Goal: Register for event/course

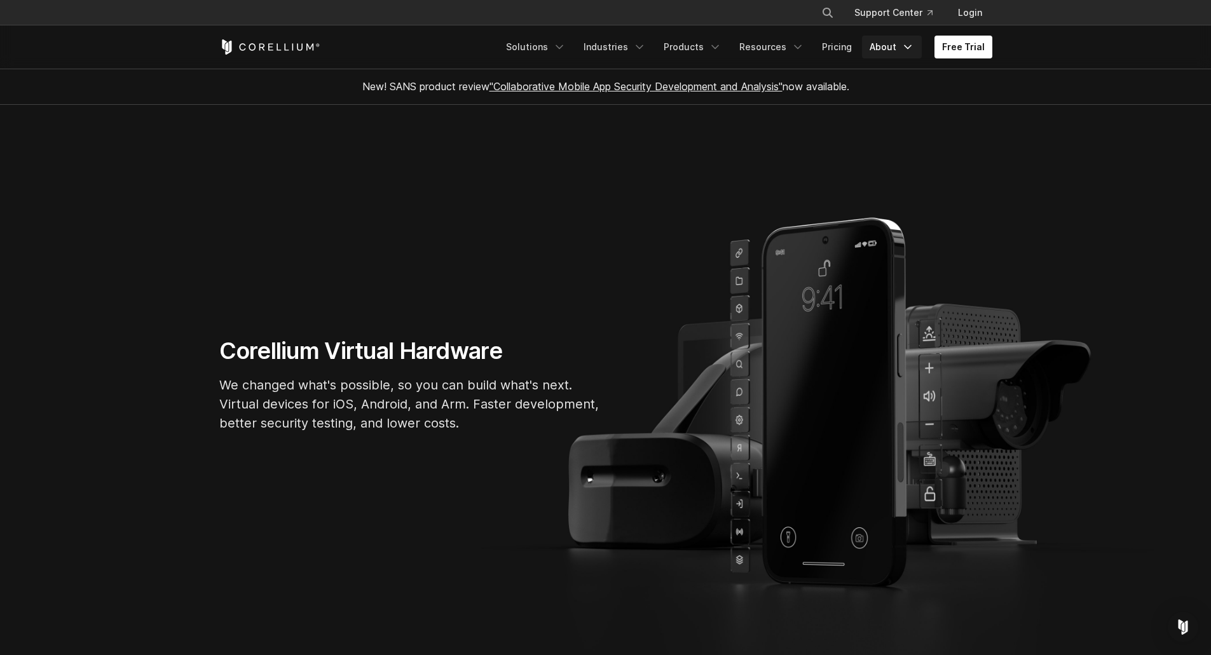
click at [906, 51] on icon "Navigation Menu" at bounding box center [907, 47] width 13 height 13
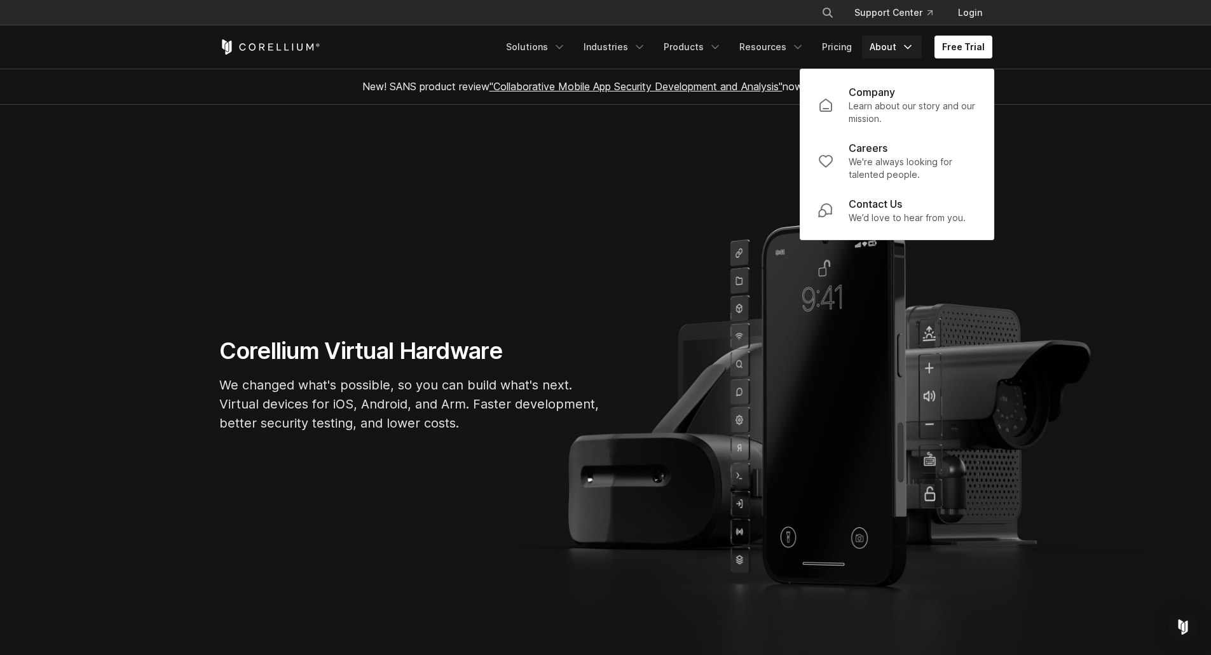
click at [906, 51] on icon "Navigation Menu" at bounding box center [907, 47] width 13 height 13
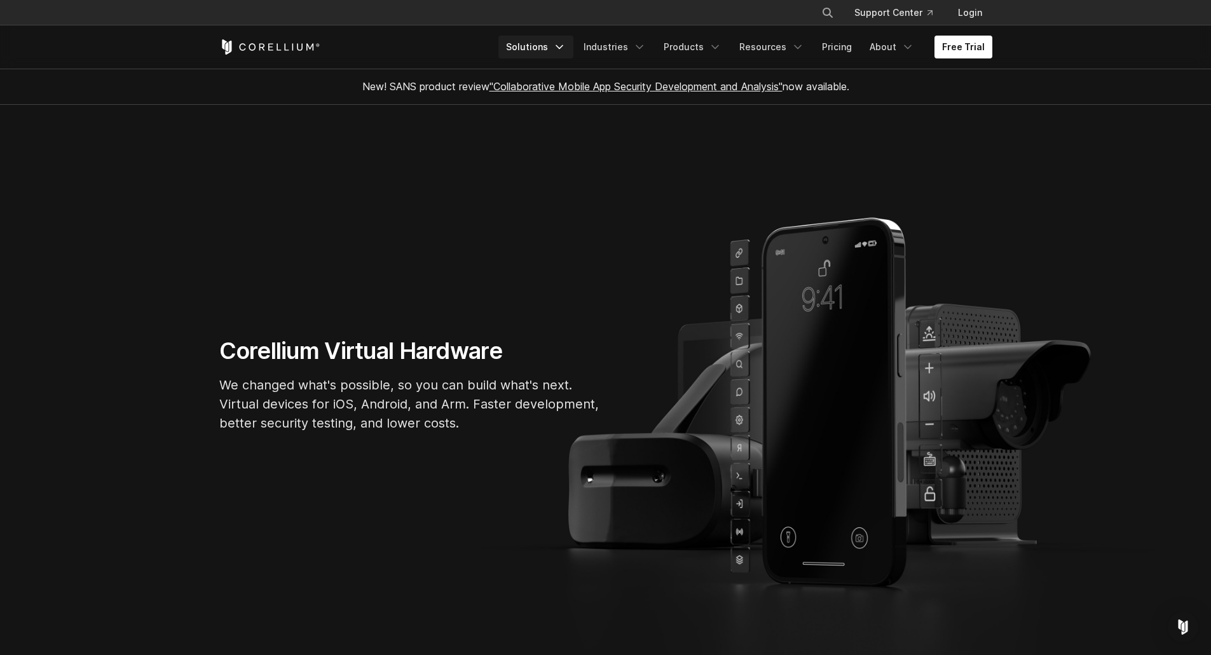
click at [555, 49] on link "Solutions" at bounding box center [535, 47] width 75 height 23
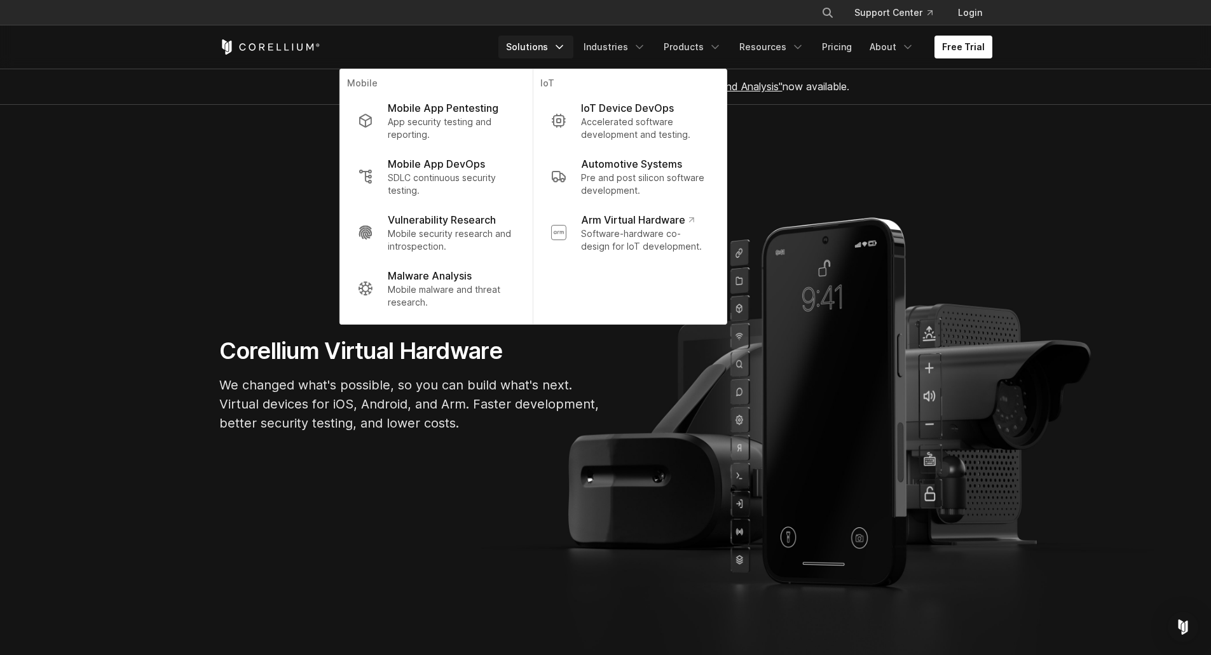
click at [555, 49] on link "Solutions" at bounding box center [535, 47] width 75 height 23
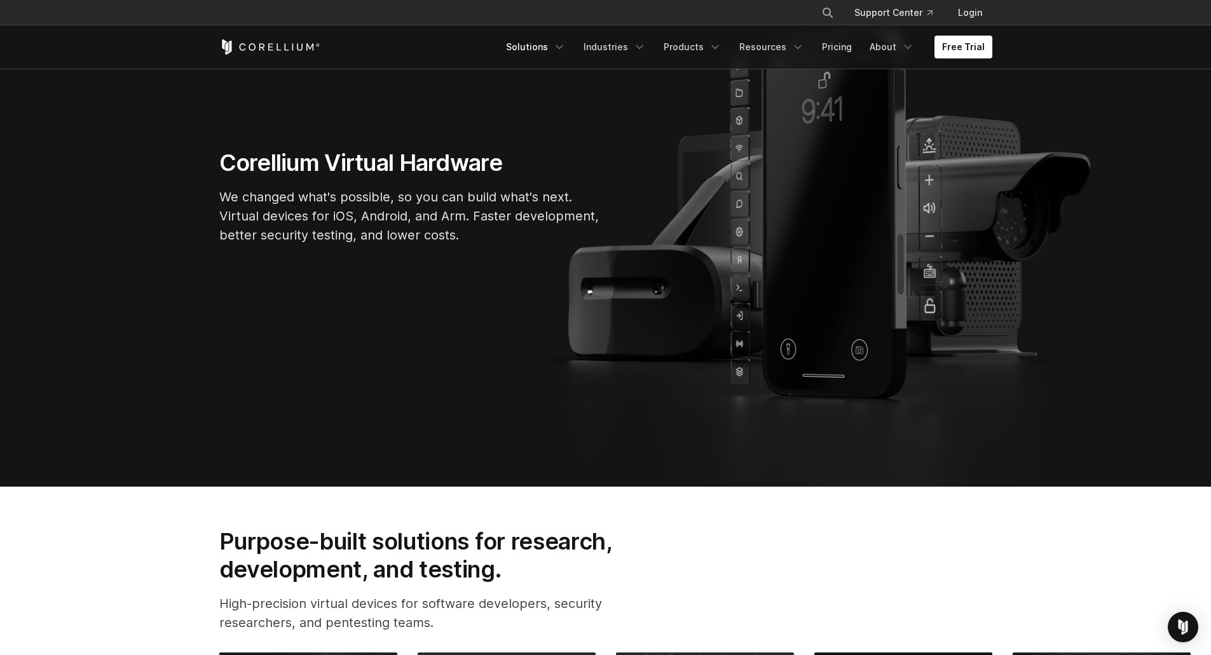
scroll to position [127, 0]
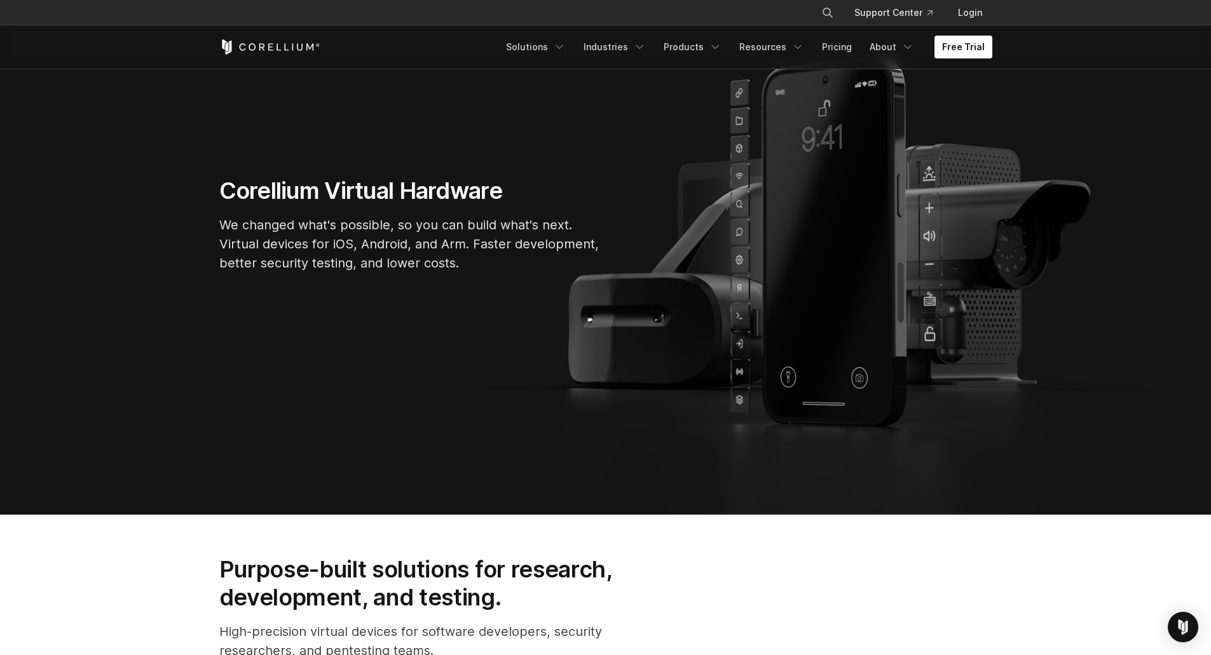
drag, startPoint x: 205, startPoint y: 231, endPoint x: 187, endPoint y: 256, distance: 30.0
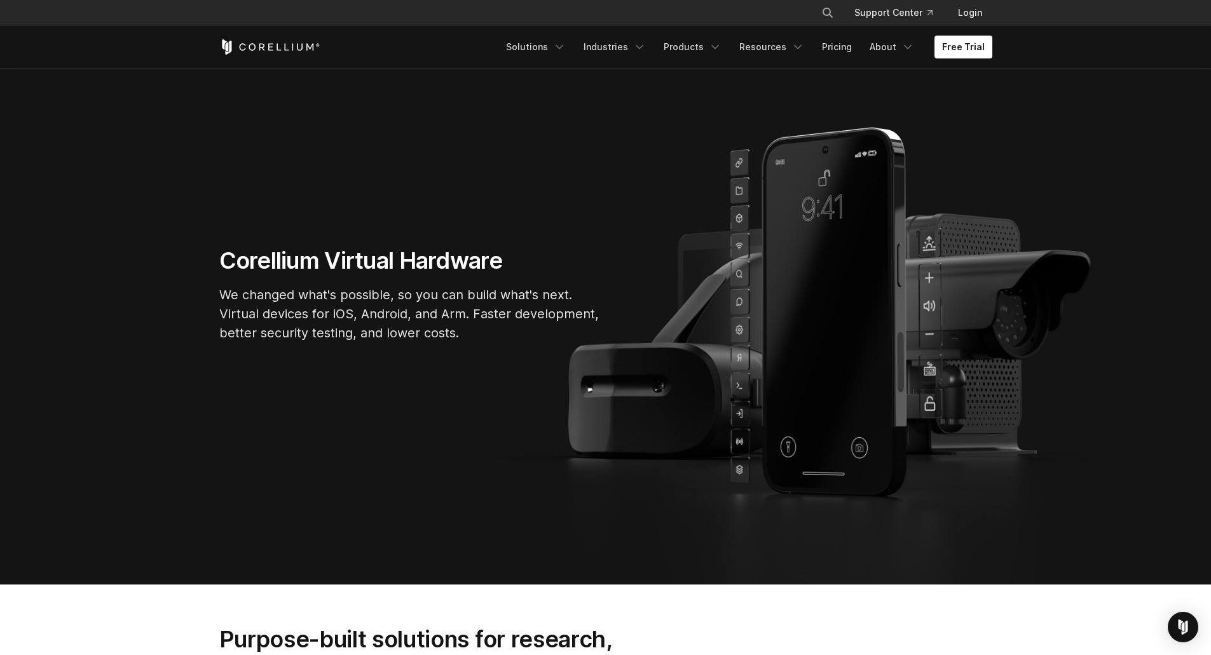
scroll to position [0, 0]
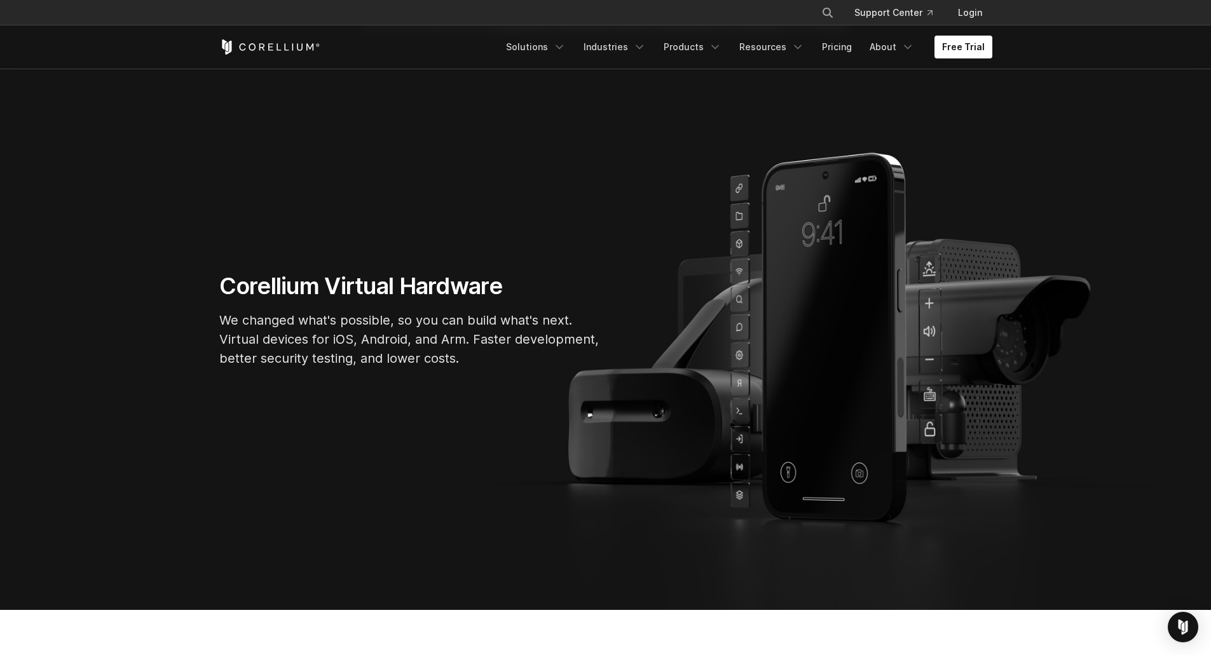
drag, startPoint x: 194, startPoint y: 246, endPoint x: 194, endPoint y: 278, distance: 31.8
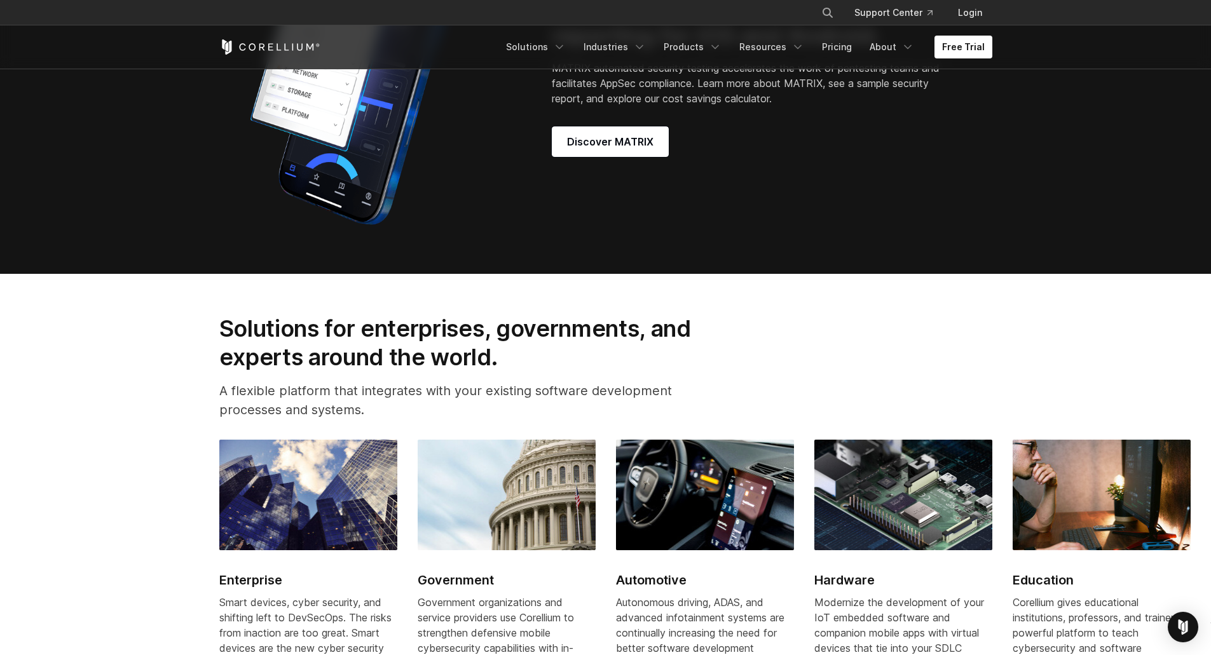
scroll to position [1278, 0]
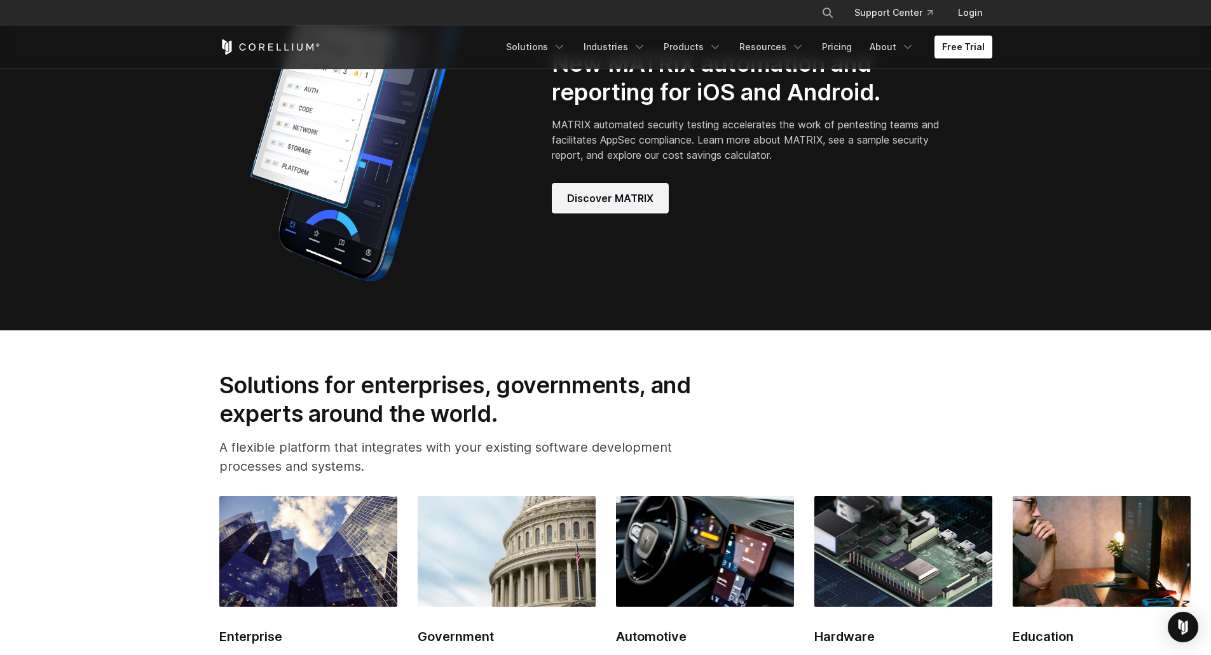
click at [600, 206] on span "Discover MATRIX" at bounding box center [610, 198] width 86 height 15
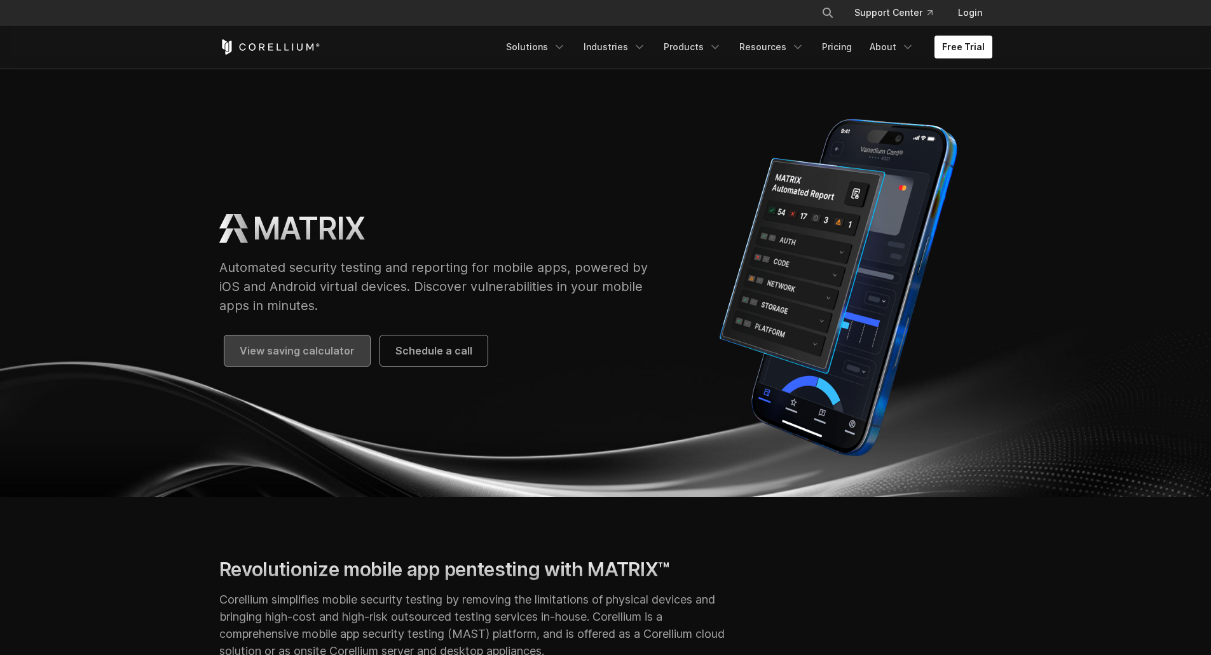
click at [273, 346] on span "View saving calculator" at bounding box center [297, 350] width 115 height 15
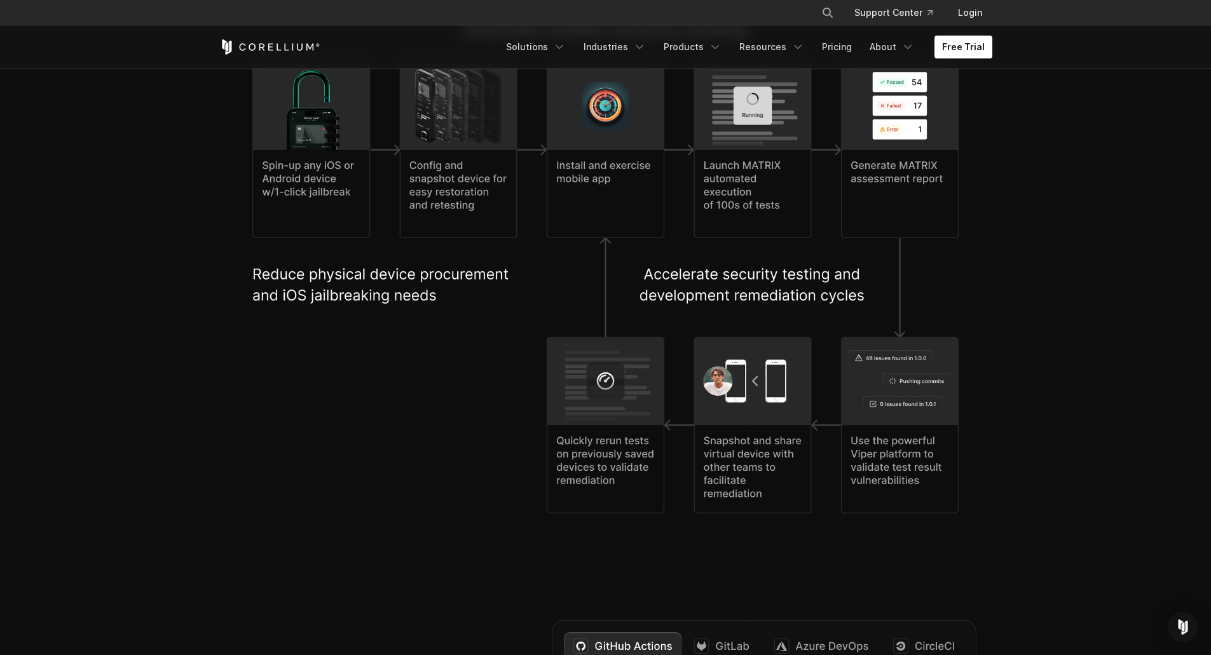
scroll to position [2606, 0]
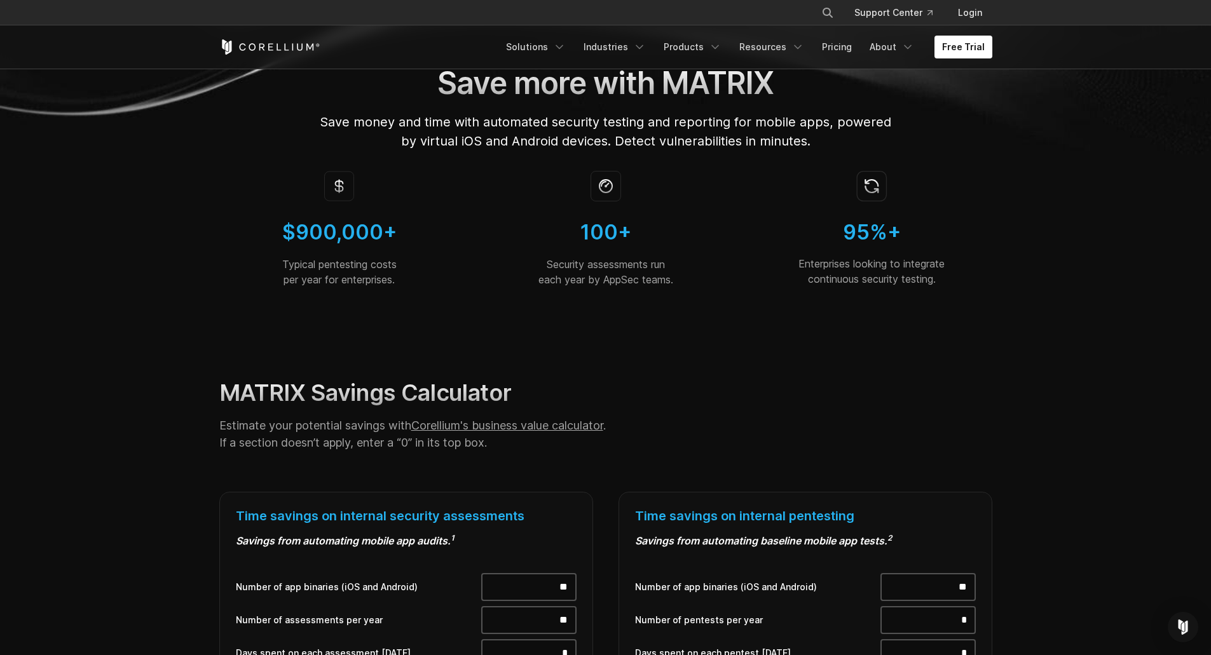
scroll to position [254, 0]
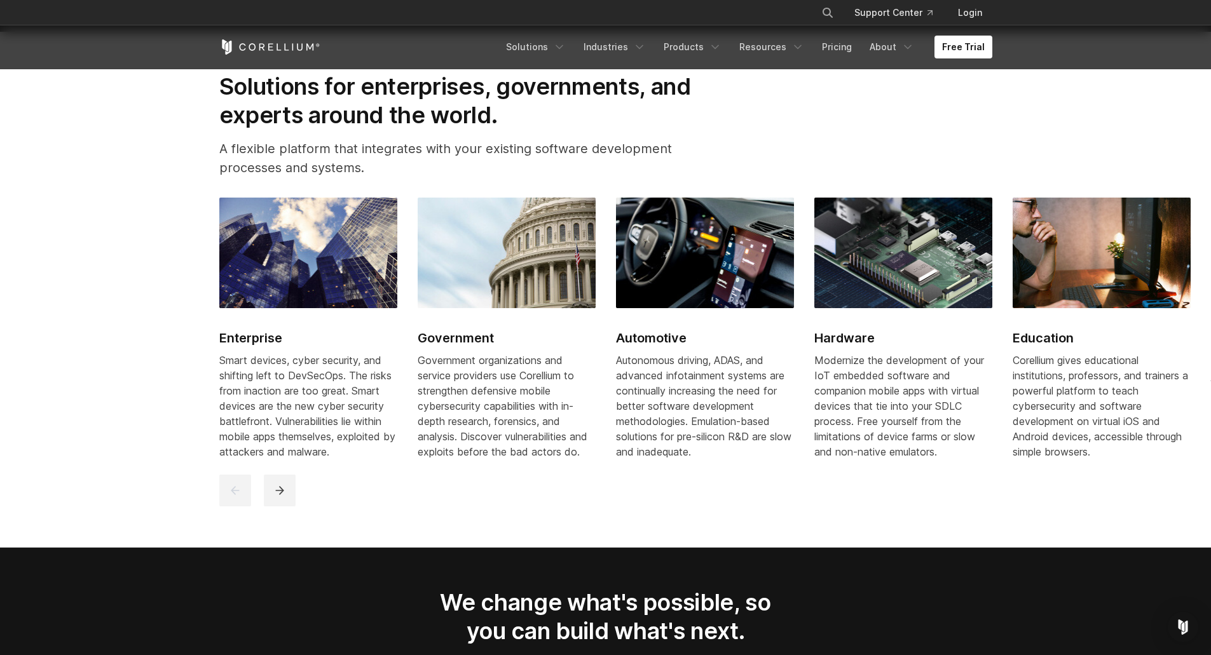
scroll to position [1659, 0]
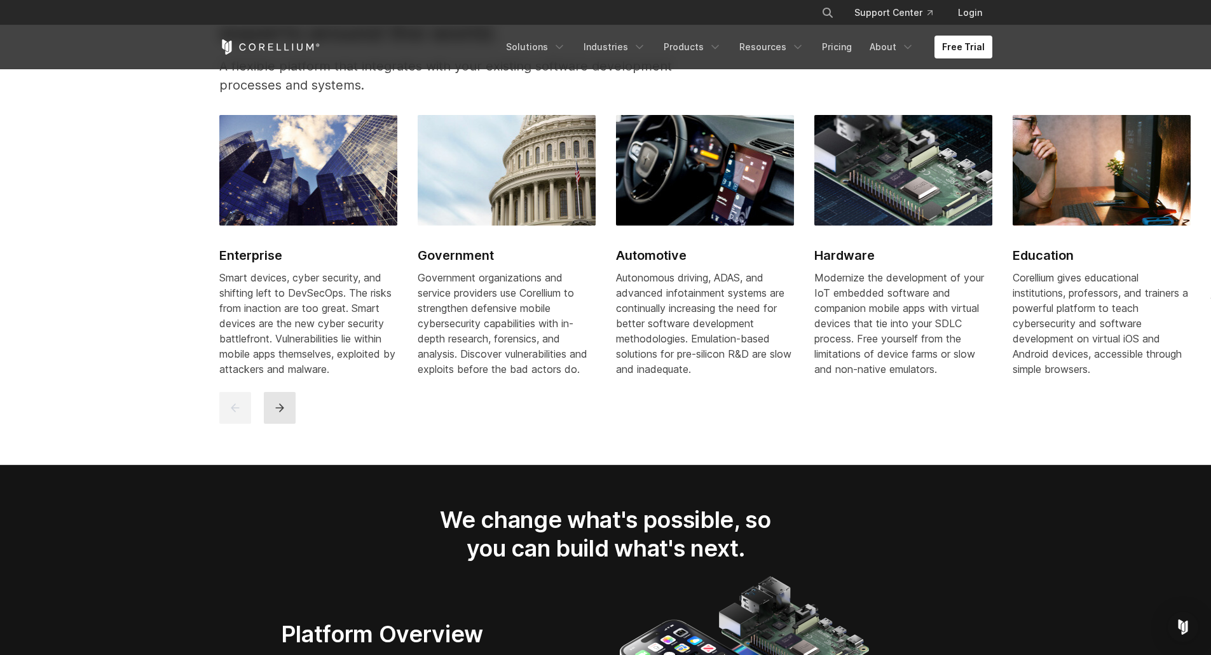
click at [279, 411] on button "next" at bounding box center [280, 408] width 32 height 32
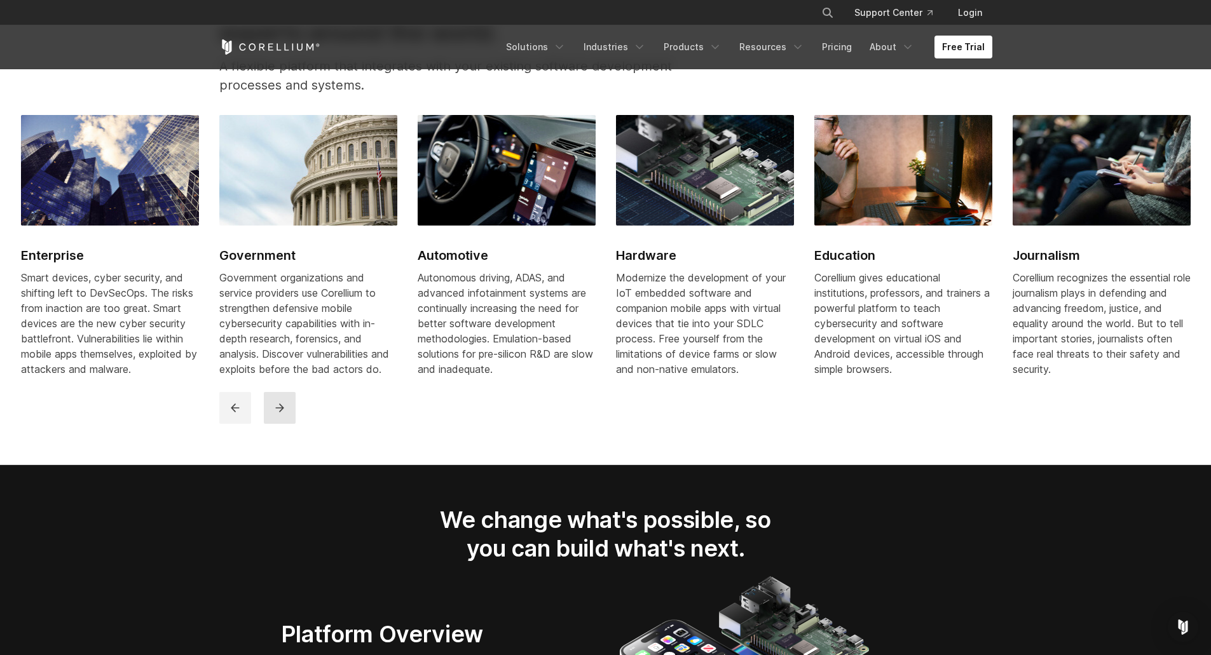
click at [279, 411] on button "next" at bounding box center [280, 408] width 32 height 32
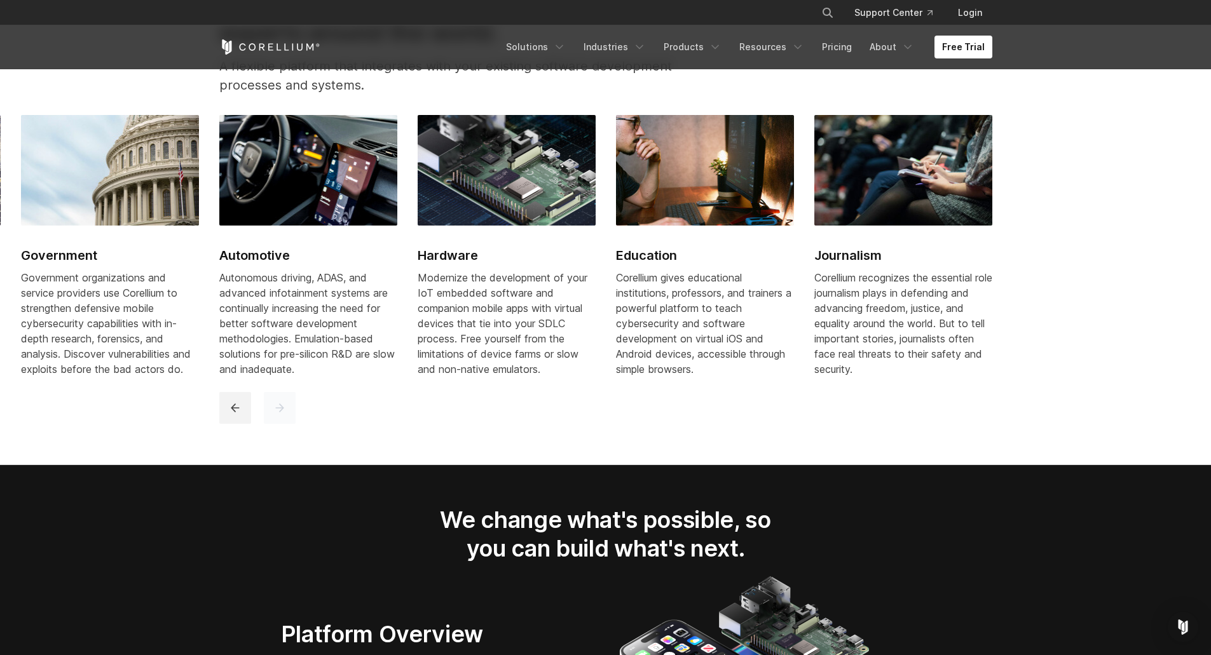
click at [276, 412] on button "next" at bounding box center [280, 408] width 32 height 32
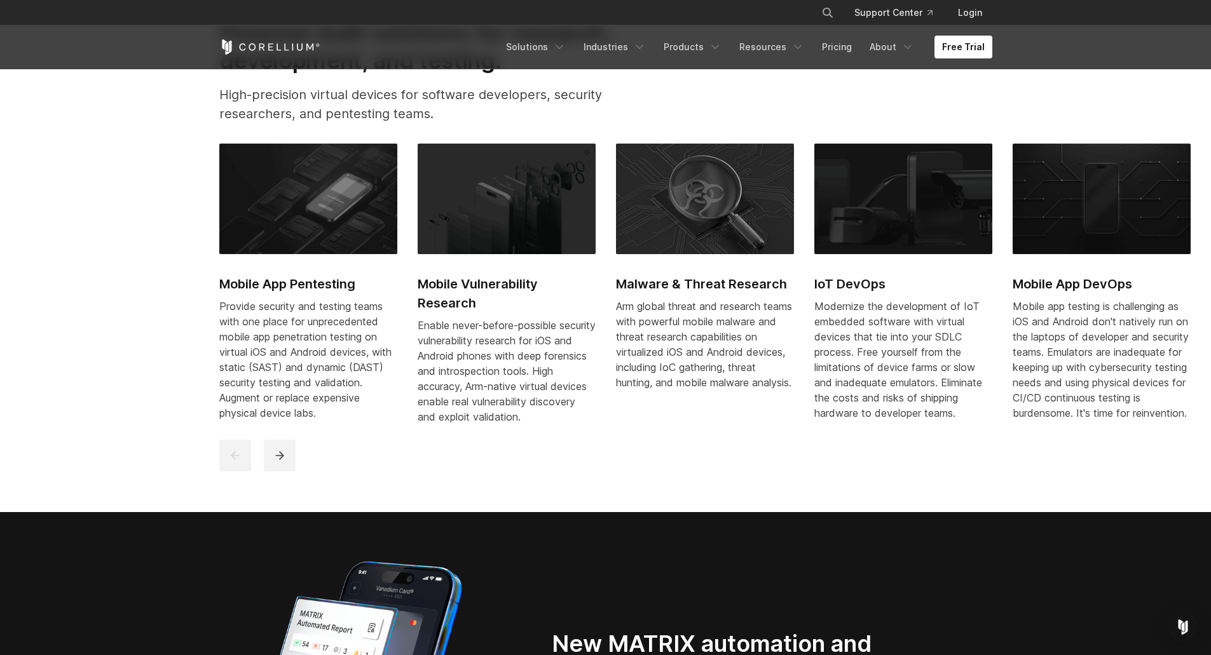
scroll to position [0, 0]
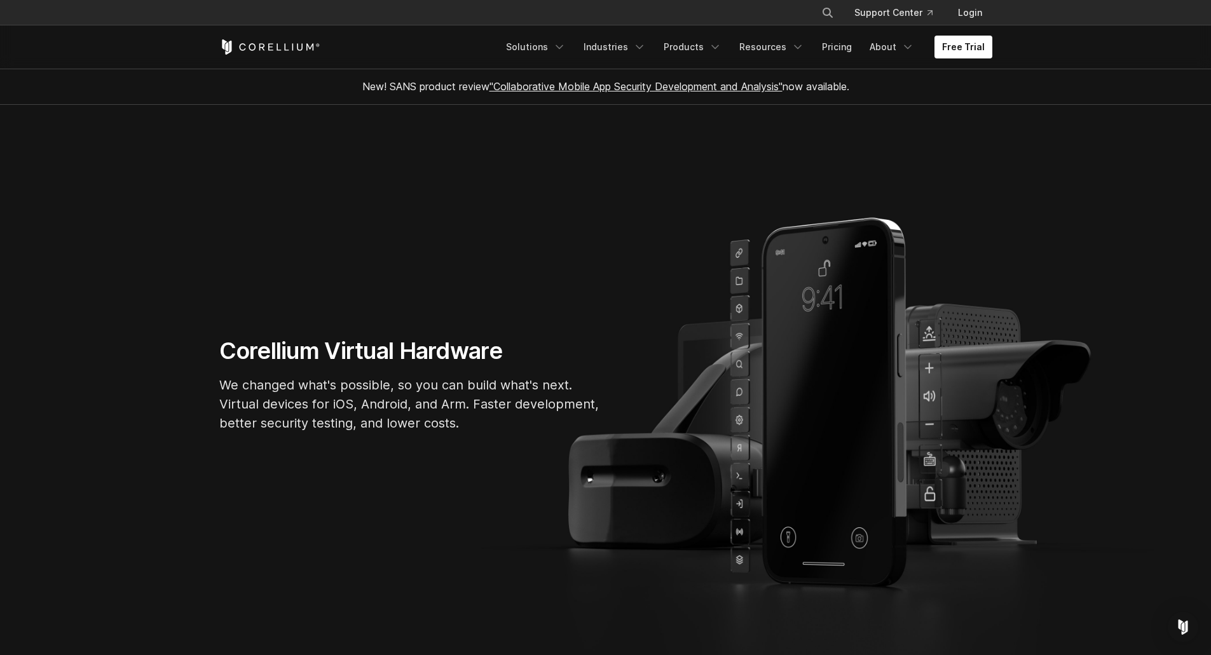
drag, startPoint x: 282, startPoint y: 440, endPoint x: 289, endPoint y: 289, distance: 151.4
click at [612, 44] on link "Industries" at bounding box center [615, 47] width 78 height 23
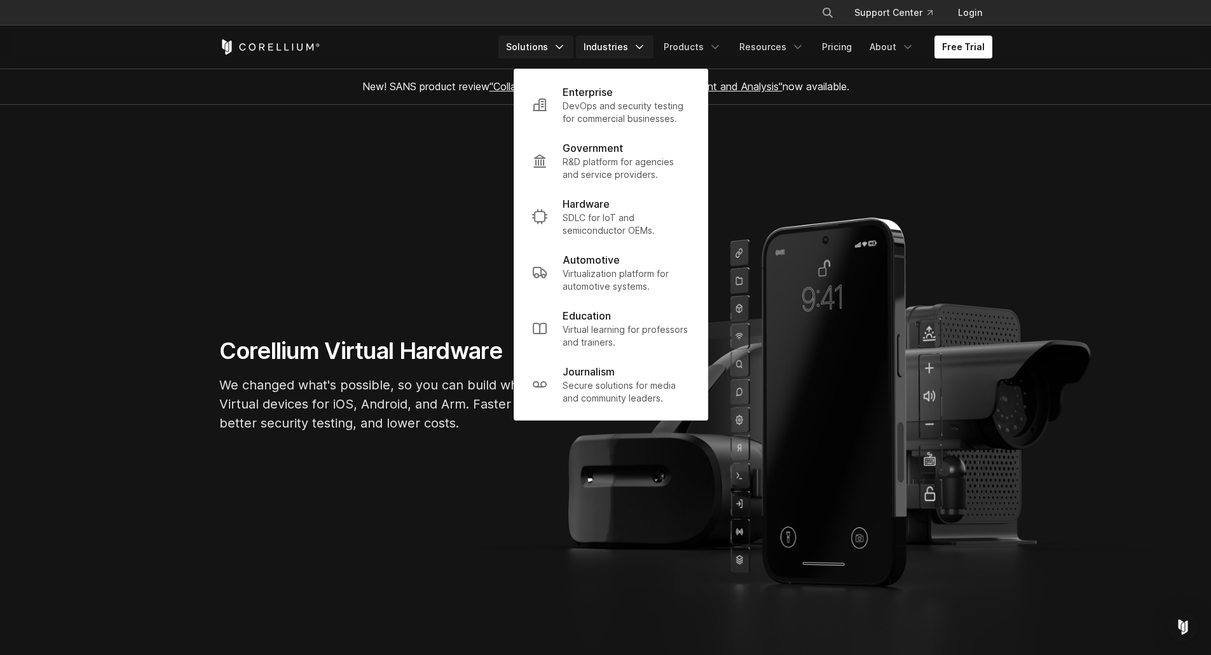
click at [566, 47] on icon "Navigation Menu" at bounding box center [559, 47] width 13 height 13
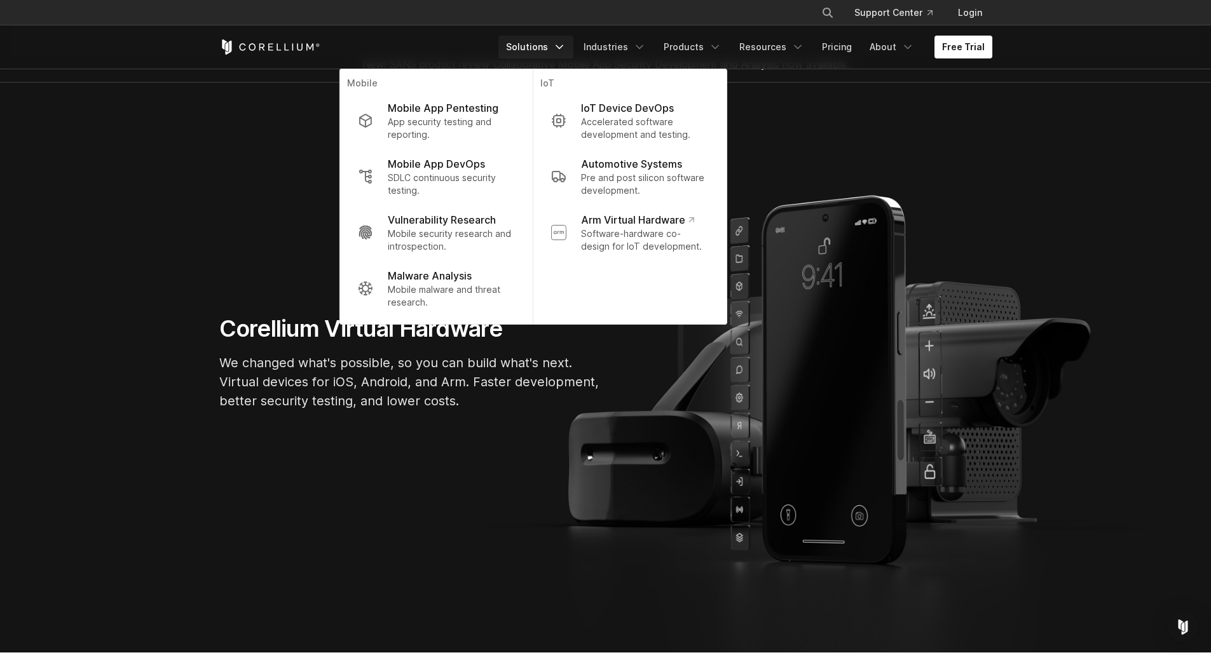
scroll to position [30, 0]
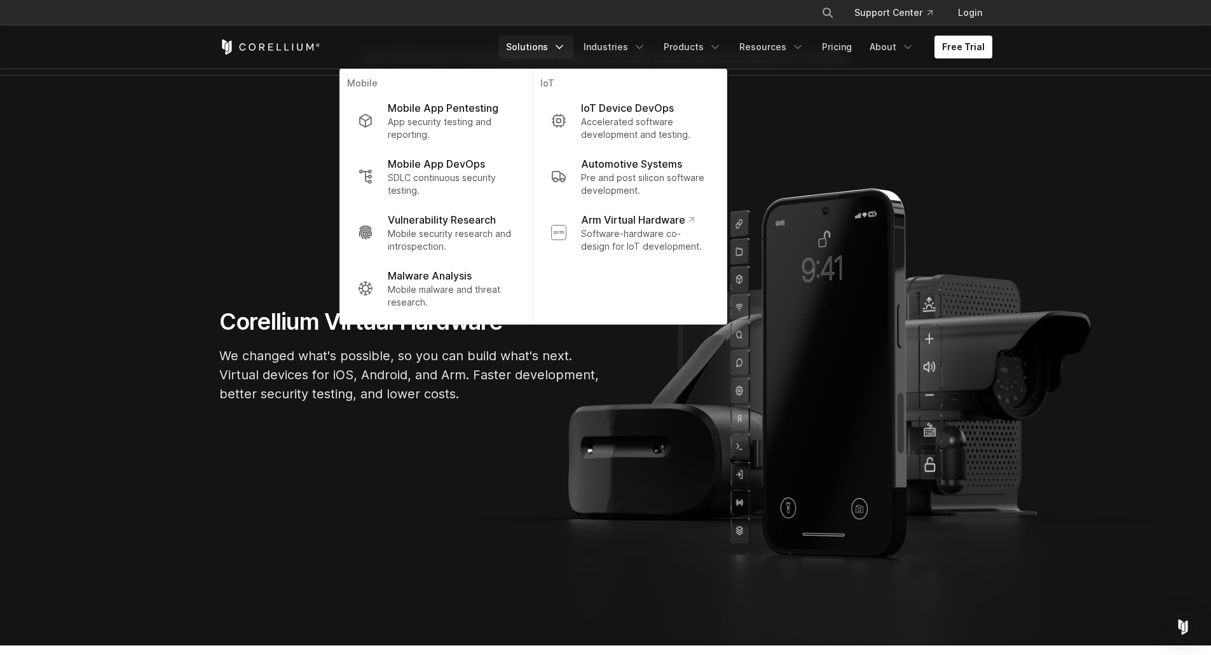
drag, startPoint x: 144, startPoint y: 146, endPoint x: 142, endPoint y: 165, distance: 18.5
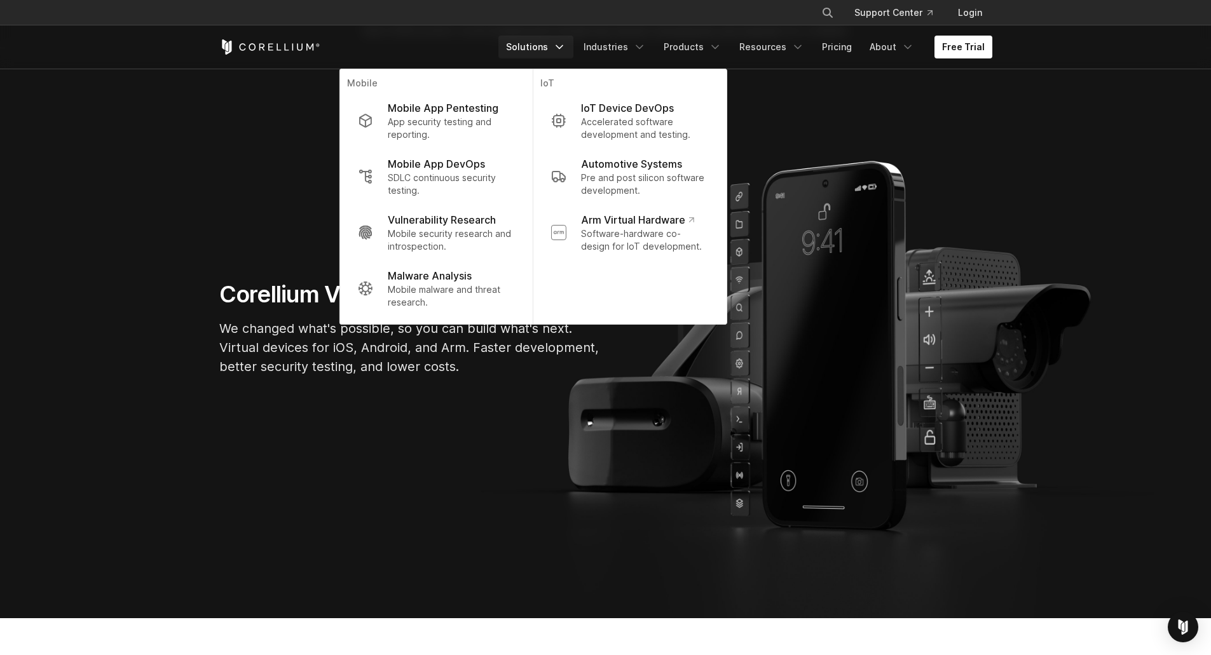
scroll to position [0, 0]
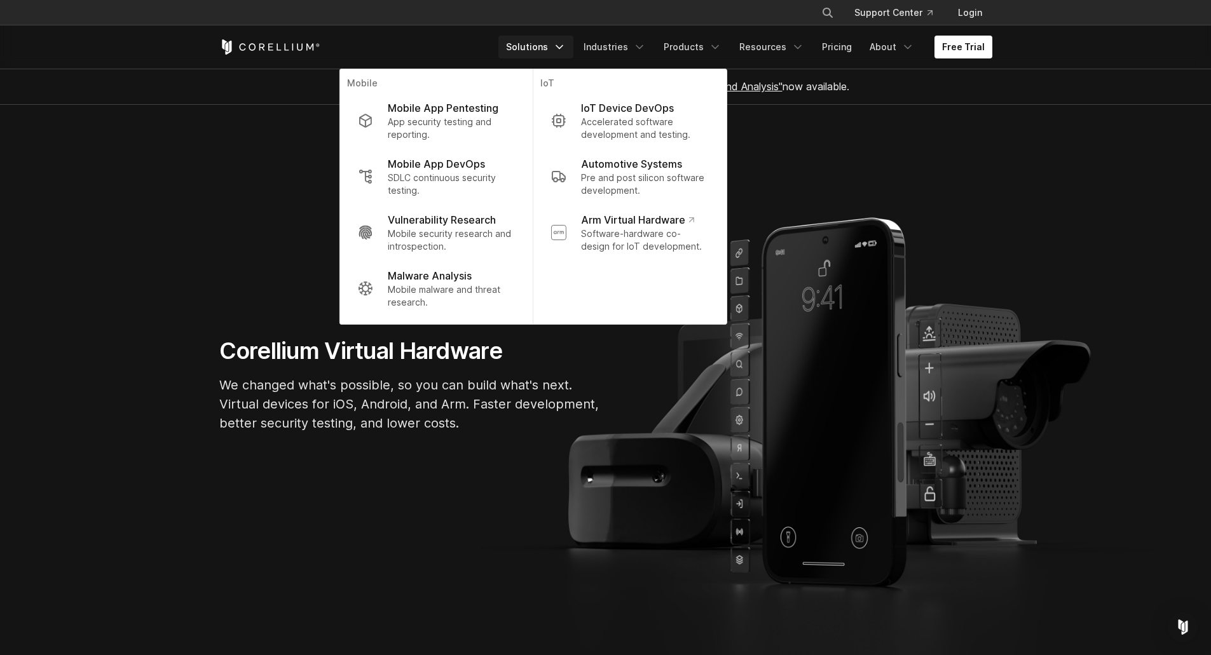
drag, startPoint x: 142, startPoint y: 165, endPoint x: 158, endPoint y: 109, distance: 57.4
drag, startPoint x: 172, startPoint y: 392, endPoint x: 196, endPoint y: 240, distance: 153.7
click at [193, 114] on section "Corellium Virtual Hardware We changed what's possible, so you can build what's …" at bounding box center [605, 390] width 1211 height 570
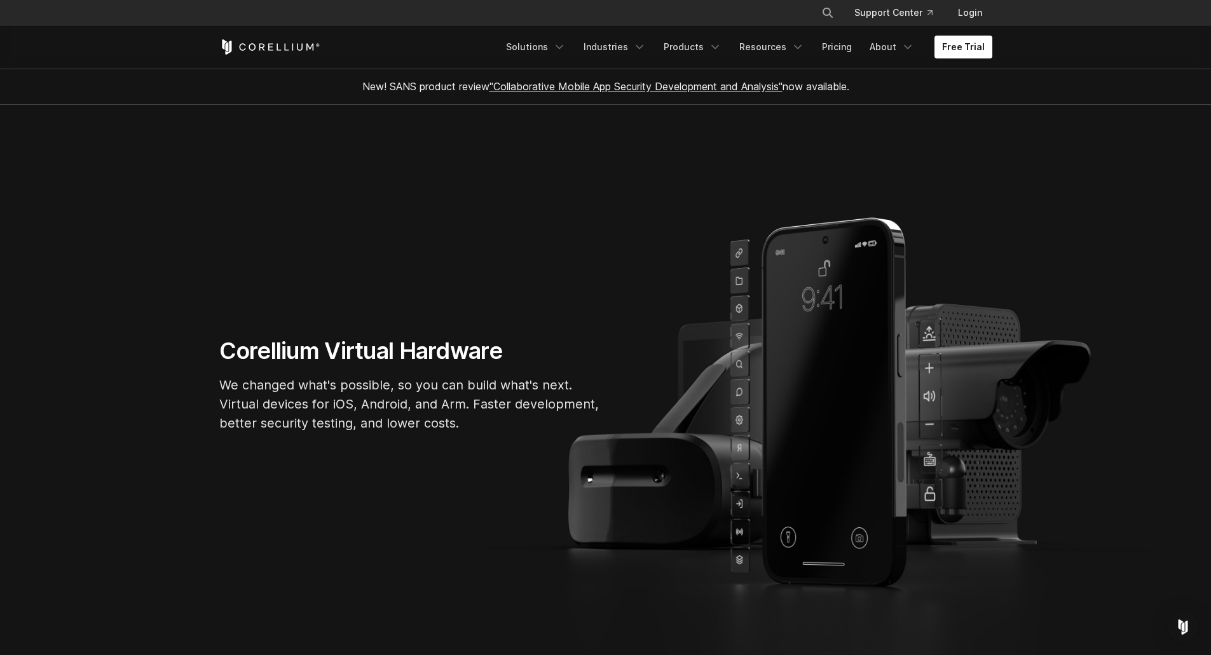
click at [691, 90] on link ""Collaborative Mobile App Security Development and Analysis"" at bounding box center [635, 86] width 293 height 13
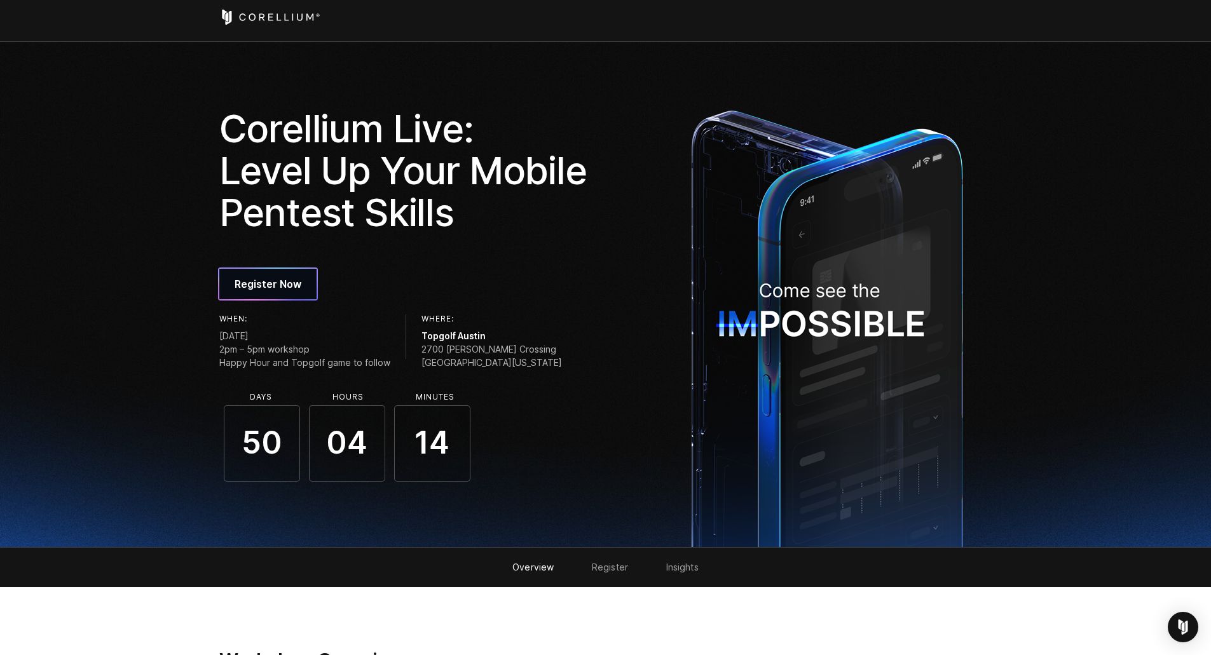
scroll to position [11, 0]
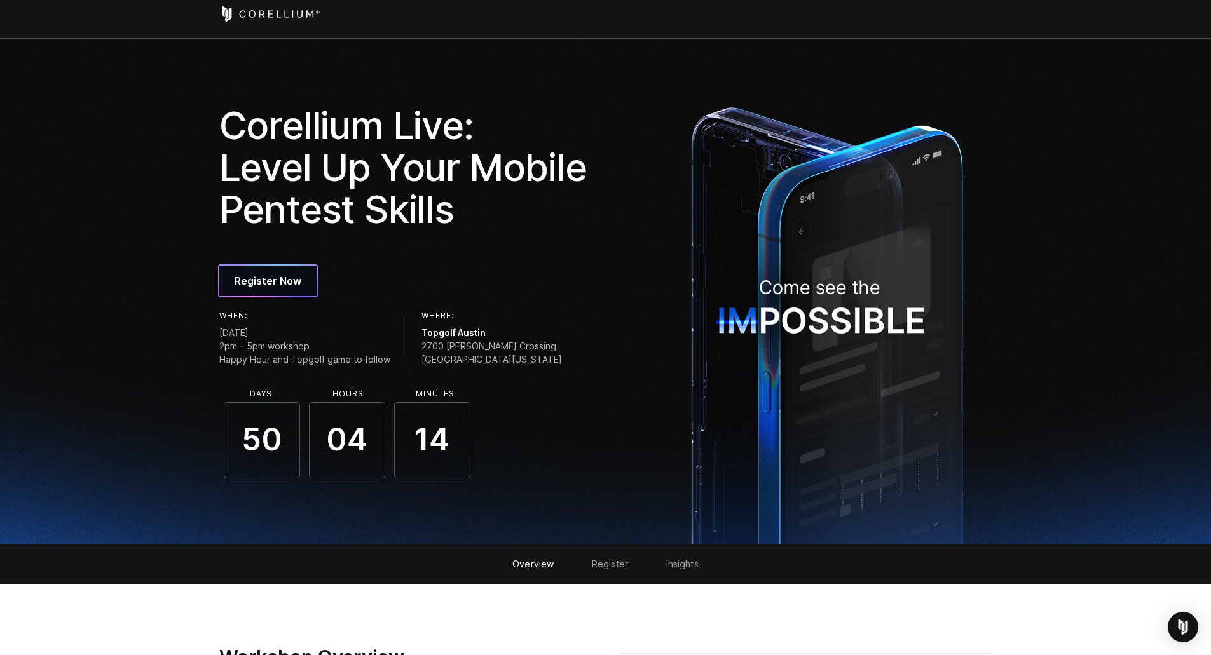
drag, startPoint x: 193, startPoint y: 278, endPoint x: 191, endPoint y: 290, distance: 12.9
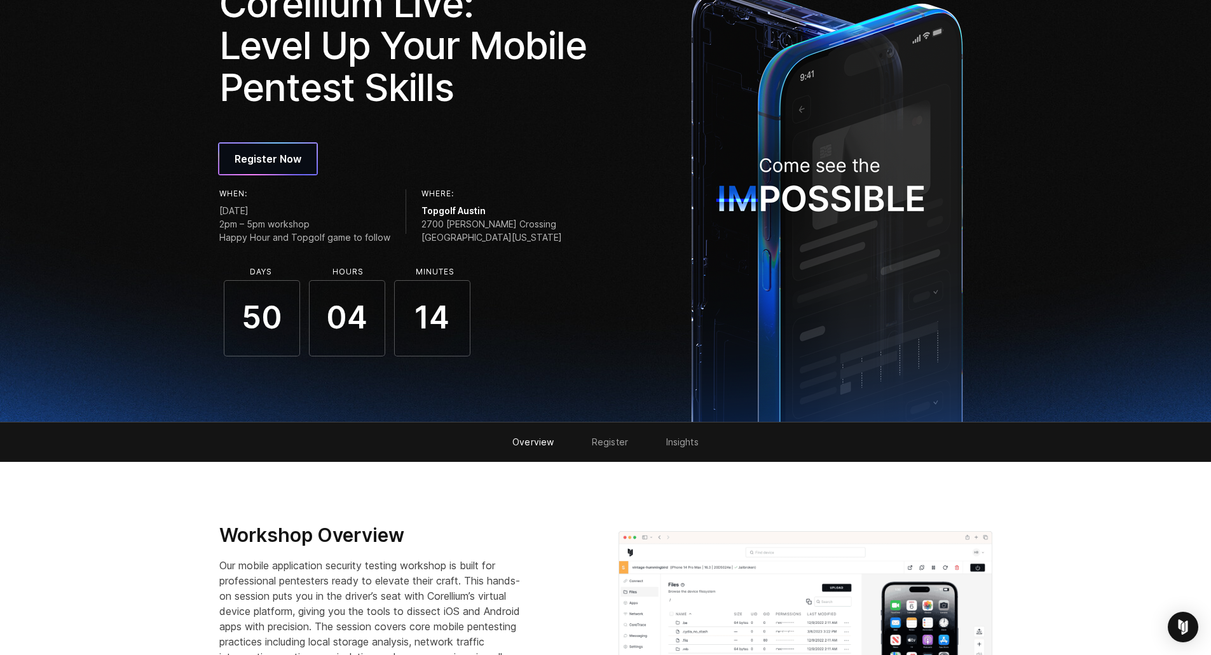
scroll to position [0, 0]
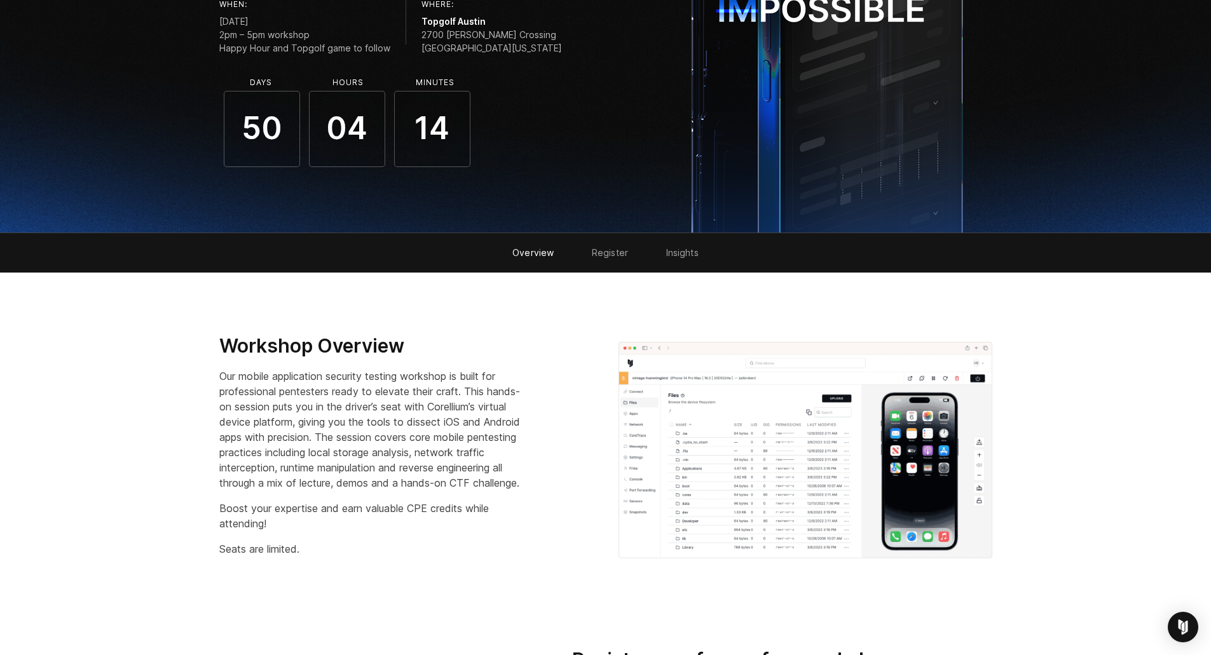
drag, startPoint x: 207, startPoint y: 202, endPoint x: 196, endPoint y: 214, distance: 16.3
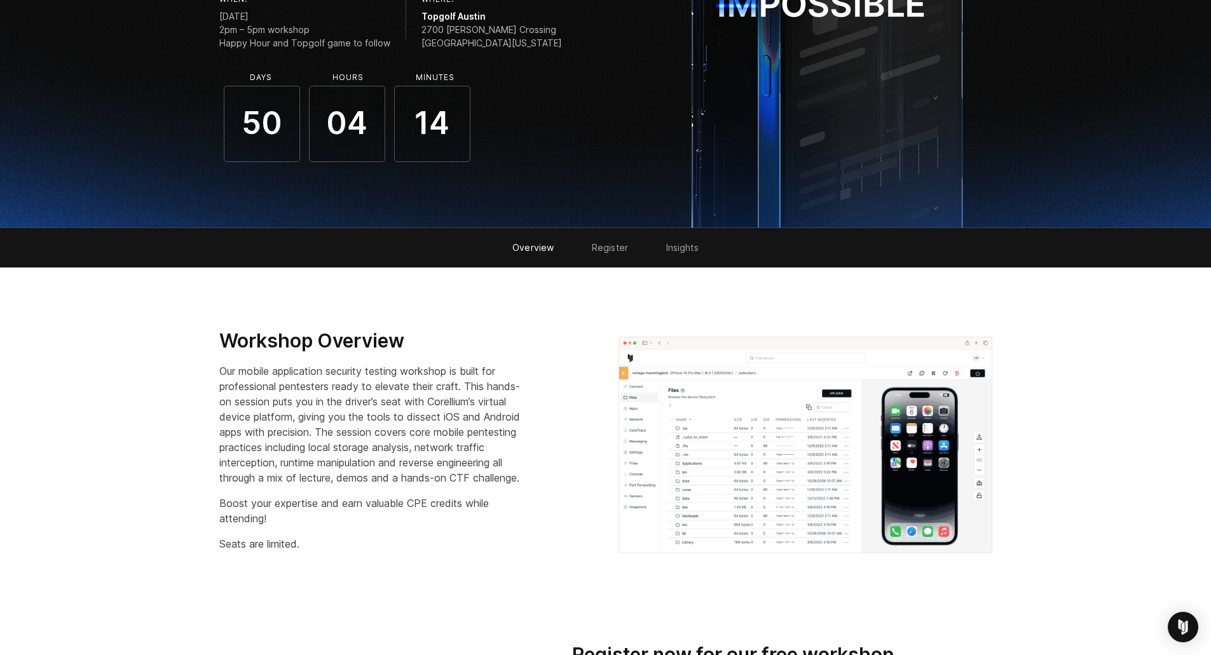
click at [967, 431] on img at bounding box center [805, 445] width 374 height 217
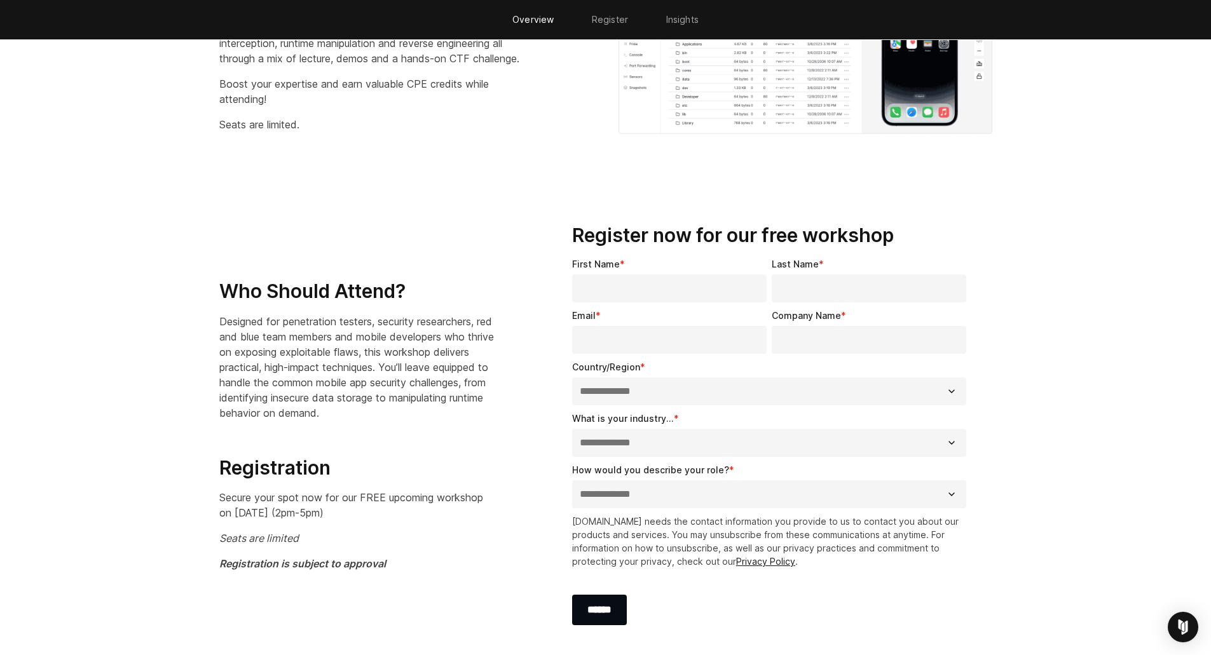
scroll to position [708, 0]
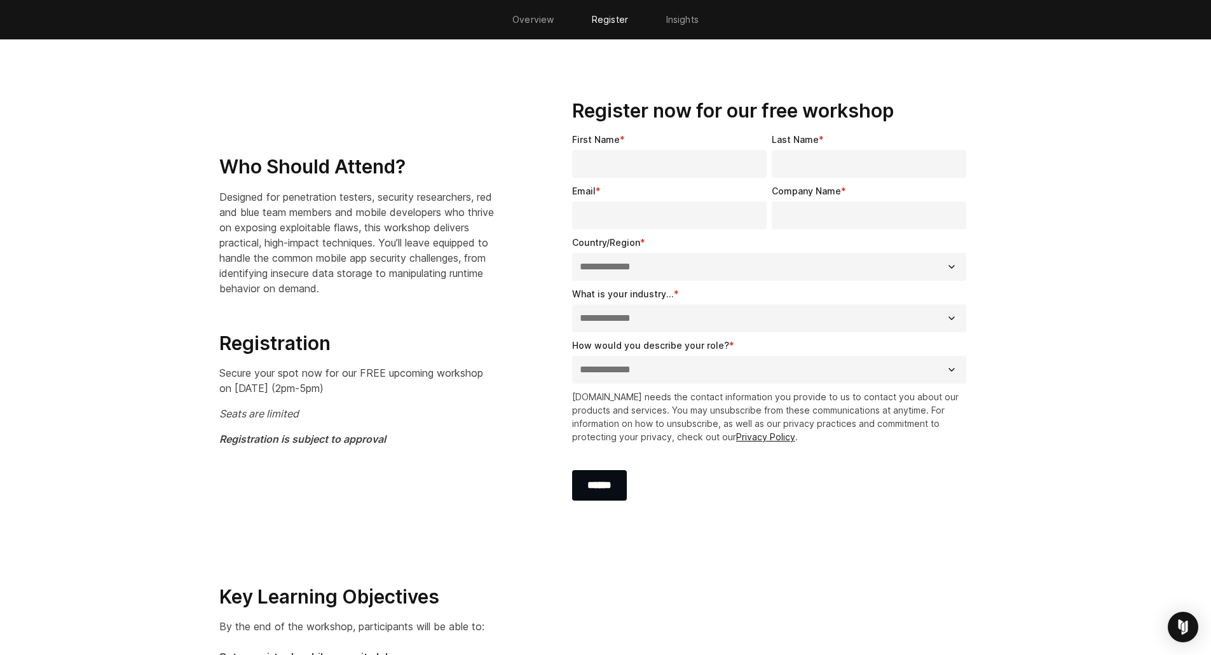
drag, startPoint x: 166, startPoint y: 256, endPoint x: 167, endPoint y: 271, distance: 15.9
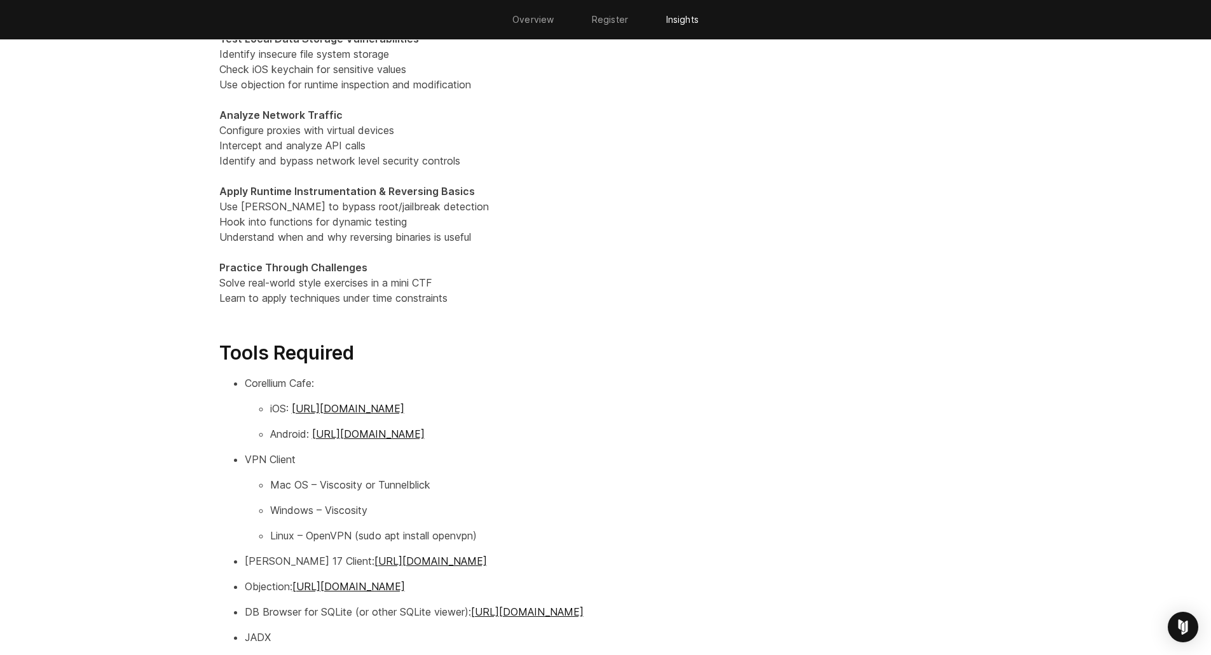
scroll to position [1531, 0]
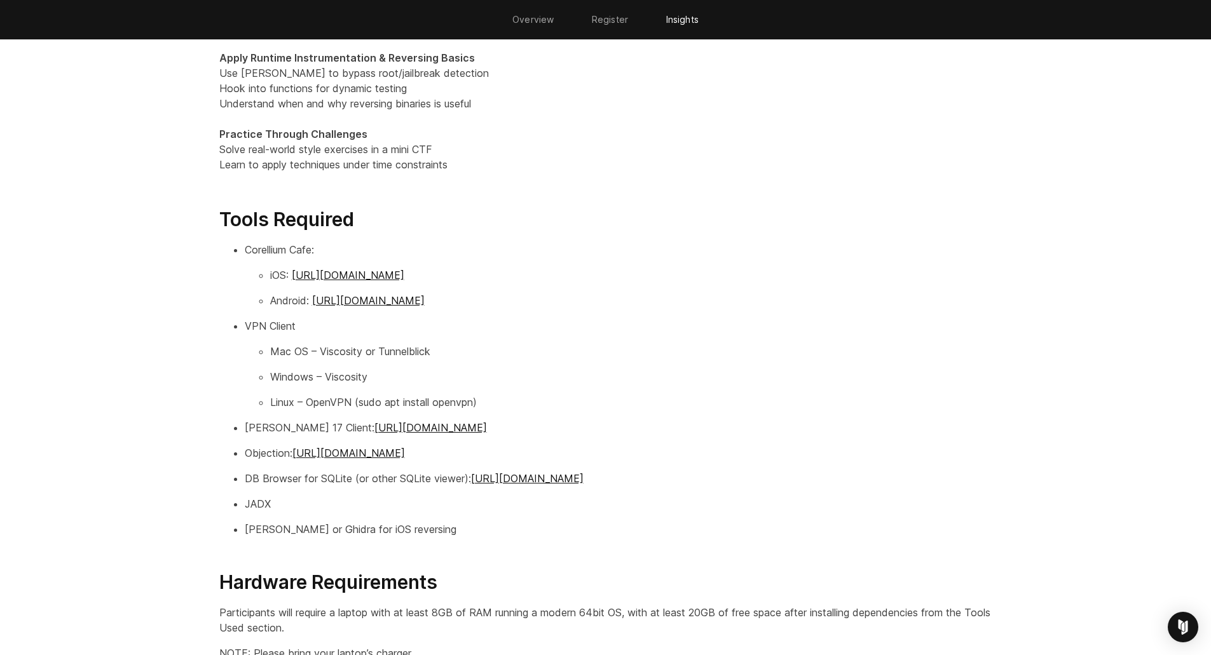
drag, startPoint x: 465, startPoint y: 439, endPoint x: 460, endPoint y: 459, distance: 21.0
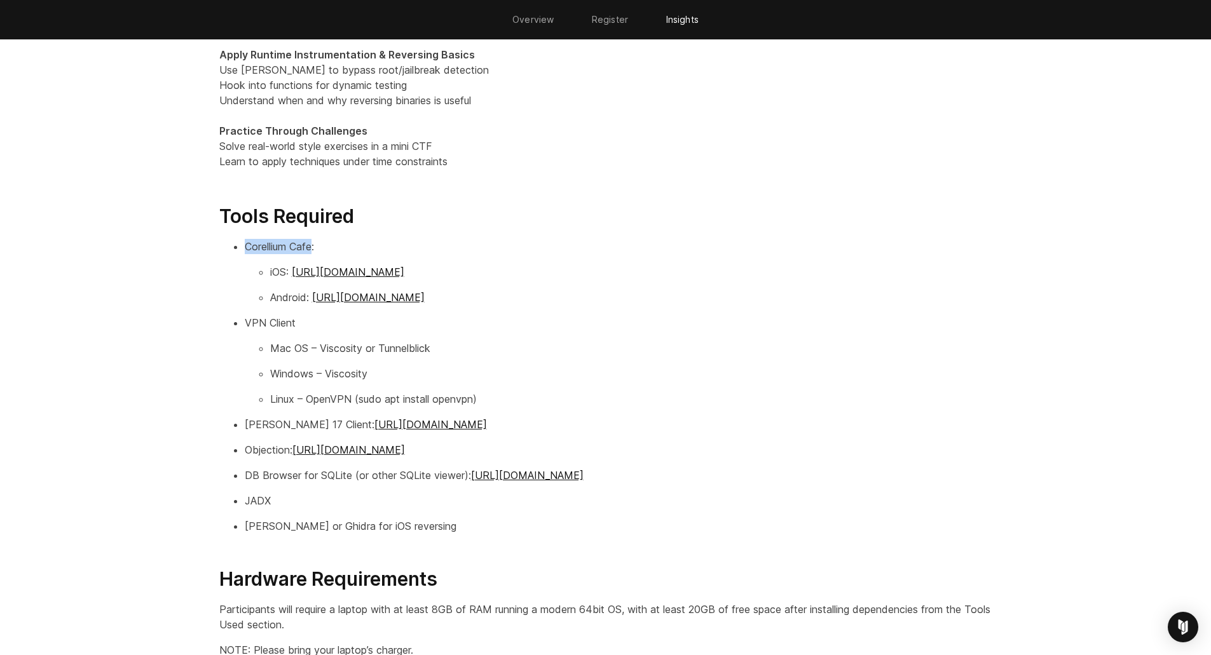
drag, startPoint x: 313, startPoint y: 247, endPoint x: 245, endPoint y: 249, distance: 68.0
click at [245, 249] on p "Corellium Cafe:" at bounding box center [619, 246] width 748 height 15
copy p "Corellium Cafe"
click at [875, 183] on p at bounding box center [605, 186] width 773 height 15
click at [503, 205] on h3 "Tools Required" at bounding box center [605, 217] width 773 height 24
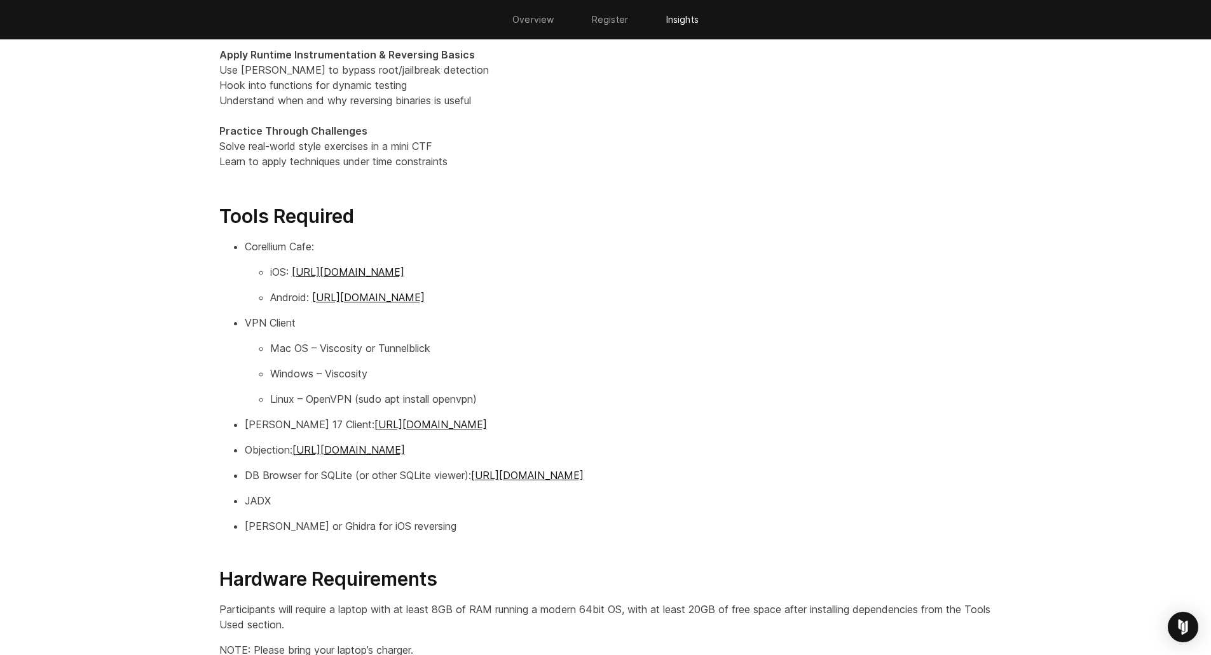
click at [123, 247] on section "Key Learning Objectives By the end of the workshop, participants will be able t…" at bounding box center [605, 309] width 1211 height 1121
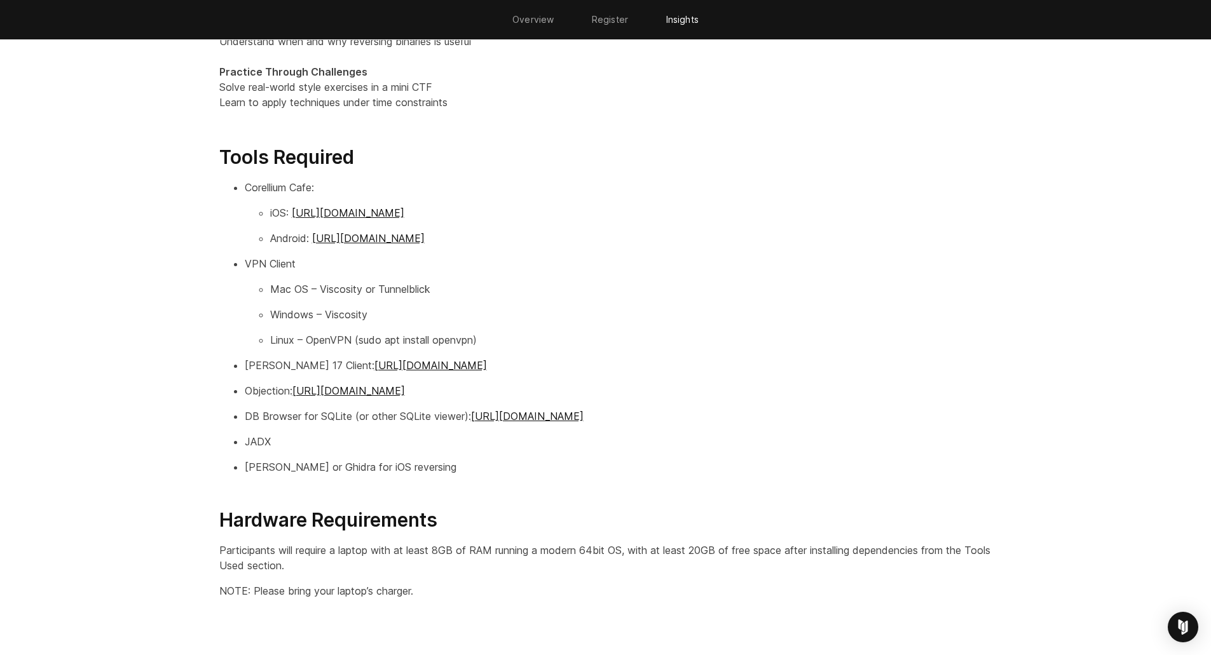
drag, startPoint x: 123, startPoint y: 247, endPoint x: 126, endPoint y: 269, distance: 22.4
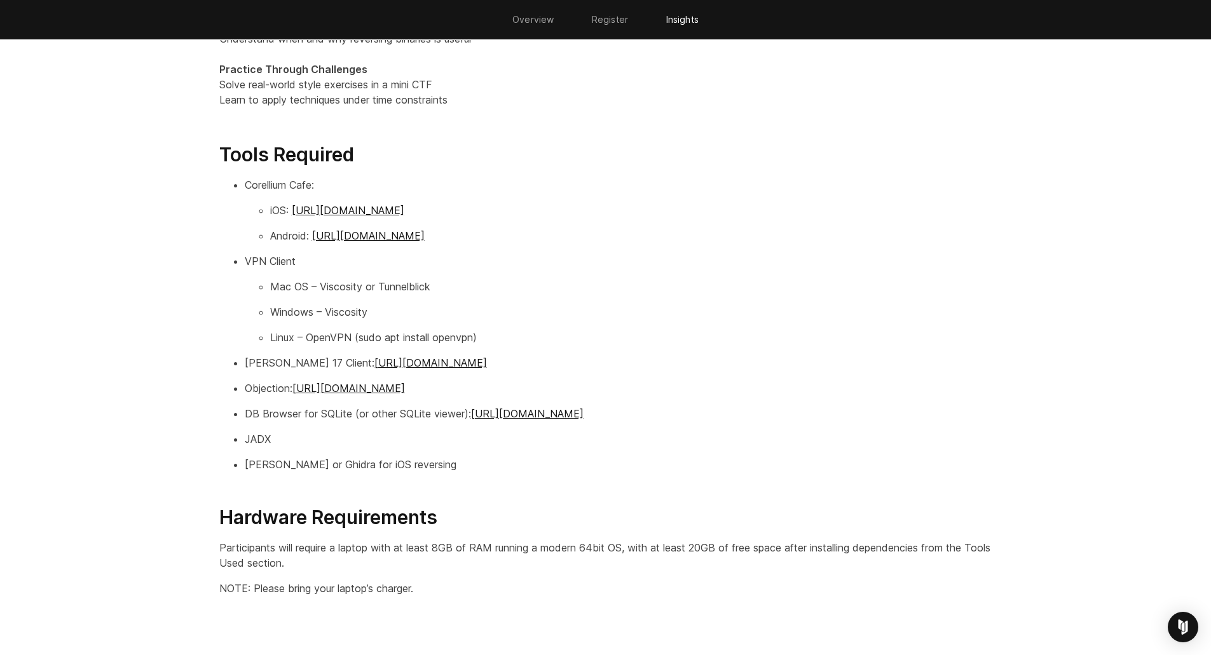
scroll to position [0, 0]
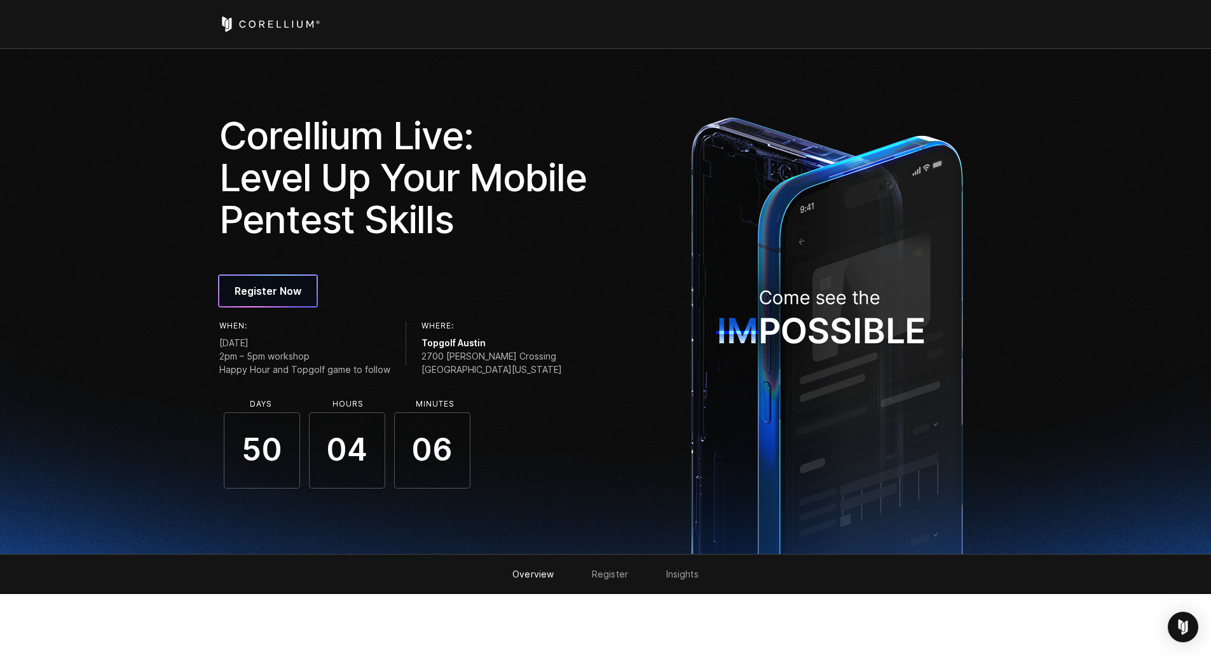
drag, startPoint x: 166, startPoint y: 243, endPoint x: 344, endPoint y: 104, distance: 226.0
click at [291, 29] on icon "Corellium Home" at bounding box center [269, 24] width 101 height 15
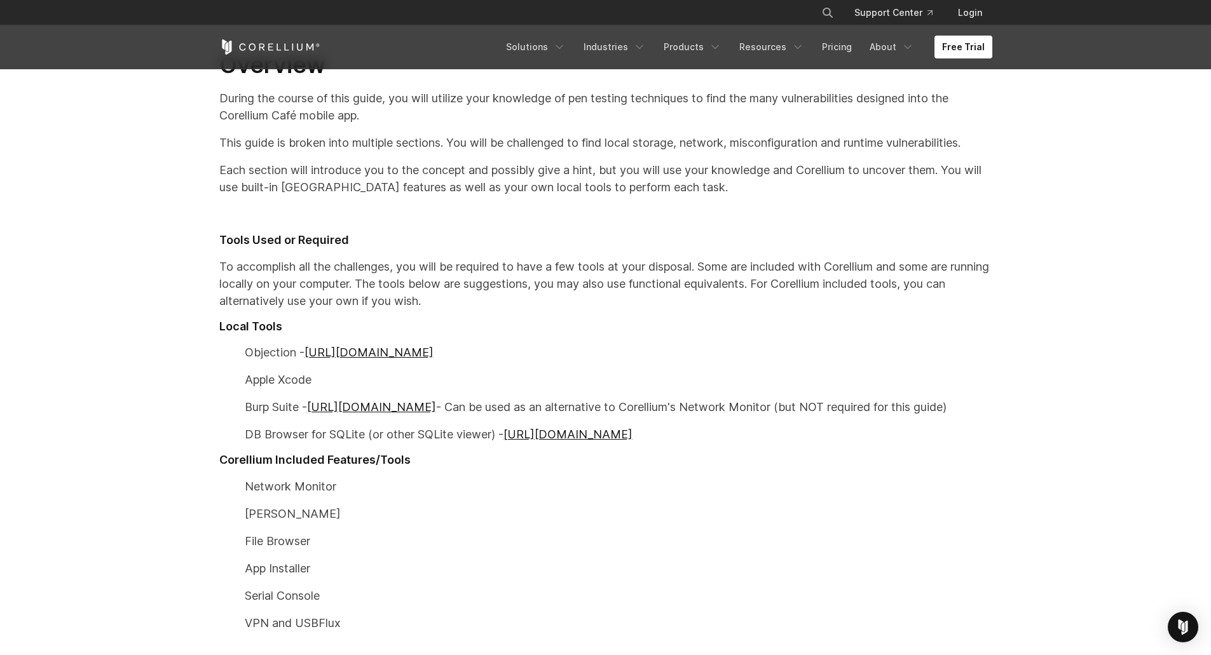
scroll to position [558, 0]
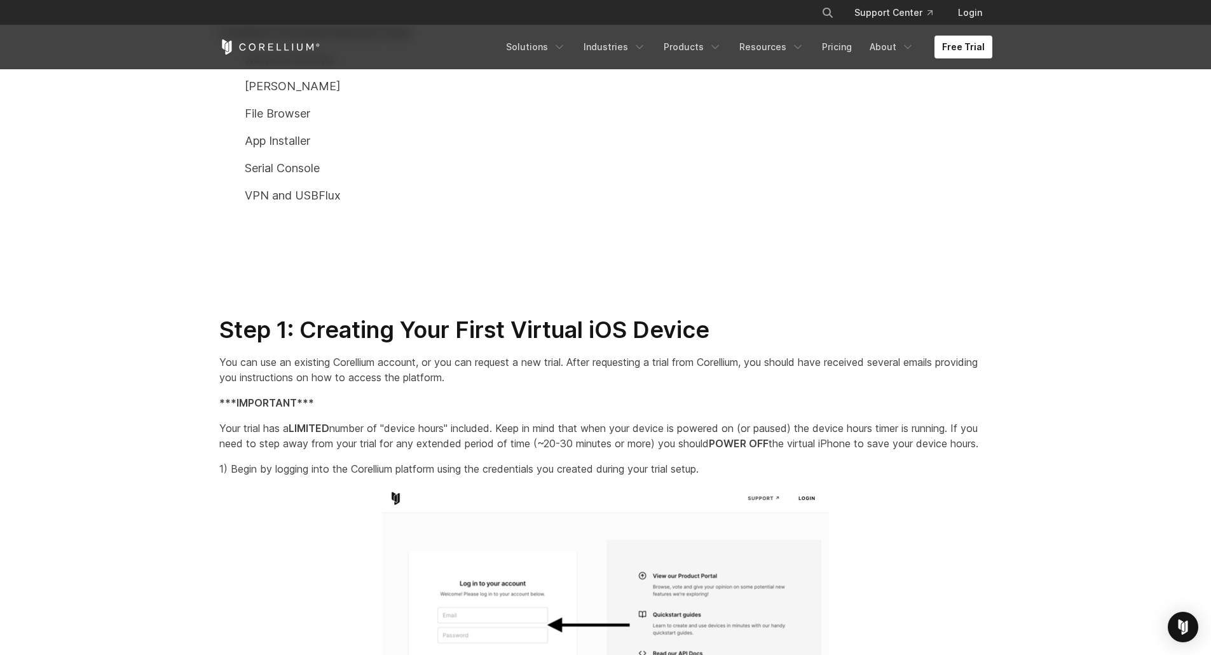
drag, startPoint x: 176, startPoint y: 145, endPoint x: 165, endPoint y: 186, distance: 42.3
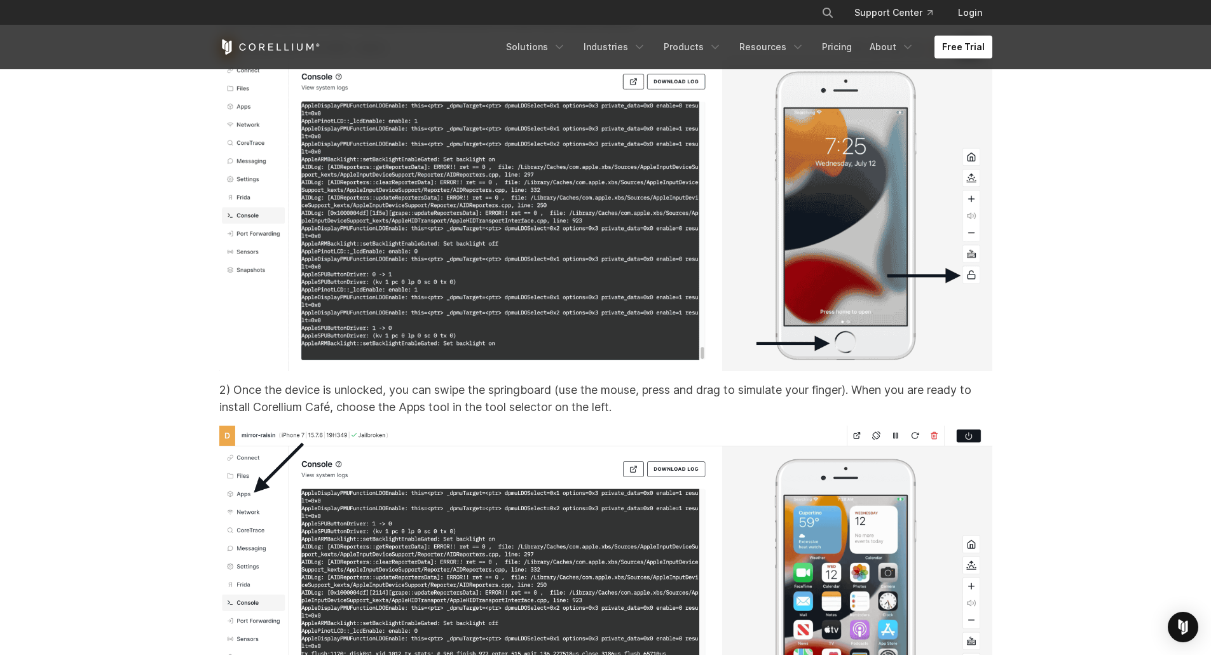
scroll to position [6787, 0]
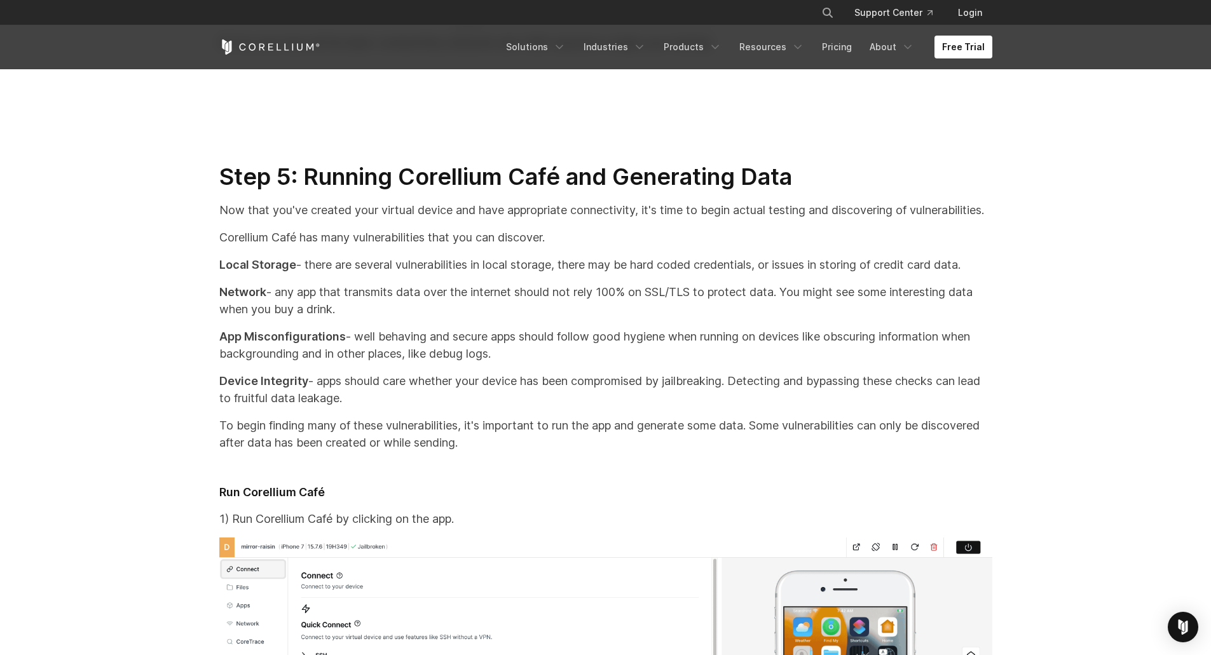
drag, startPoint x: 111, startPoint y: 172, endPoint x: 111, endPoint y: 250, distance: 78.8
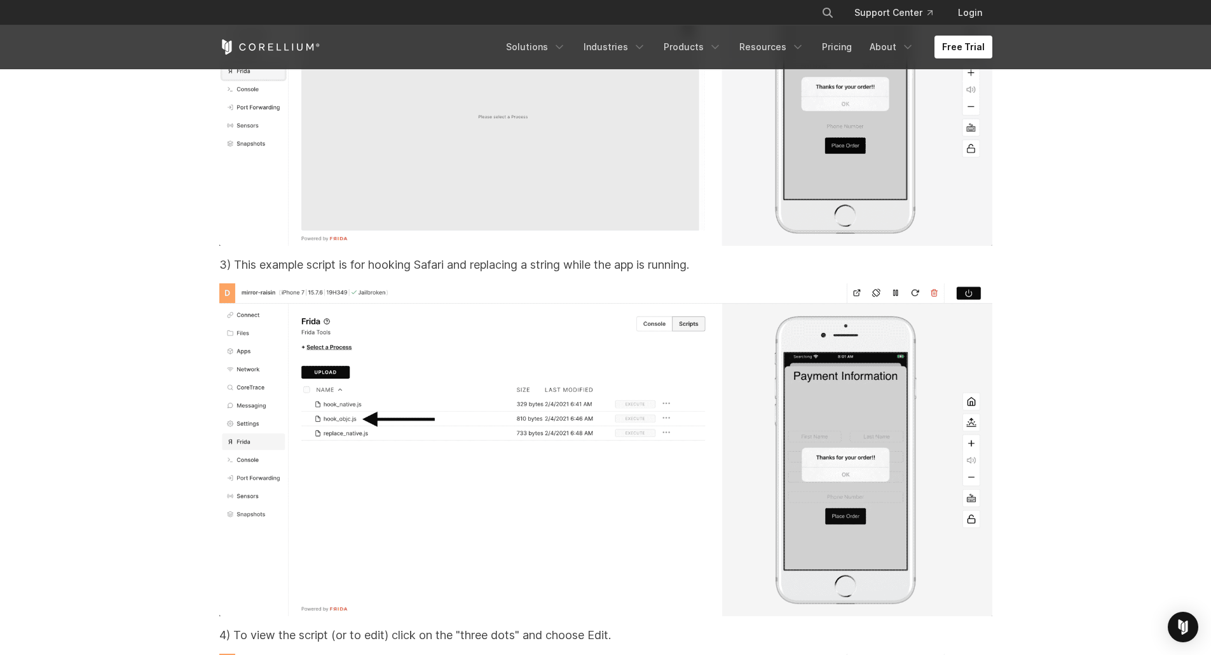
drag, startPoint x: 113, startPoint y: 271, endPoint x: 112, endPoint y: 380, distance: 109.3
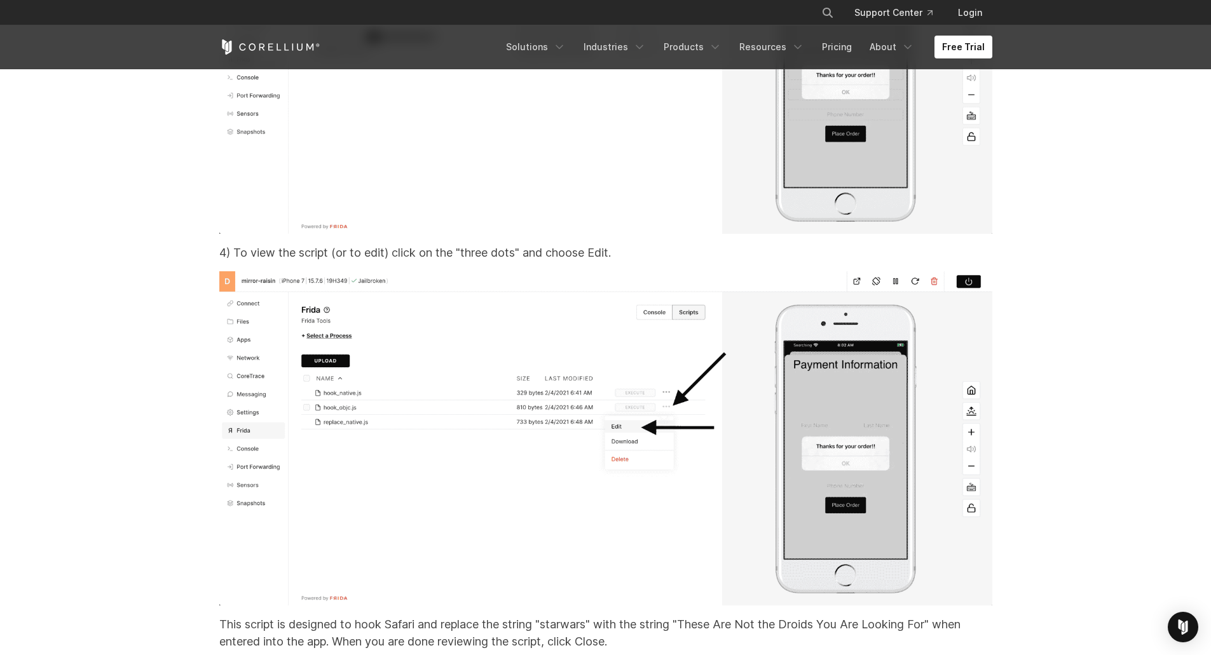
scroll to position [21417, 0]
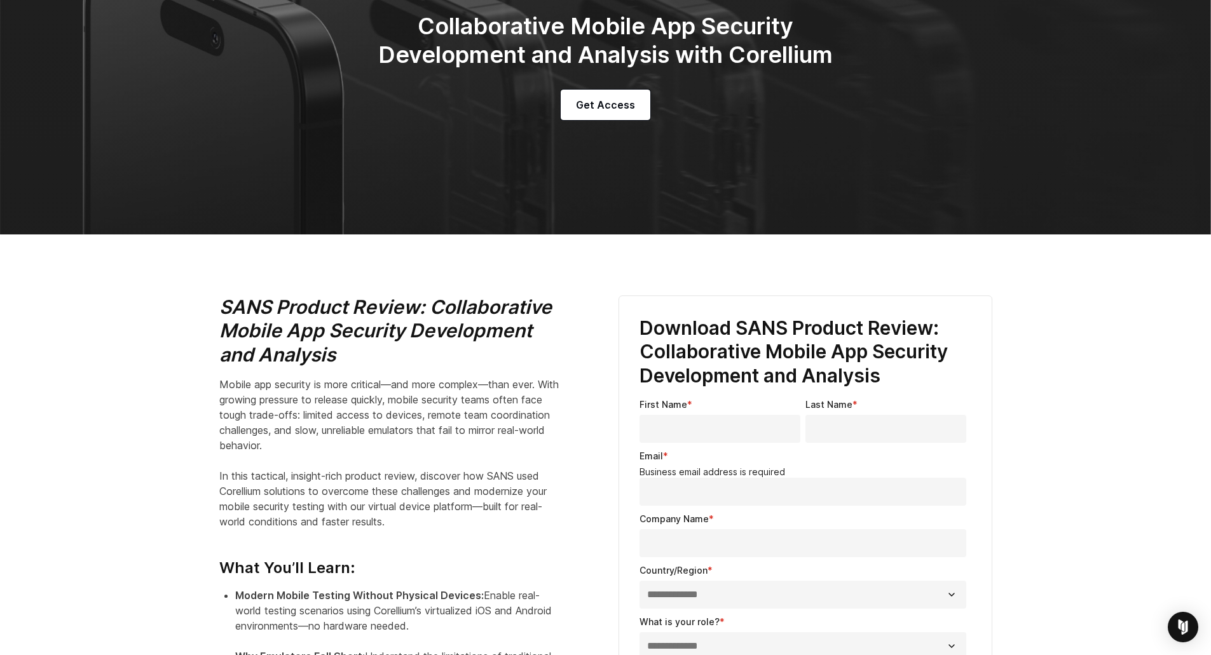
scroll to position [179, 0]
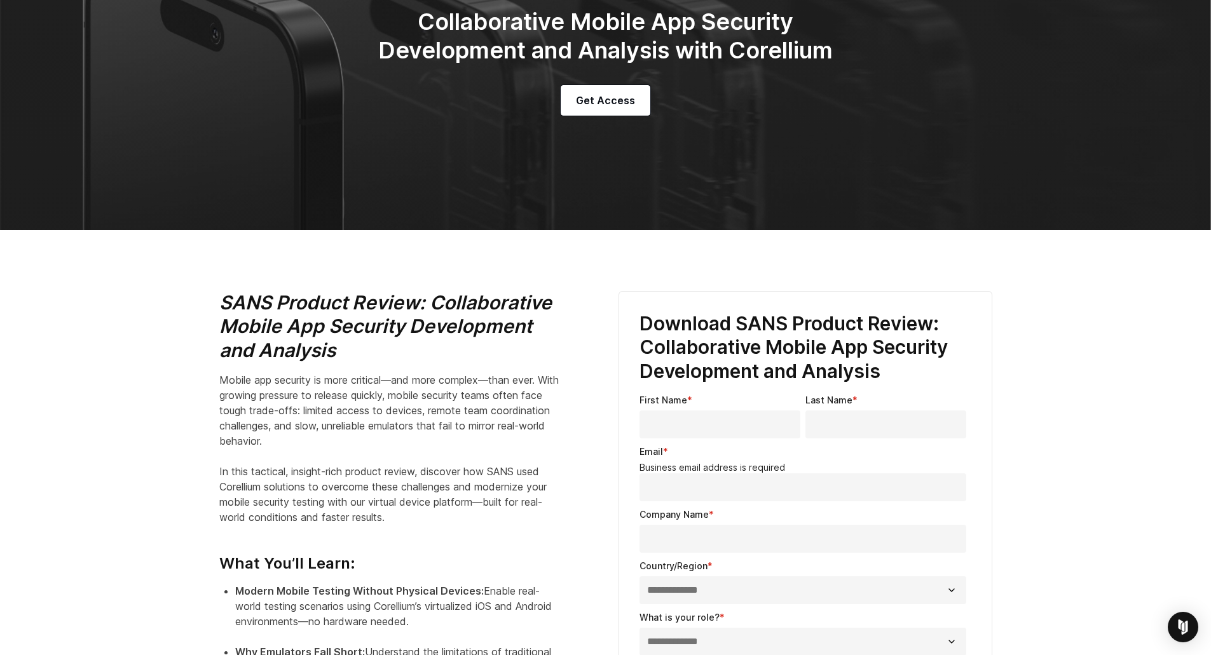
drag, startPoint x: 0, startPoint y: 0, endPoint x: 362, endPoint y: 193, distance: 409.8
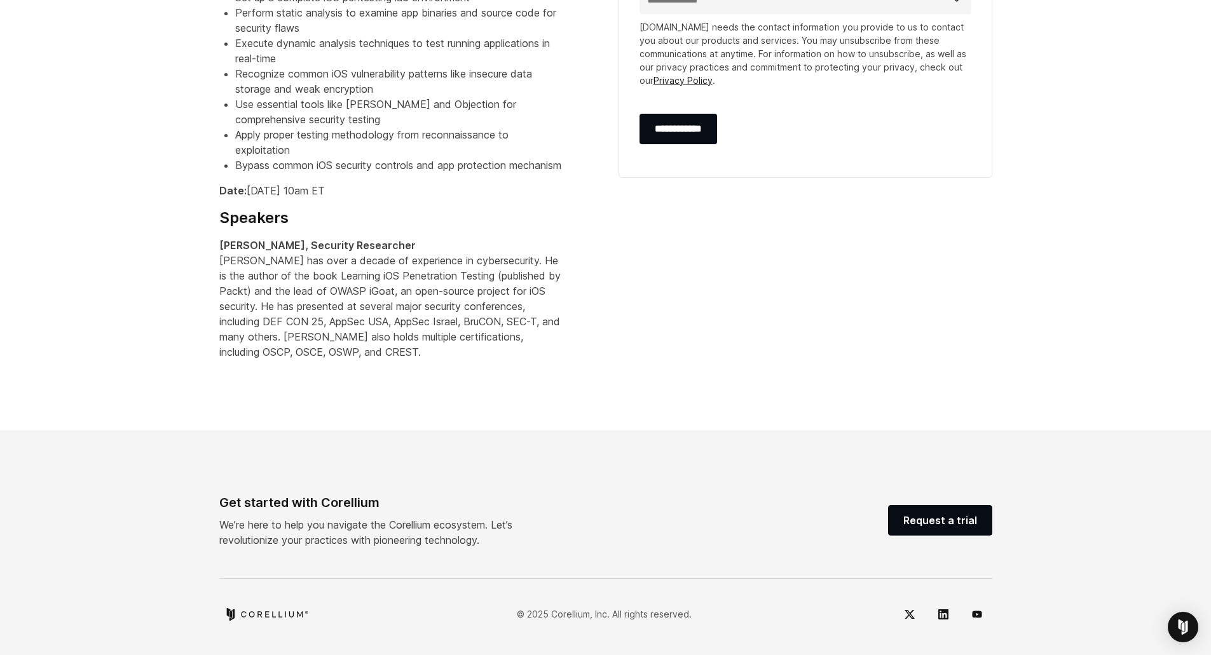
scroll to position [859, 0]
drag, startPoint x: 433, startPoint y: 113, endPoint x: 426, endPoint y: 146, distance: 34.4
drag, startPoint x: 200, startPoint y: 328, endPoint x: 191, endPoint y: 299, distance: 30.0
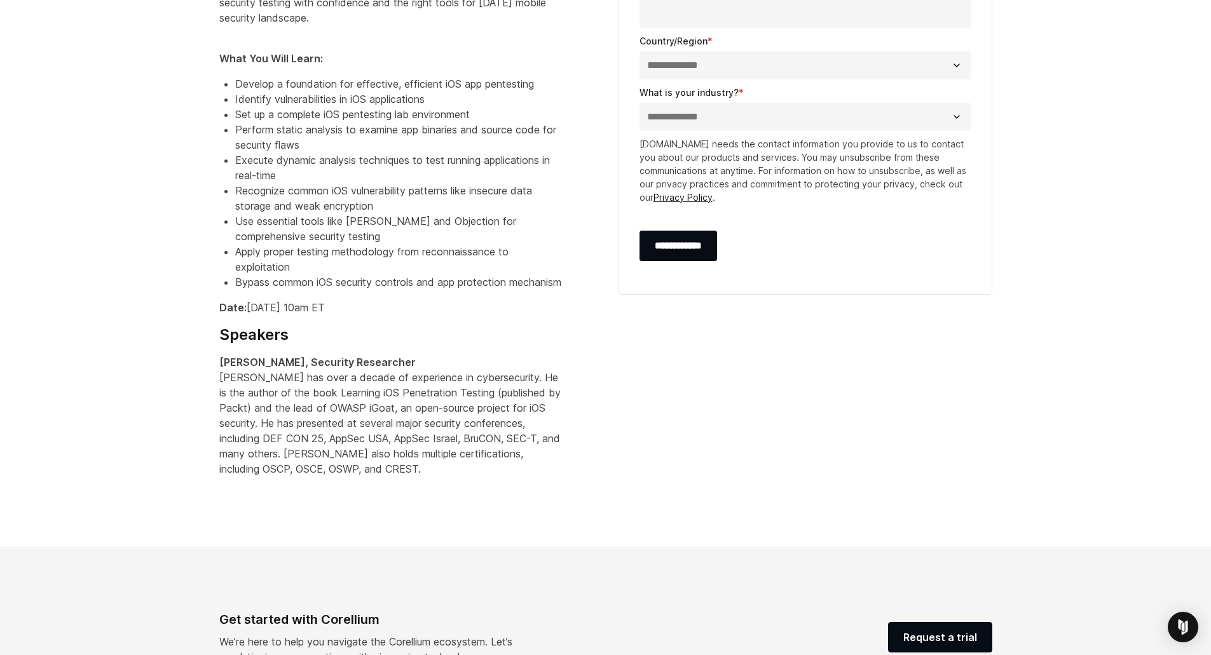
drag, startPoint x: 190, startPoint y: 272, endPoint x: 195, endPoint y: 250, distance: 22.1
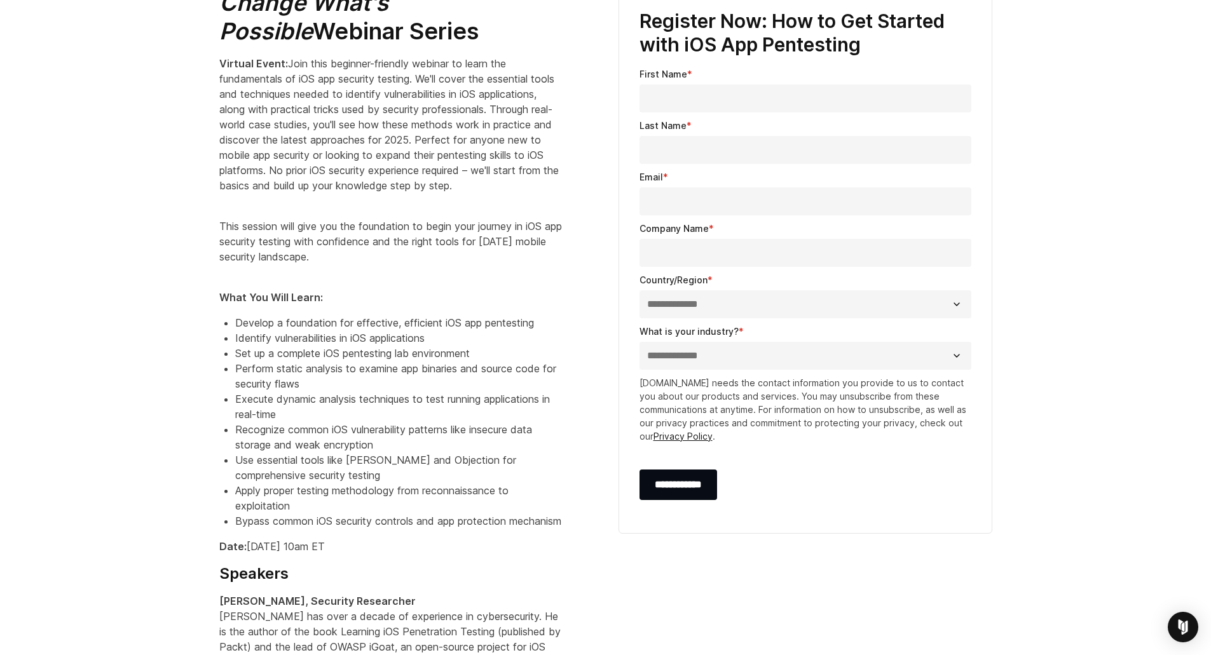
scroll to position [453, 0]
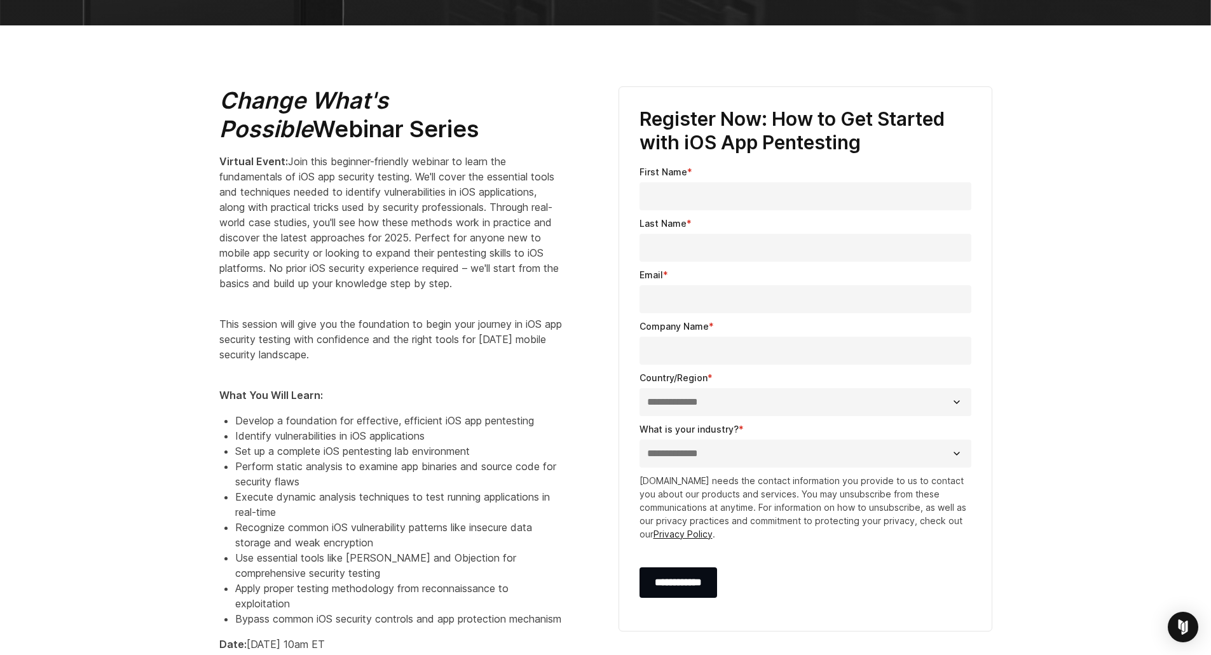
drag, startPoint x: 196, startPoint y: 299, endPoint x: 199, endPoint y: 288, distance: 11.7
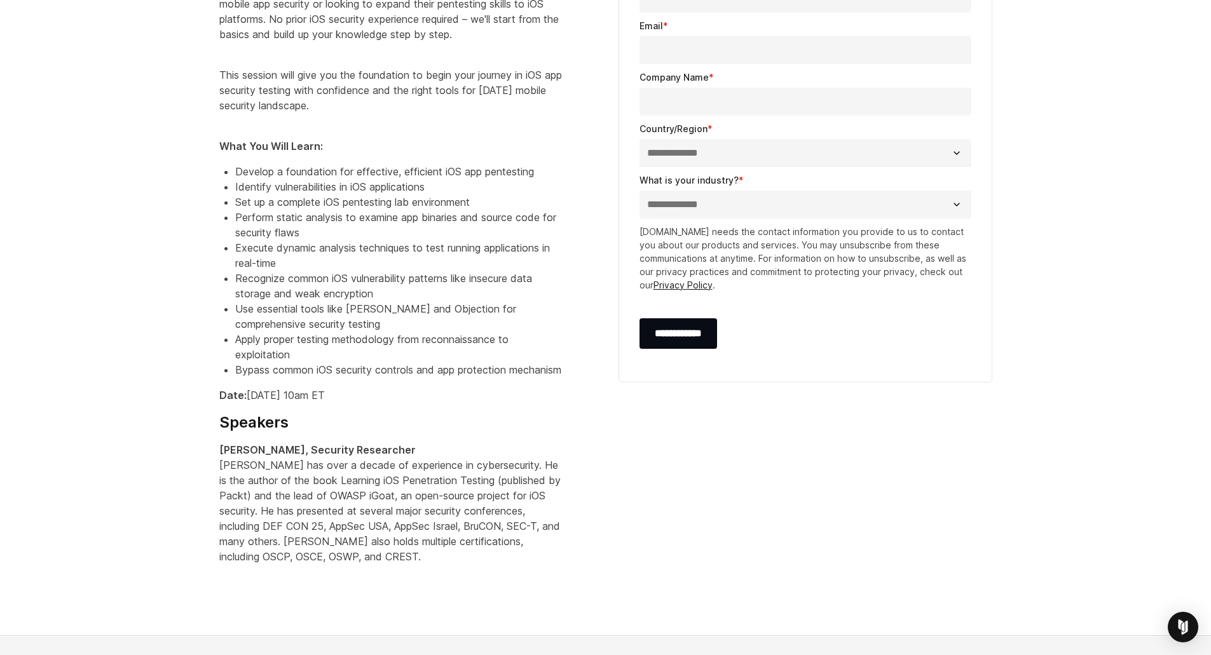
scroll to position [628, 0]
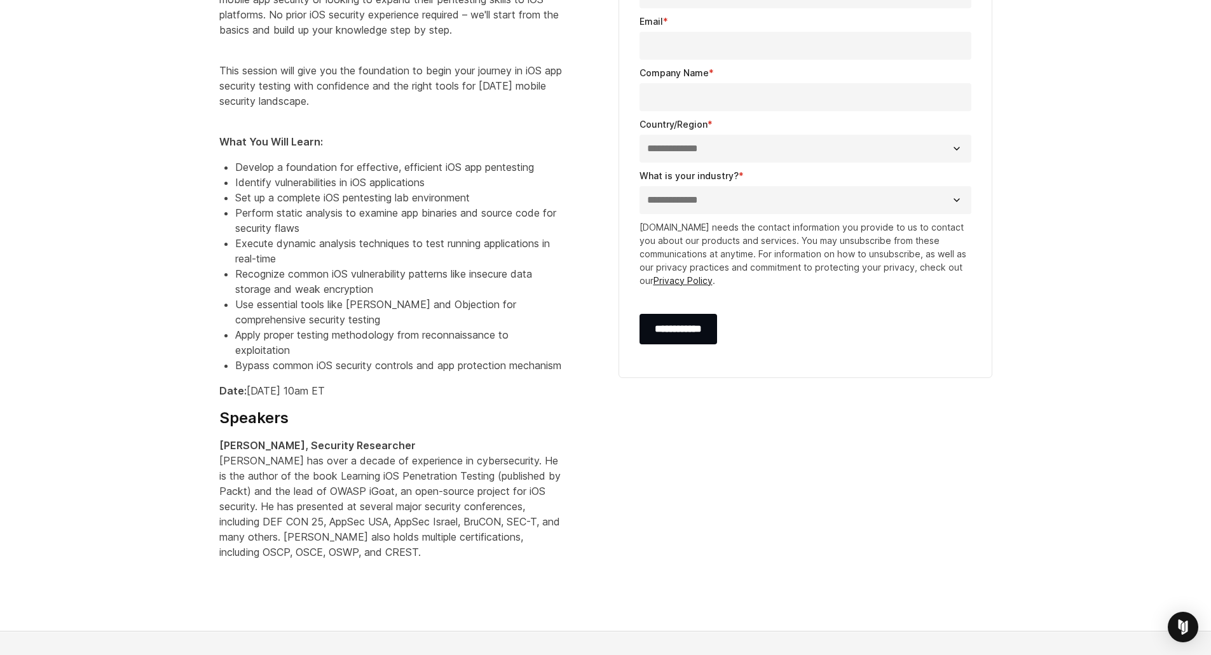
drag, startPoint x: 393, startPoint y: 416, endPoint x: 339, endPoint y: 420, distance: 53.6
click at [339, 399] on p "Date: September 24th at 10am ET" at bounding box center [390, 390] width 343 height 15
copy p "10am ET"
click at [395, 399] on p "Date: September 24th at 10am ET" at bounding box center [390, 390] width 343 height 15
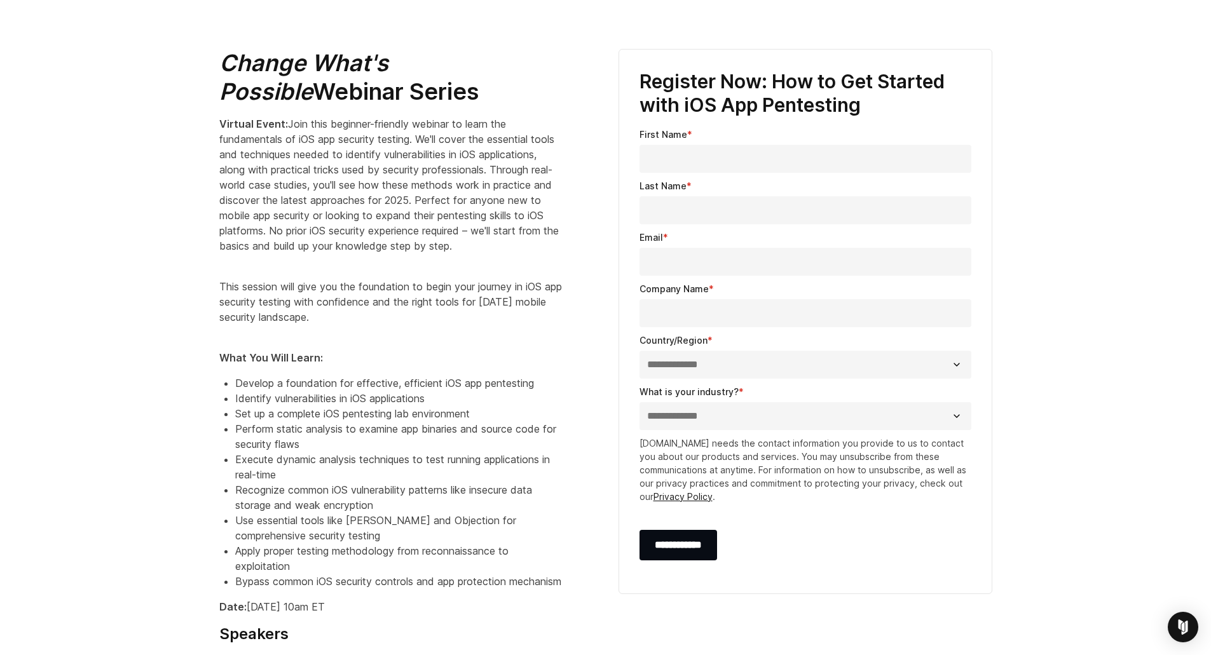
scroll to position [247, 0]
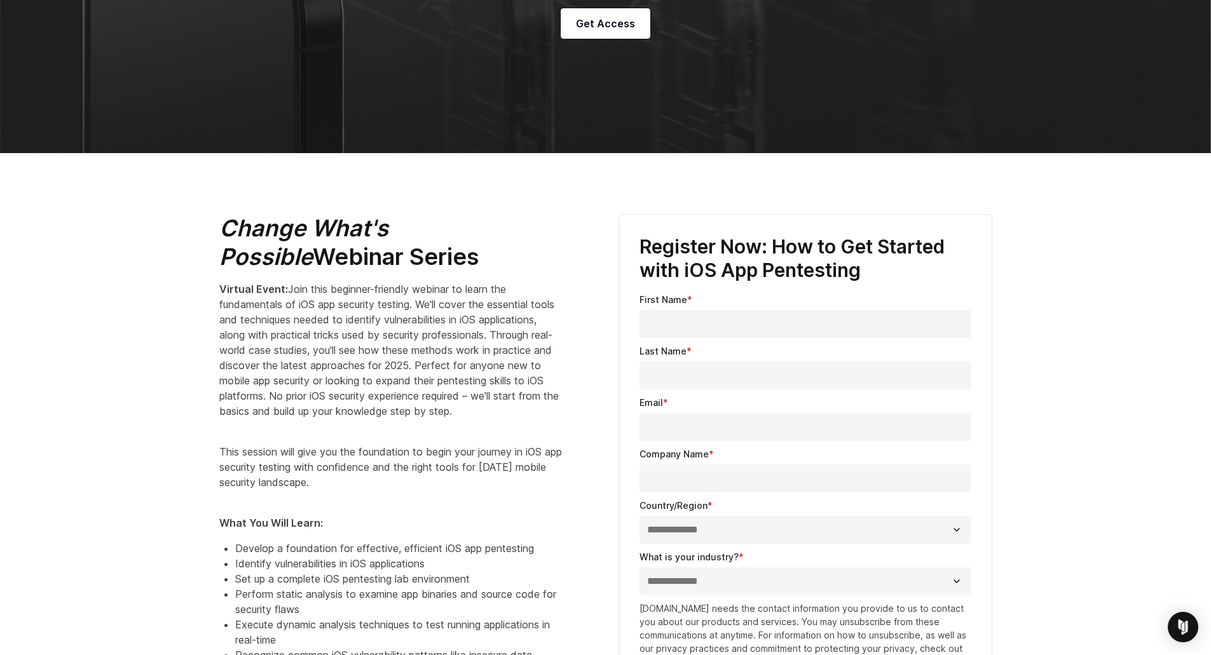
click at [707, 311] on input "First Name *" at bounding box center [805, 324] width 332 height 28
type input "****"
type input "******"
type input "**********"
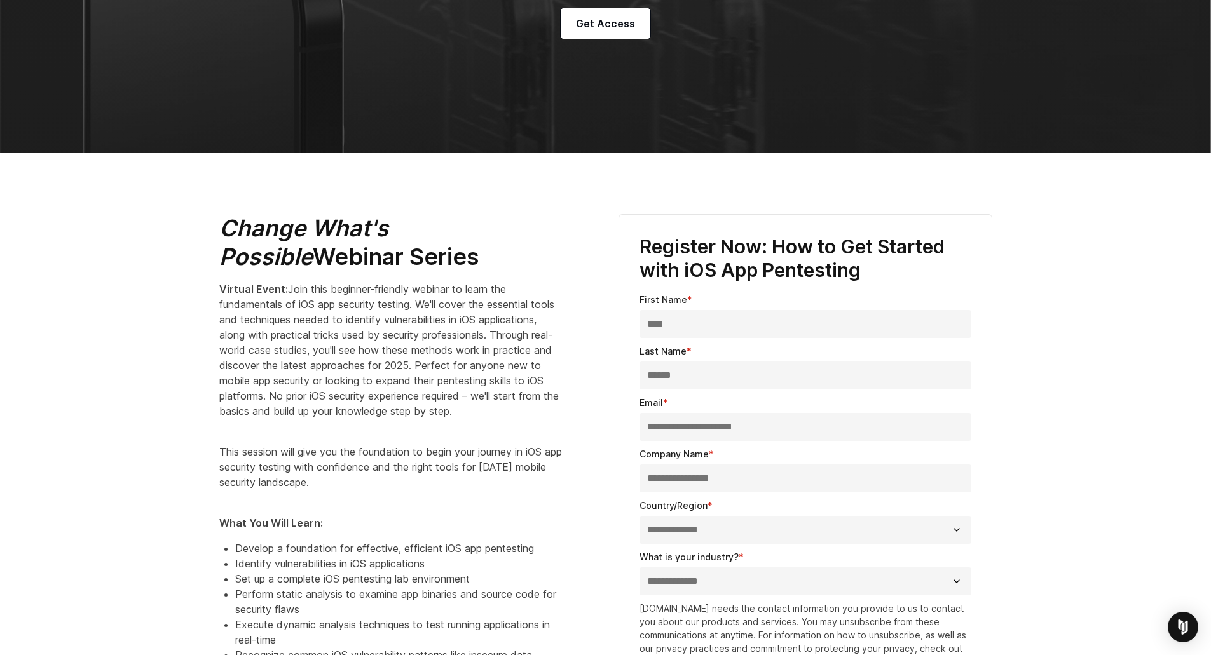
click at [729, 518] on select "**********" at bounding box center [805, 530] width 332 height 28
select select "******"
click at [639, 516] on select "**********" at bounding box center [805, 530] width 332 height 28
click at [705, 571] on select "**********" at bounding box center [805, 582] width 332 height 28
select select "**********"
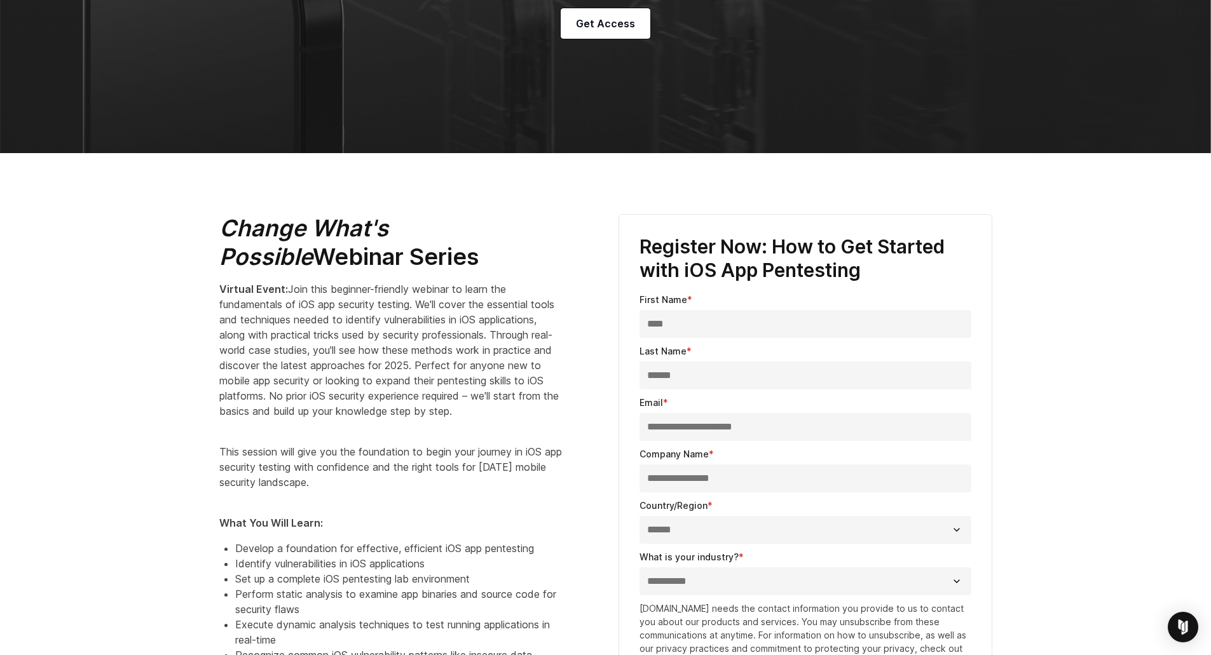
click at [639, 568] on select "**********" at bounding box center [805, 582] width 332 height 28
click at [614, 542] on div "**********" at bounding box center [805, 486] width 399 height 545
click at [765, 487] on input "**********" at bounding box center [805, 479] width 332 height 28
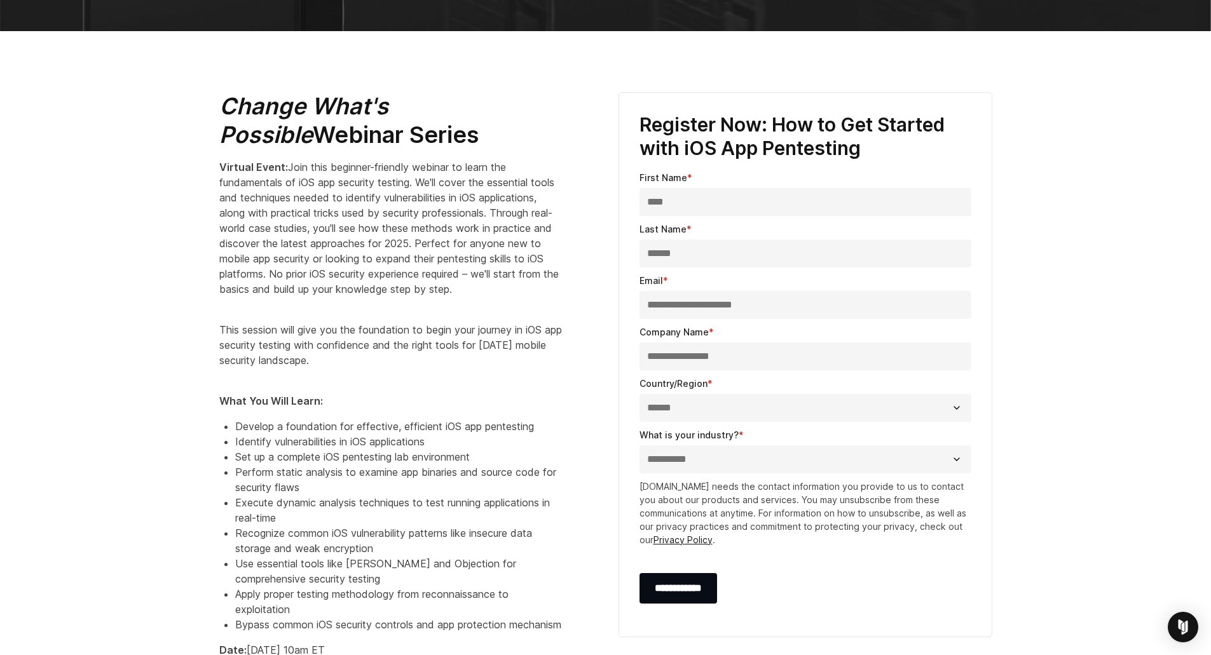
scroll to position [374, 0]
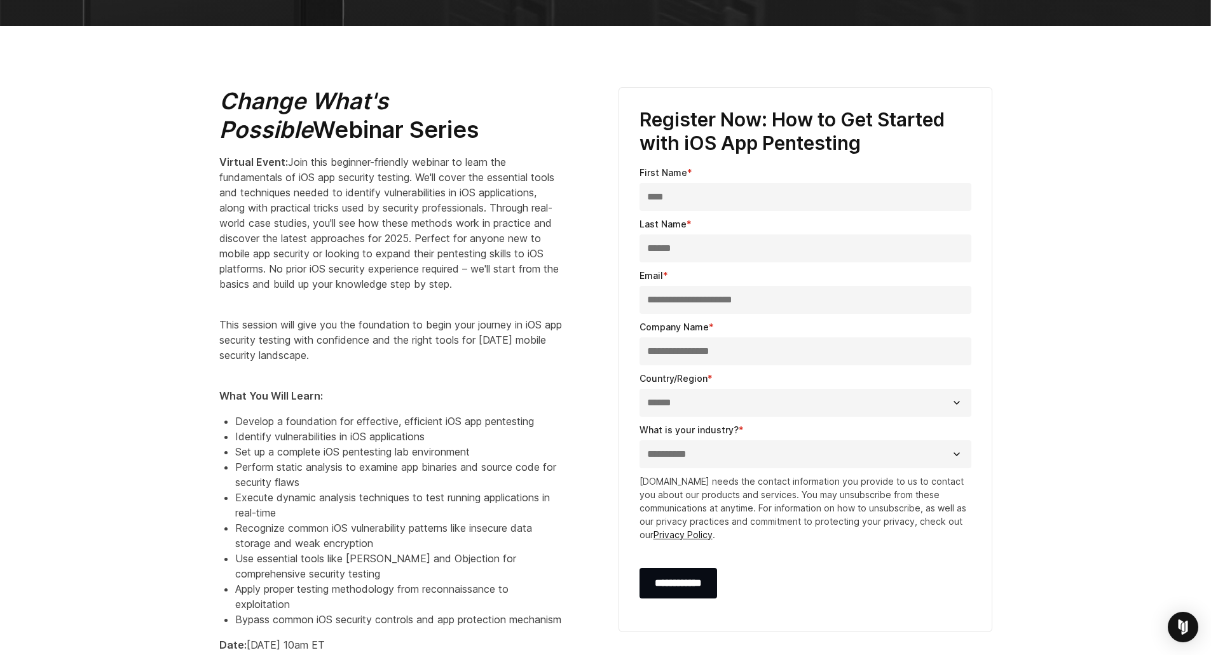
click at [842, 538] on p "www.corellium.com needs the contact information you provide to us to contact yo…" at bounding box center [805, 508] width 332 height 67
drag, startPoint x: 711, startPoint y: 584, endPoint x: 863, endPoint y: 563, distance: 153.4
click at [863, 563] on div "**********" at bounding box center [805, 584] width 332 height 56
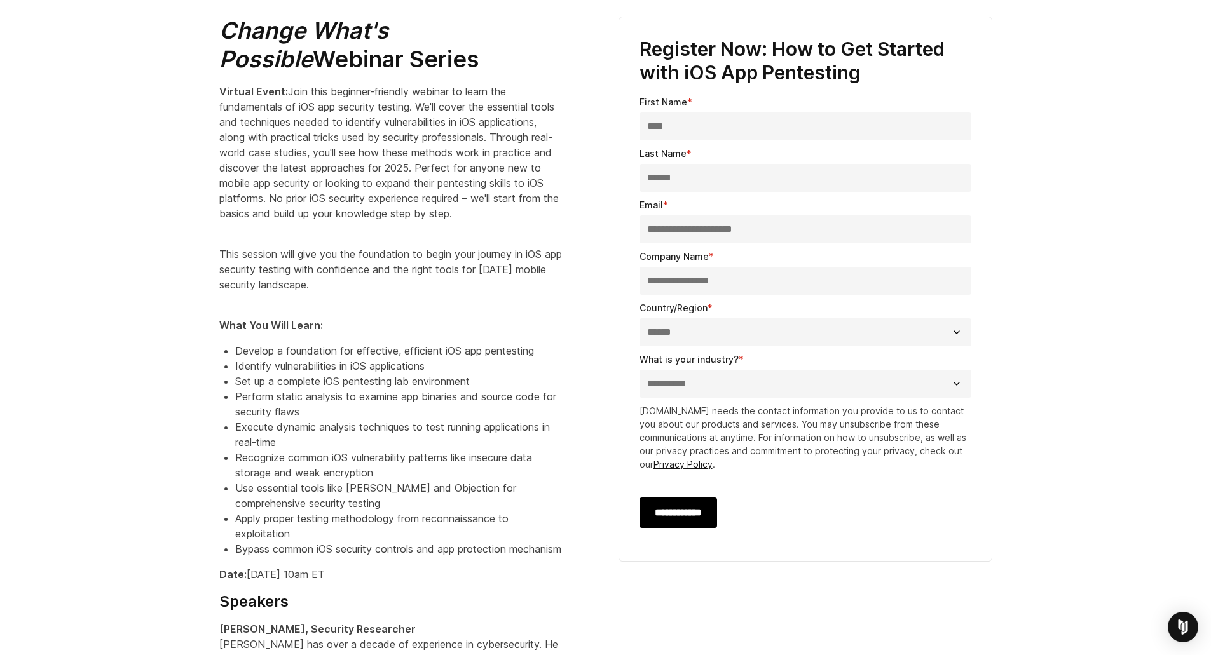
scroll to position [445, 0]
click at [696, 521] on input "**********" at bounding box center [678, 512] width 78 height 31
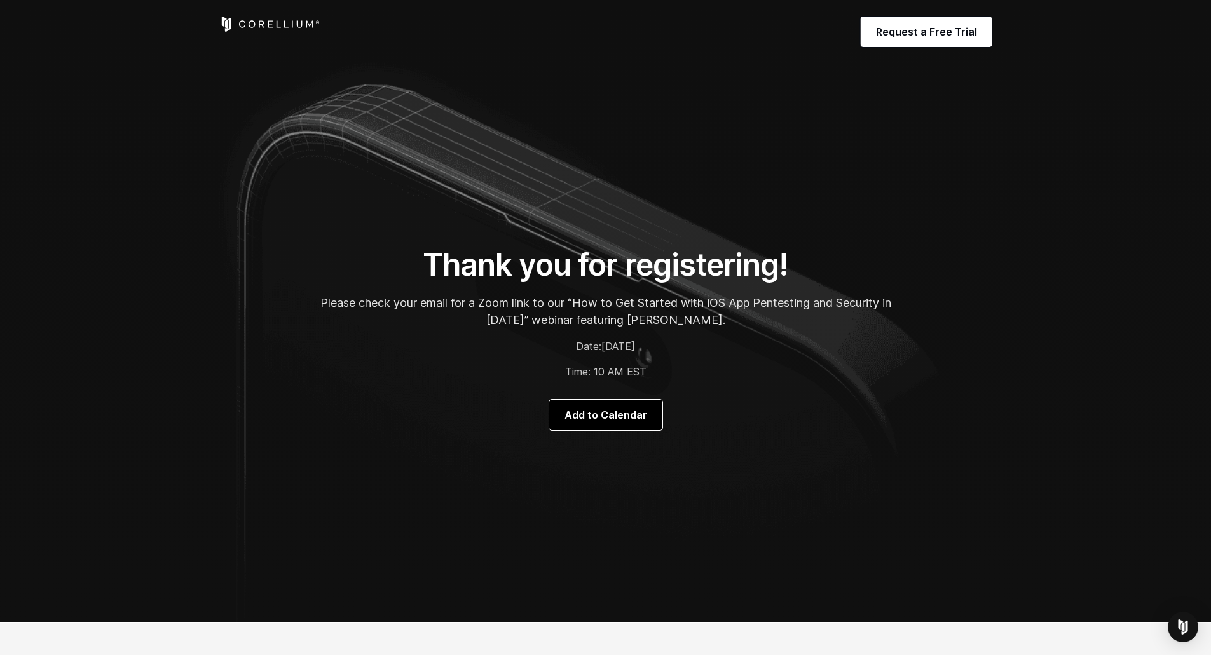
click at [608, 414] on span "Add to Calendar" at bounding box center [605, 414] width 83 height 15
click at [889, 181] on section "Thank you for registering! Please check your email for a Zoom link to our “How …" at bounding box center [605, 311] width 1211 height 622
drag, startPoint x: 292, startPoint y: 370, endPoint x: 303, endPoint y: 228, distance: 142.8
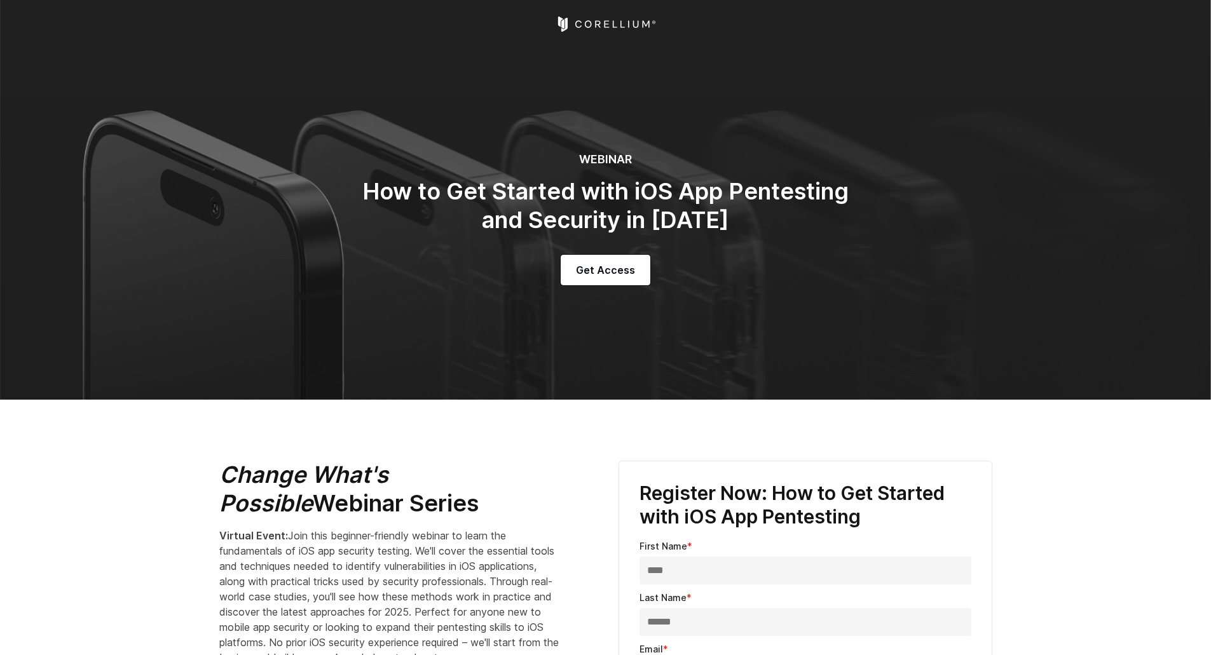
select select "******"
select select "**********"
drag, startPoint x: 163, startPoint y: 448, endPoint x: 190, endPoint y: 215, distance: 234.8
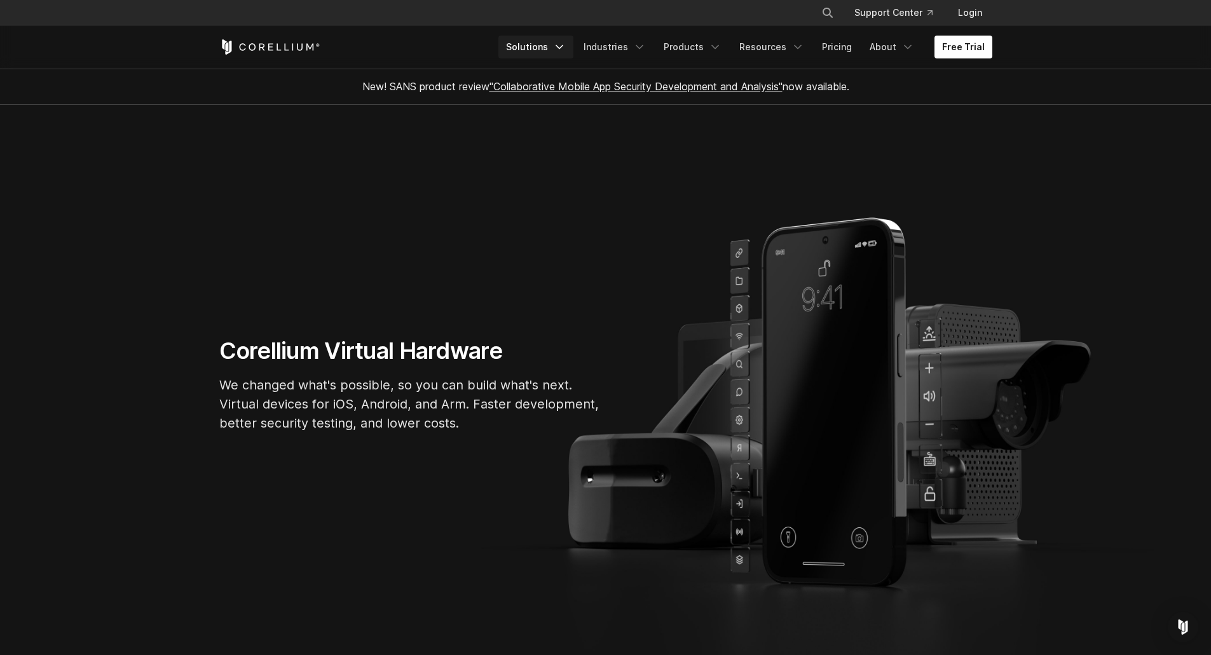
click at [550, 50] on link "Solutions" at bounding box center [535, 47] width 75 height 23
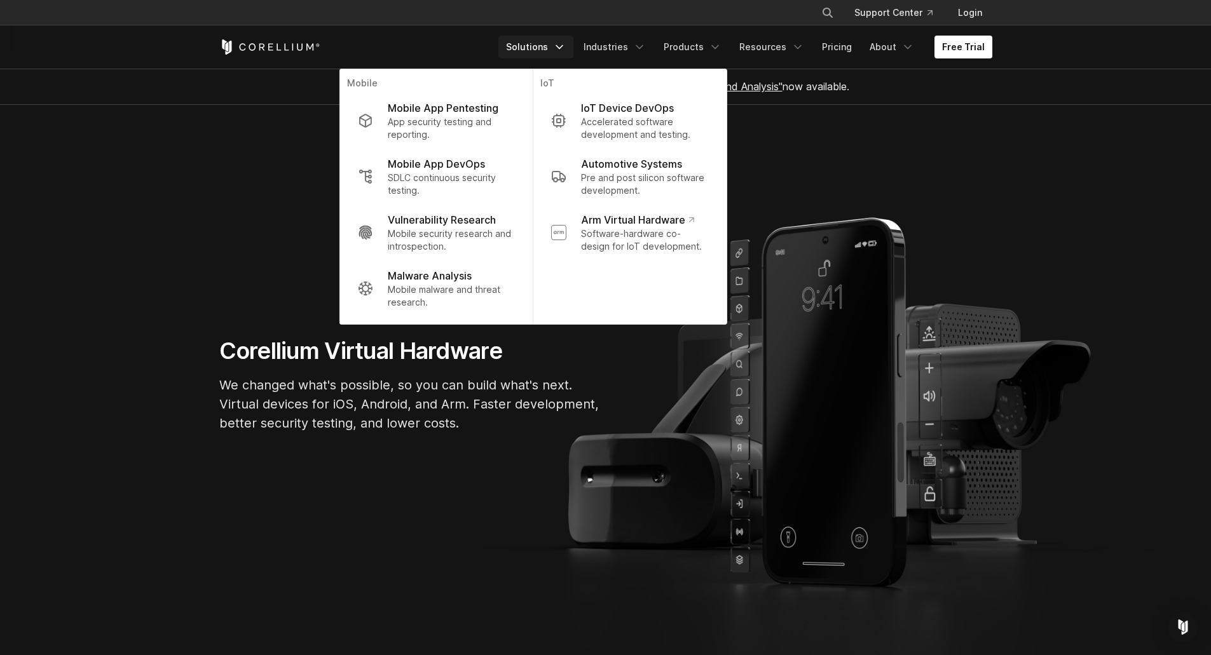
click at [211, 165] on section "Corellium Virtual Hardware We changed what's possible, so you can build what's …" at bounding box center [605, 390] width 1211 height 570
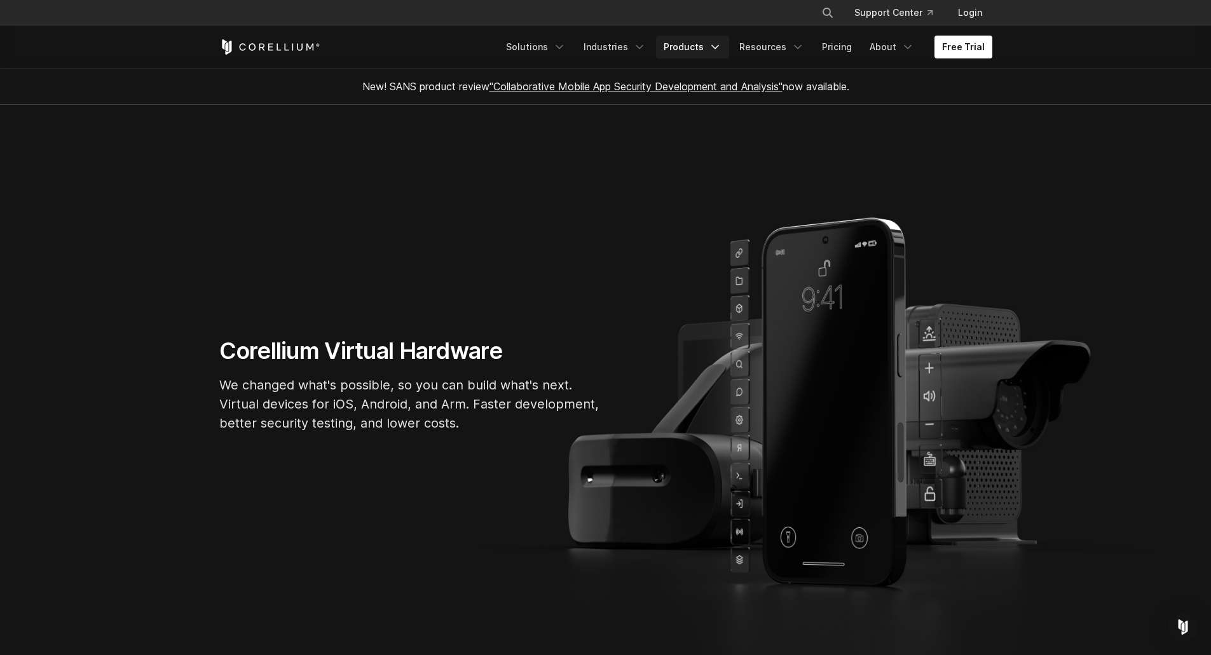
click at [699, 42] on link "Products" at bounding box center [692, 47] width 73 height 23
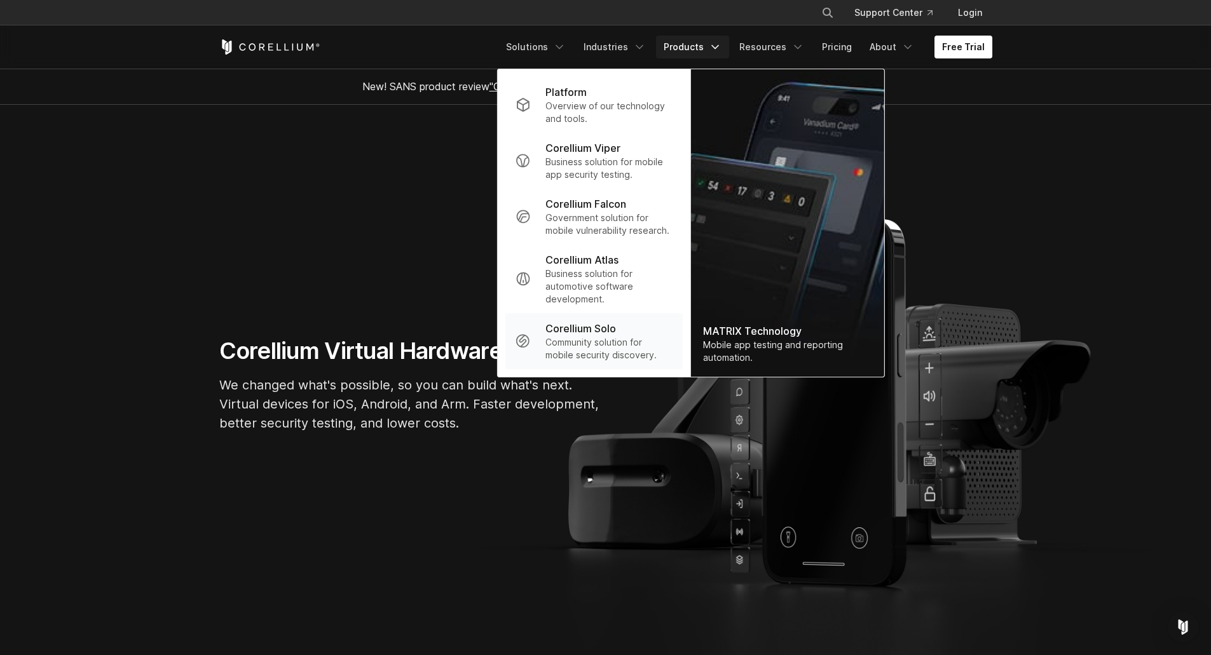
click at [586, 362] on link "Corellium Solo Community solution for mobile security discovery." at bounding box center [593, 341] width 177 height 56
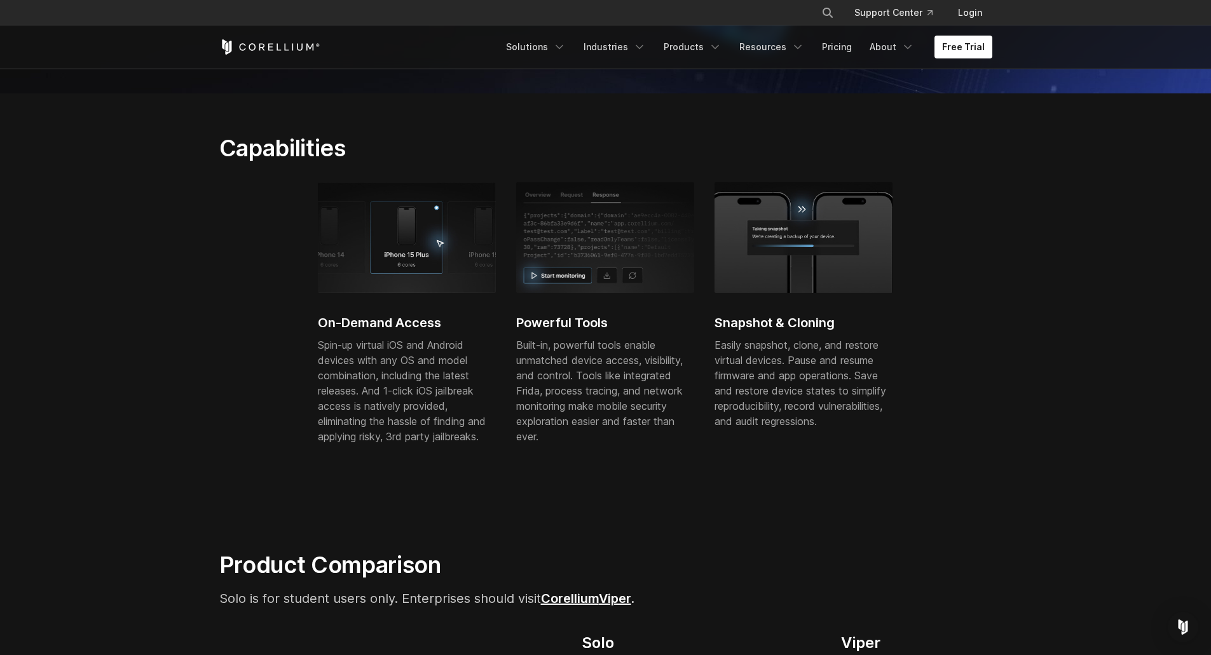
drag, startPoint x: 150, startPoint y: 239, endPoint x: 153, endPoint y: 262, distance: 23.1
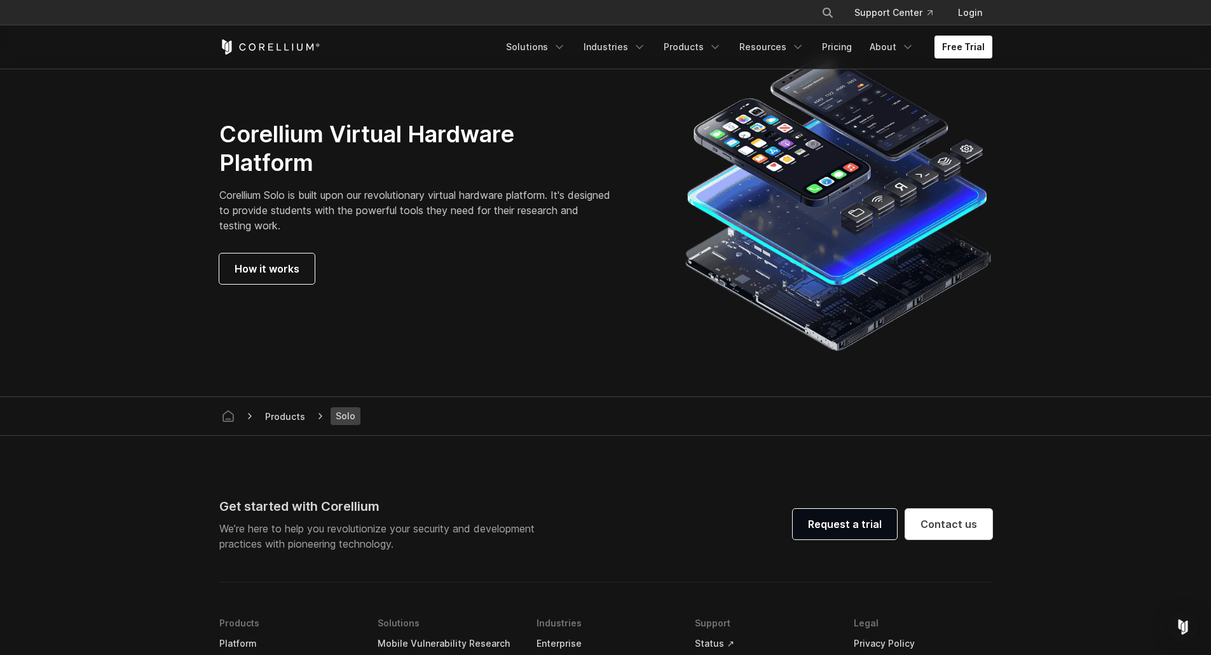
scroll to position [2156, 0]
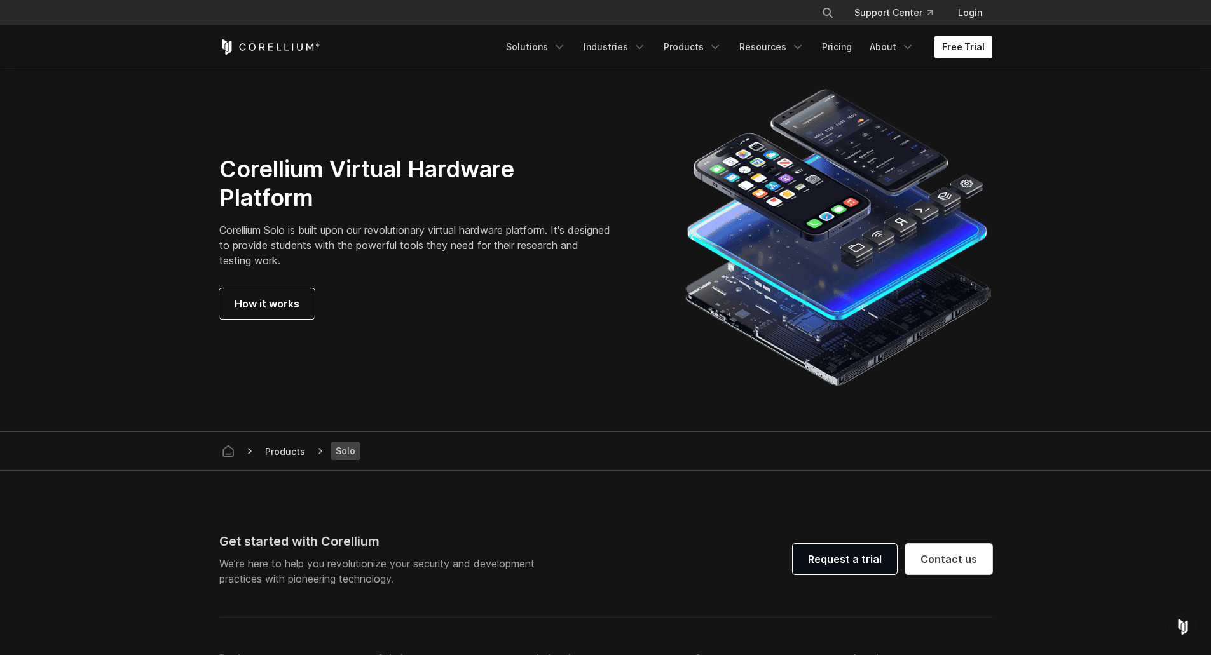
drag, startPoint x: 469, startPoint y: 502, endPoint x: 456, endPoint y: 532, distance: 33.1
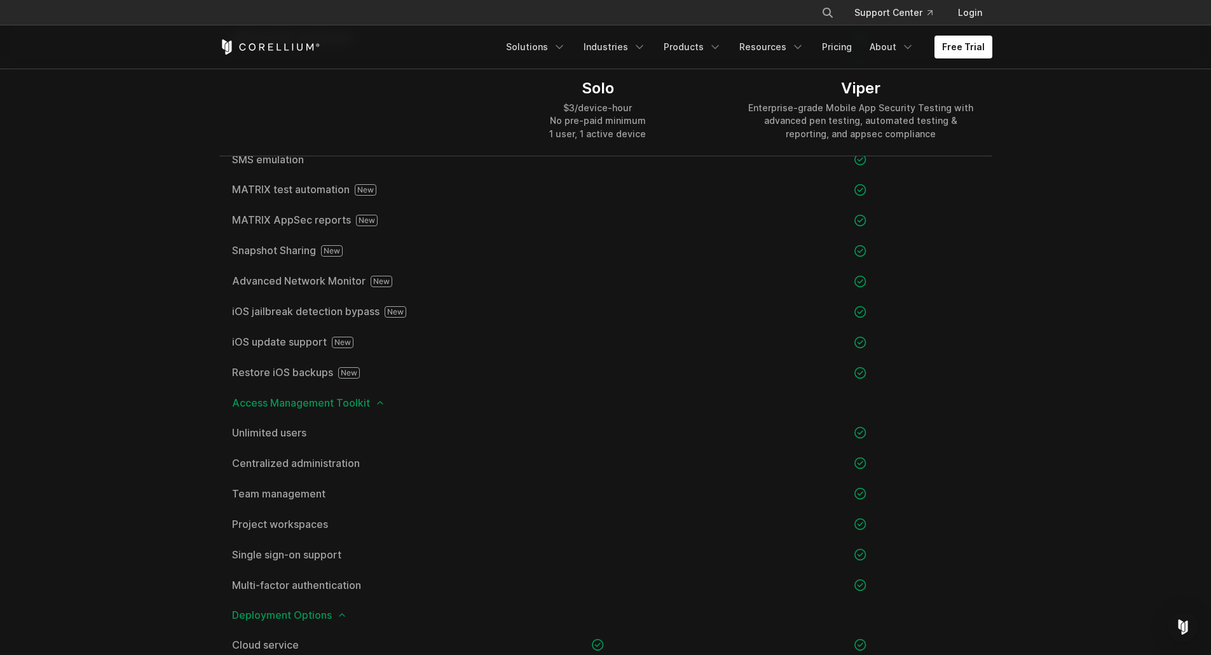
scroll to position [0, 0]
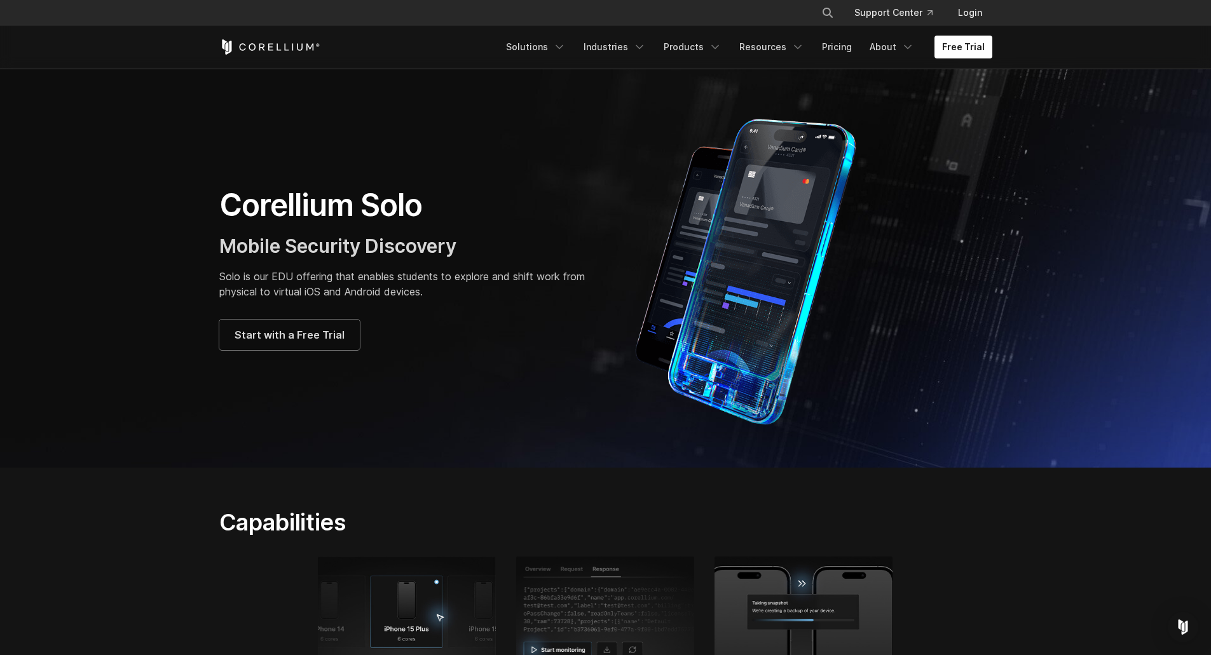
drag, startPoint x: 459, startPoint y: 516, endPoint x: 515, endPoint y: 140, distance: 379.8
click at [563, 55] on link "Solutions" at bounding box center [535, 47] width 75 height 23
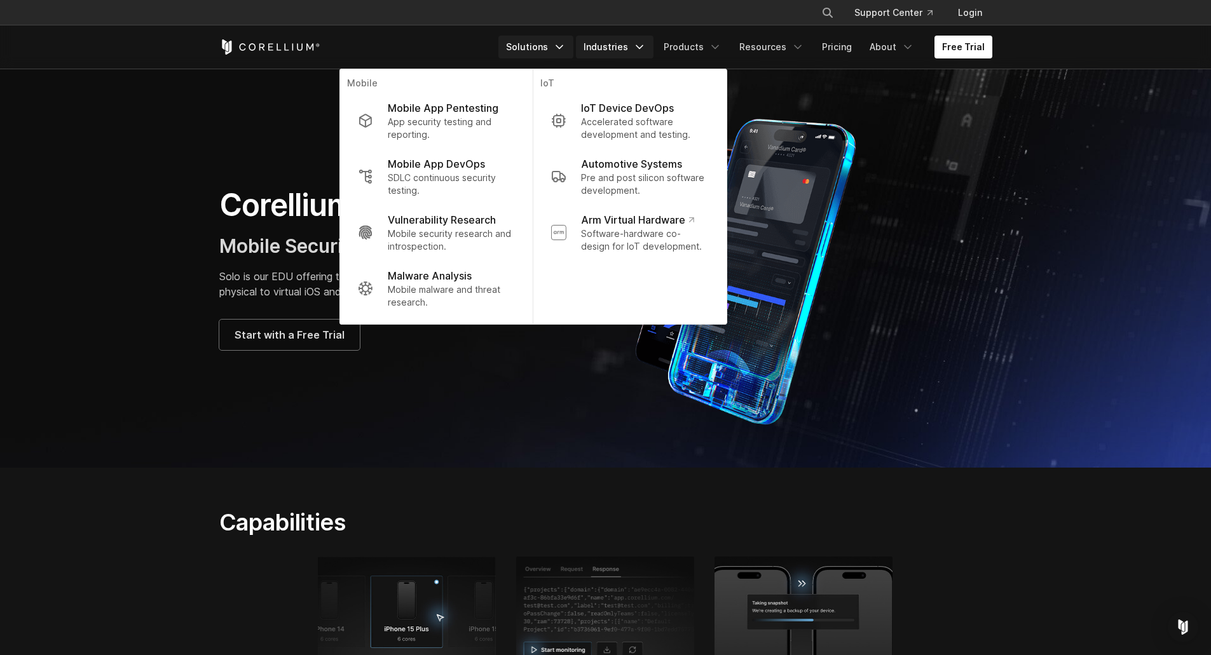
click at [612, 44] on link "Industries" at bounding box center [615, 47] width 78 height 23
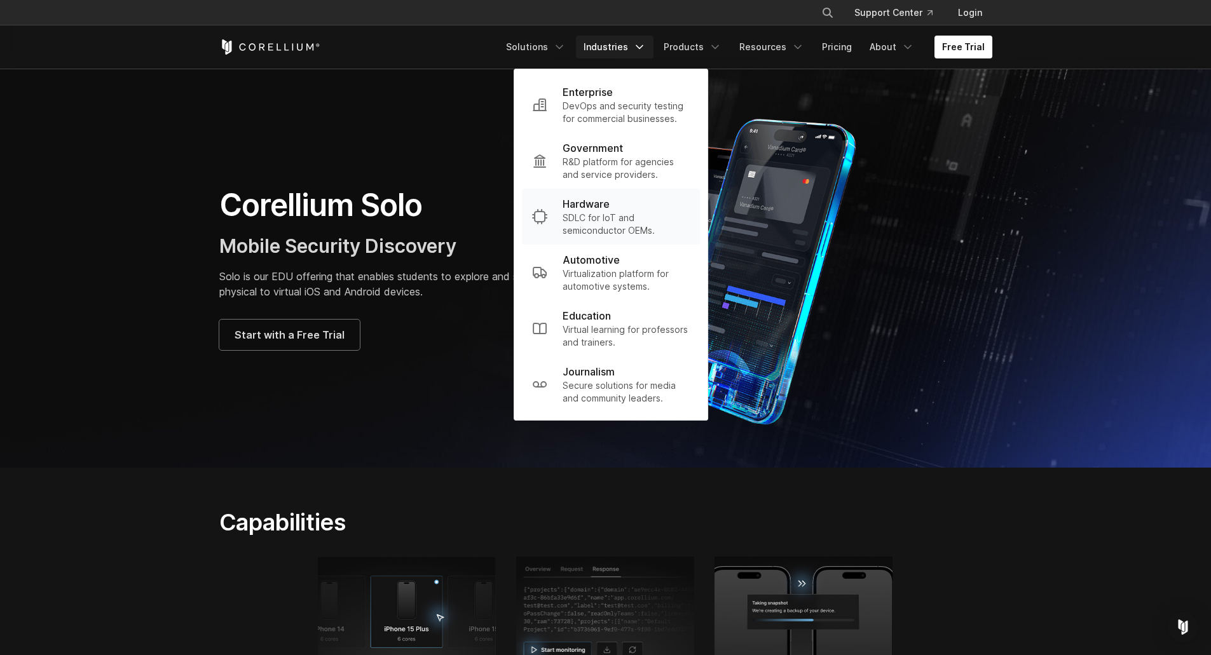
click at [634, 214] on p "SDLC for IoT and semiconductor OEMs." at bounding box center [626, 224] width 127 height 25
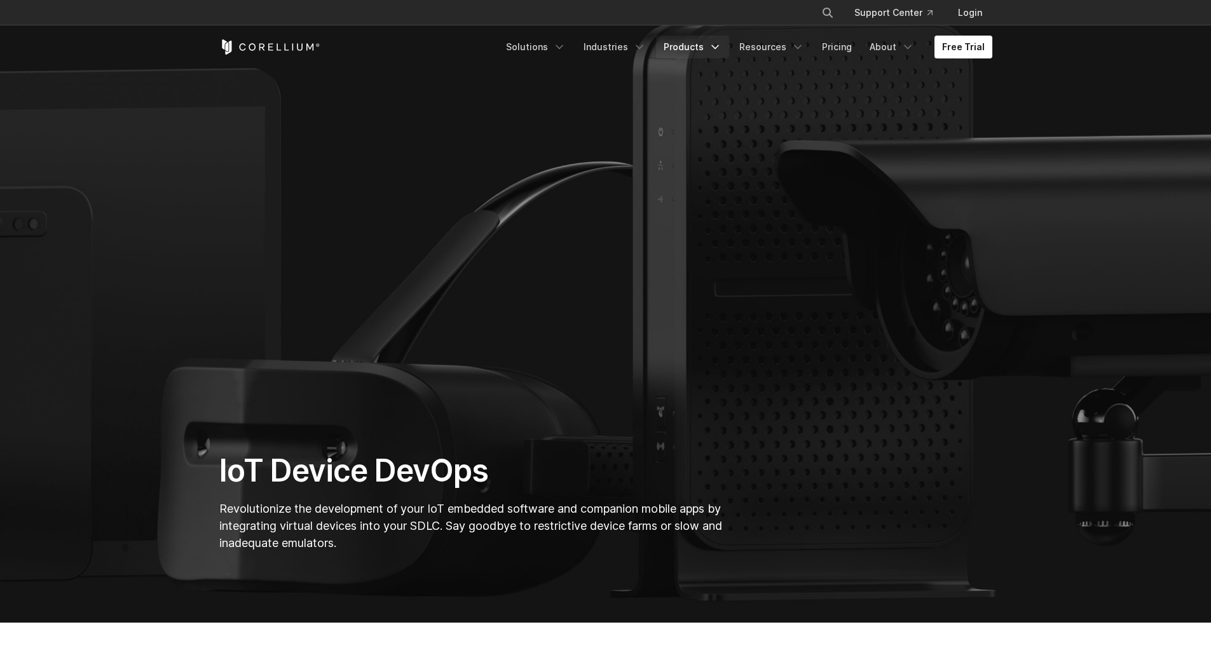
click at [694, 51] on link "Products" at bounding box center [692, 47] width 73 height 23
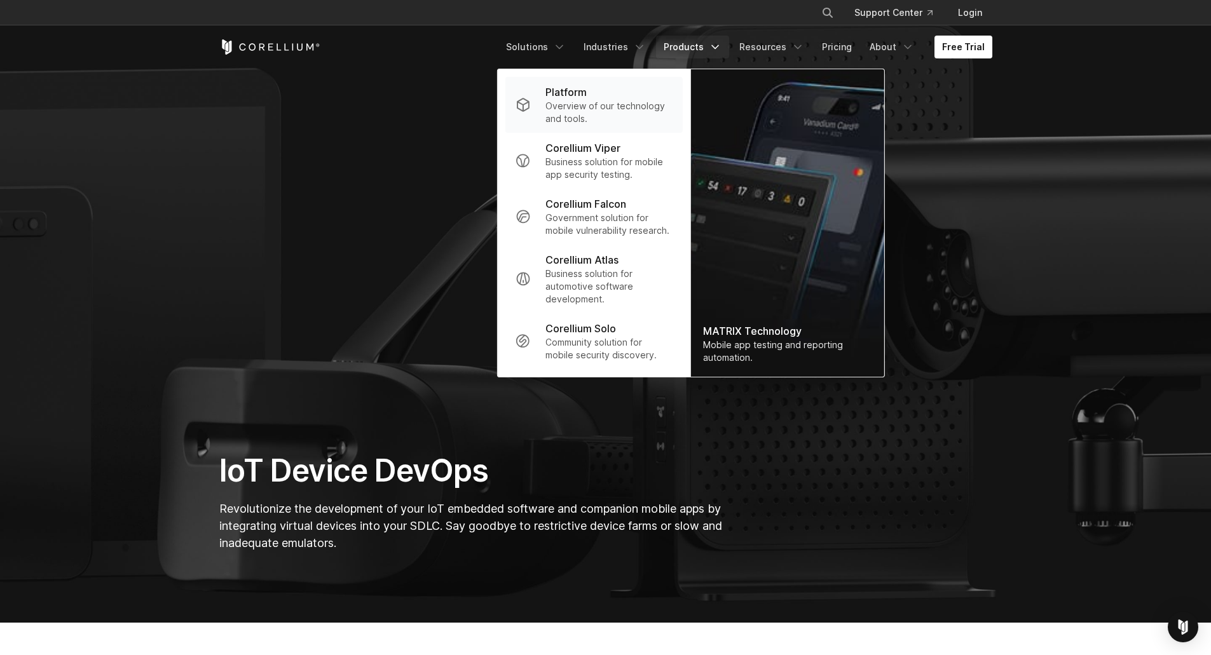
click at [654, 98] on div "Platform" at bounding box center [608, 92] width 126 height 15
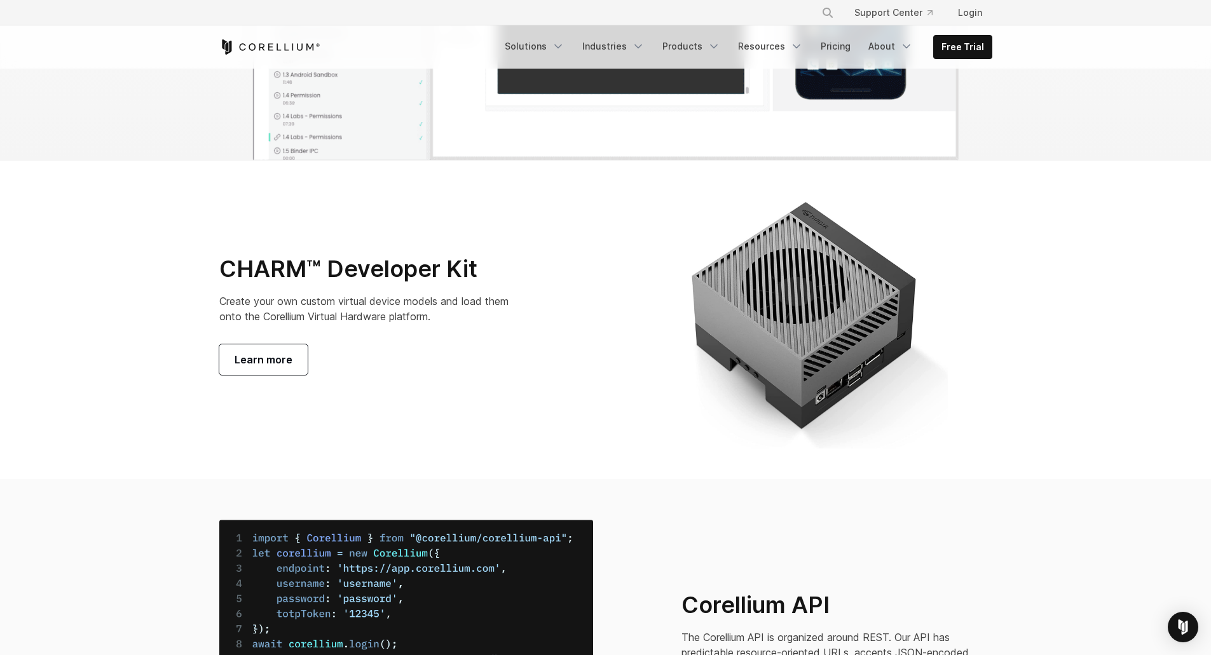
scroll to position [4386, 0]
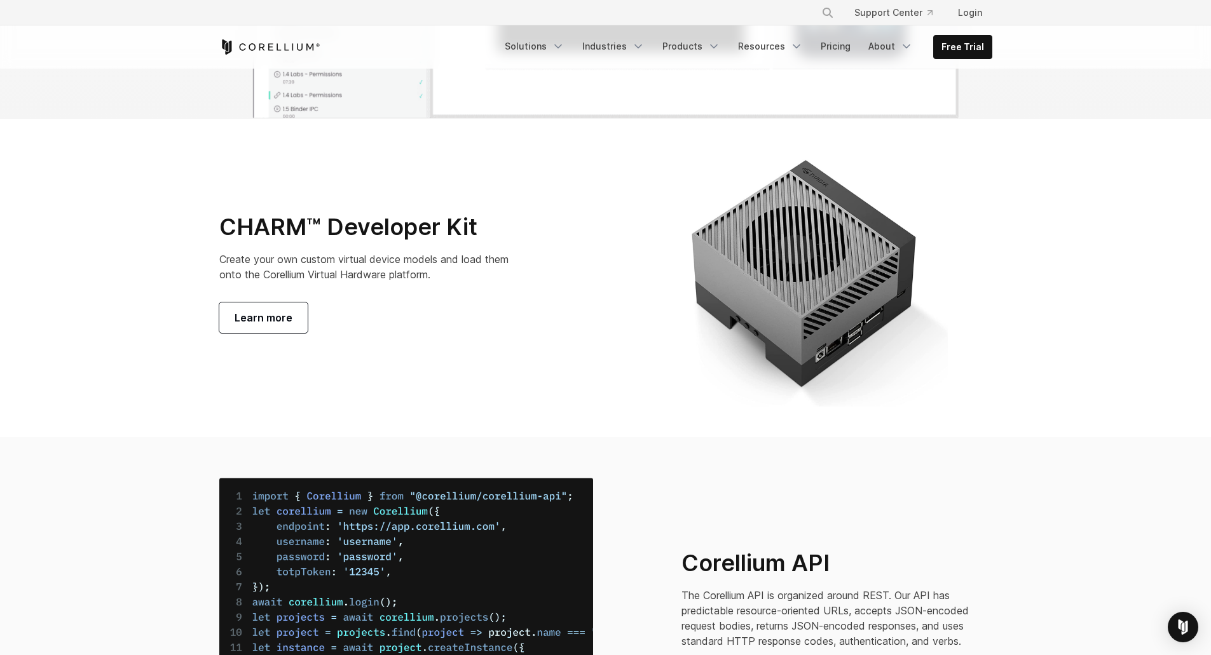
drag, startPoint x: 164, startPoint y: 169, endPoint x: 162, endPoint y: 194, distance: 24.9
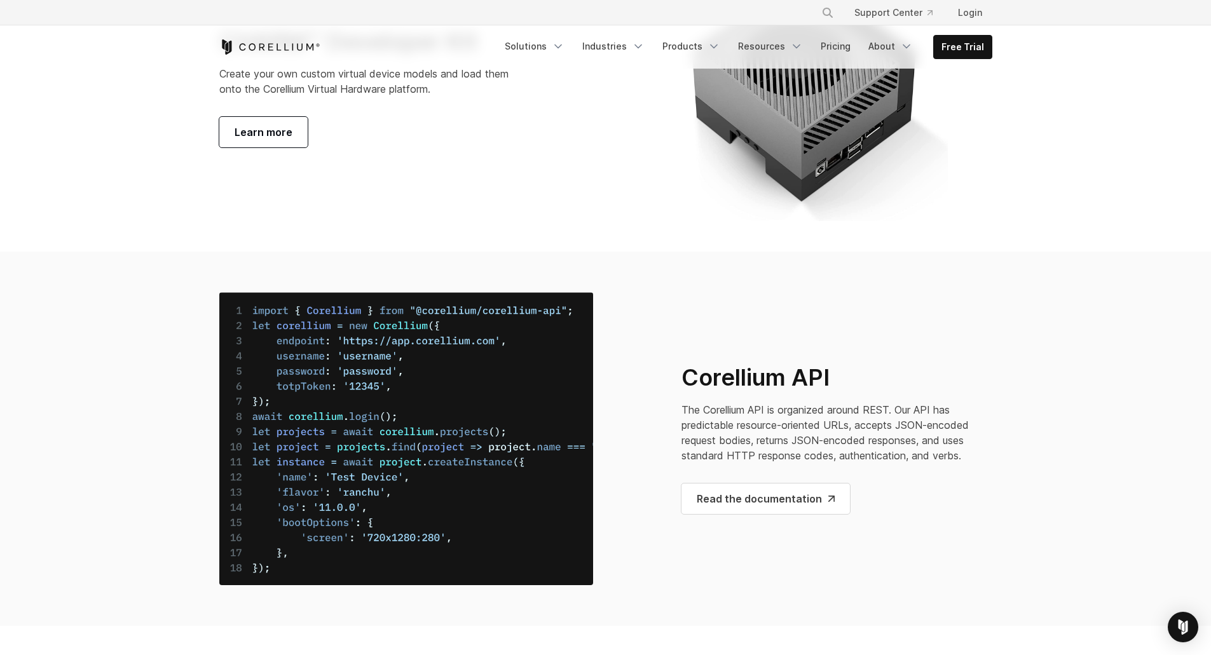
scroll to position [4809, 0]
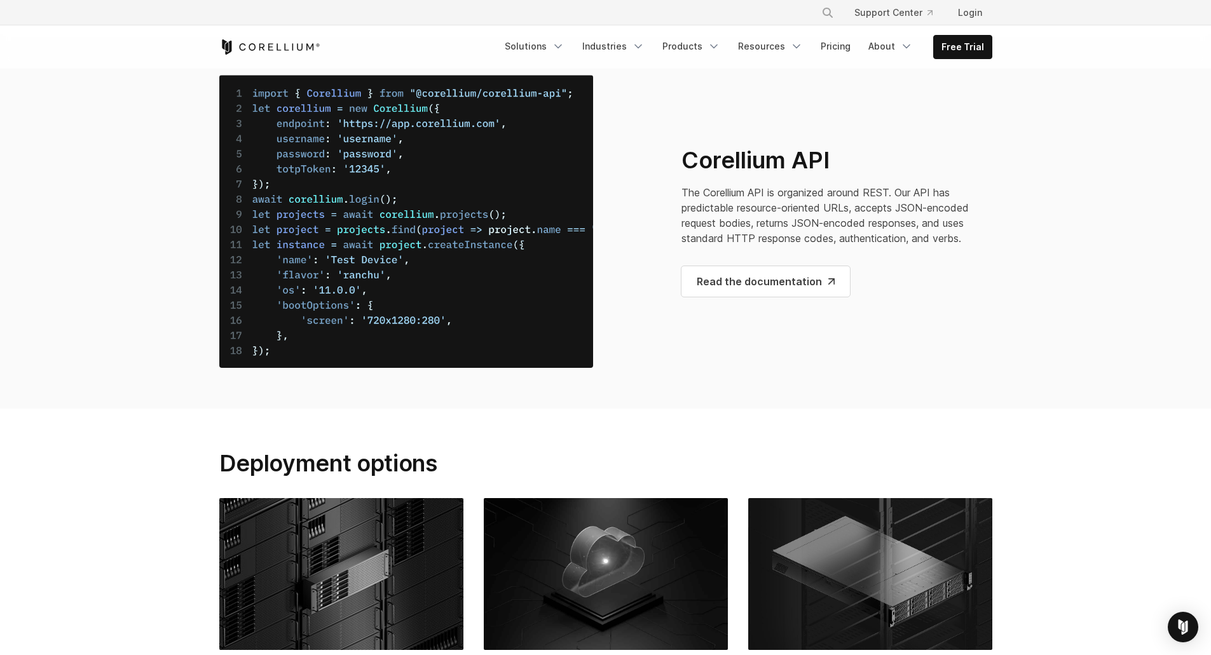
drag, startPoint x: 162, startPoint y: 200, endPoint x: 163, endPoint y: 214, distance: 13.4
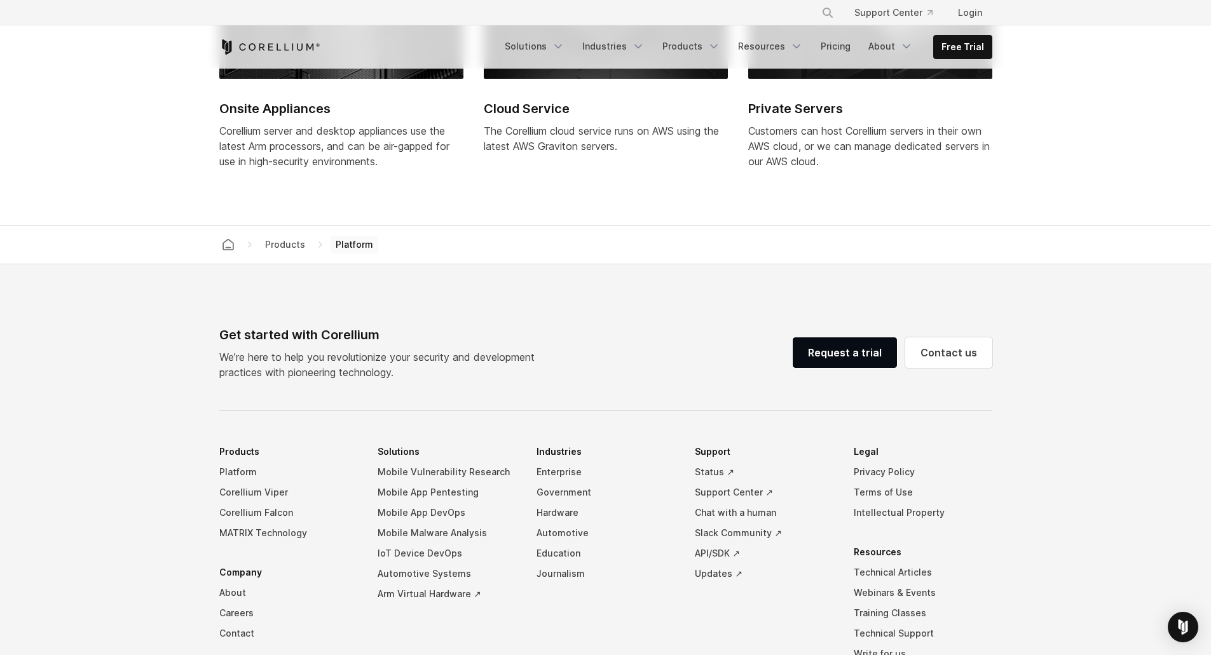
scroll to position [5400, 0]
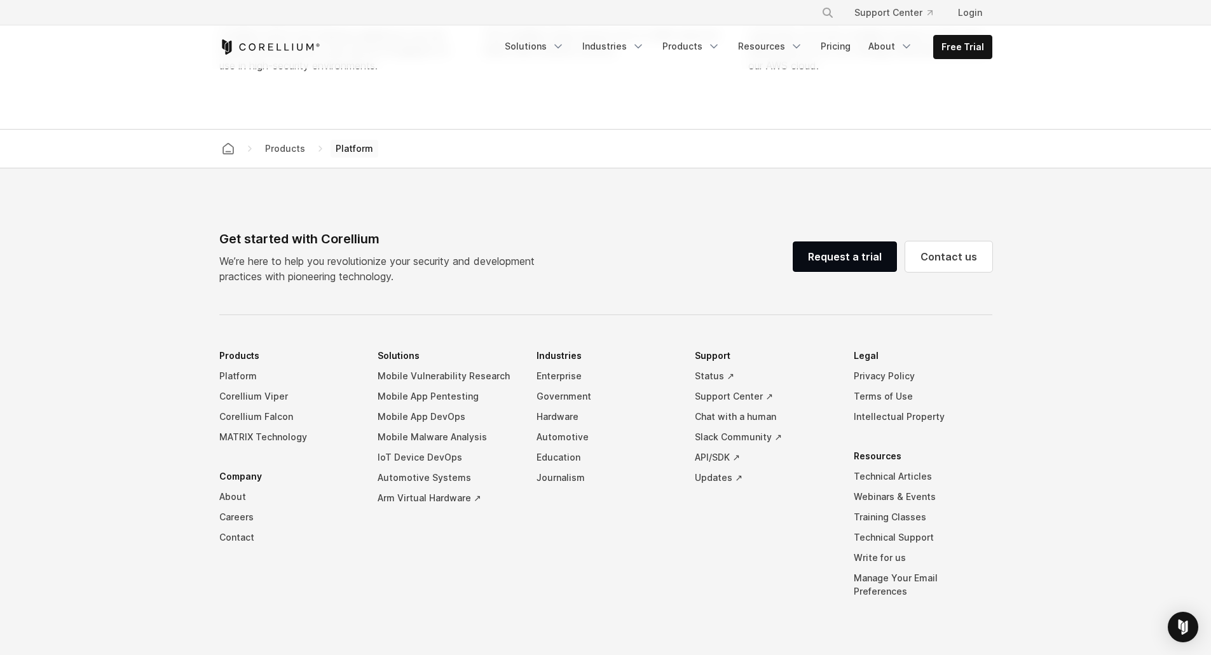
drag, startPoint x: 168, startPoint y: 234, endPoint x: 168, endPoint y: 249, distance: 15.3
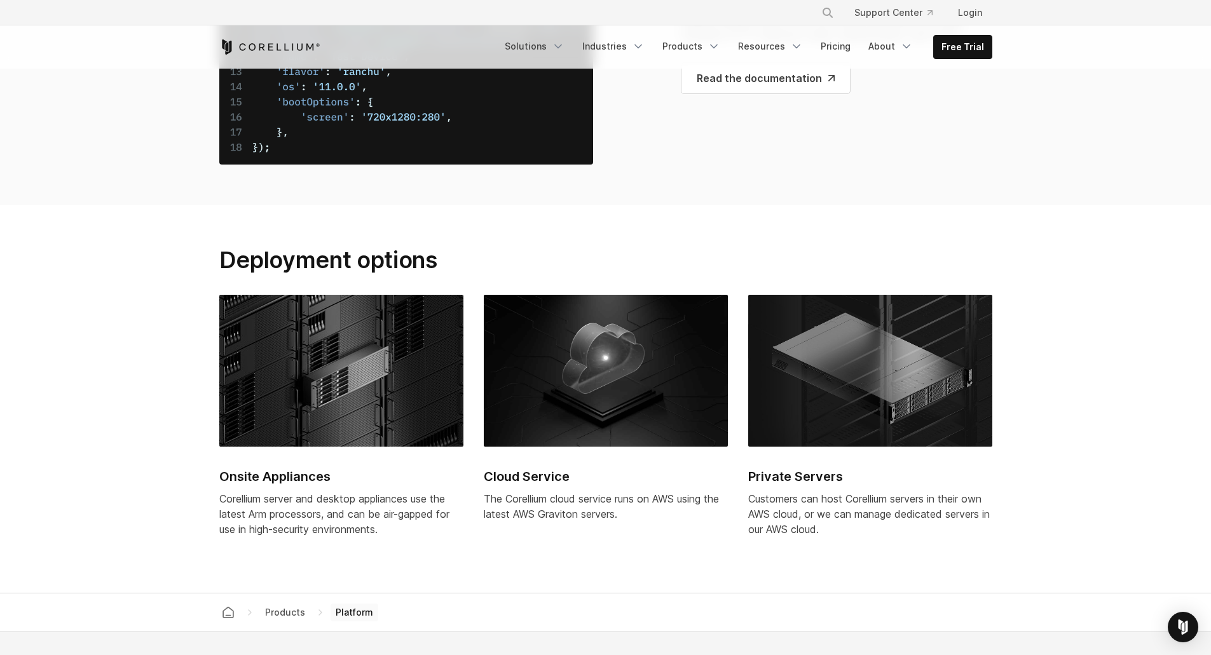
scroll to position [5052, 0]
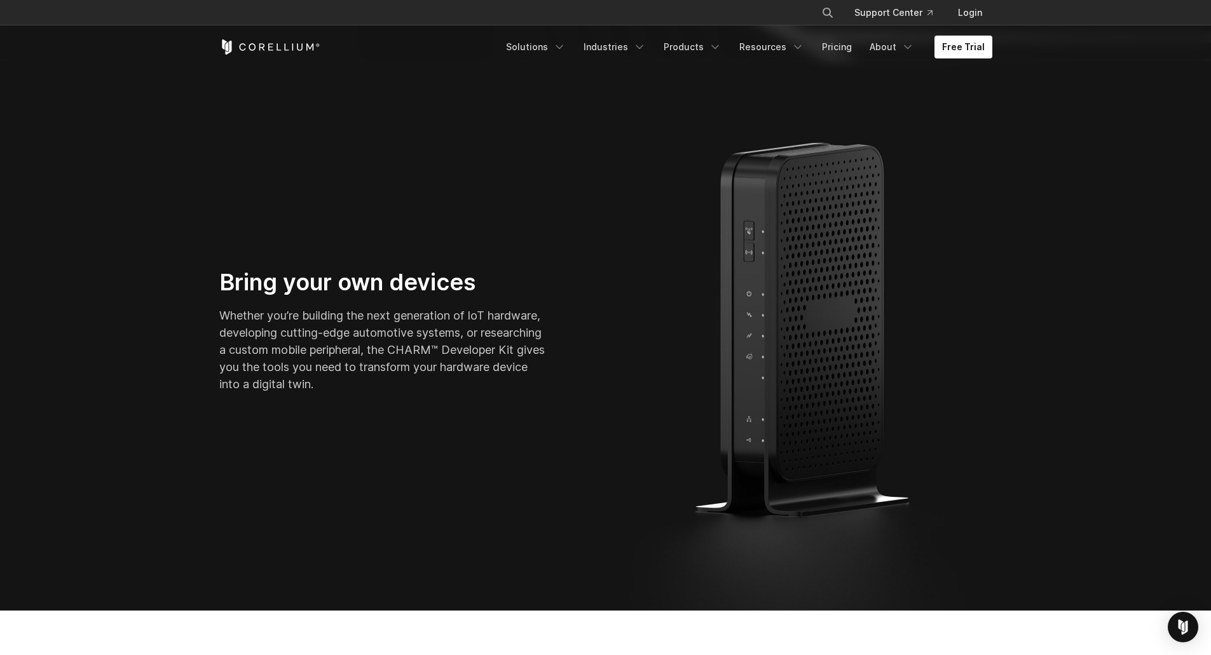
drag, startPoint x: 123, startPoint y: 106, endPoint x: 122, endPoint y: 126, distance: 20.4
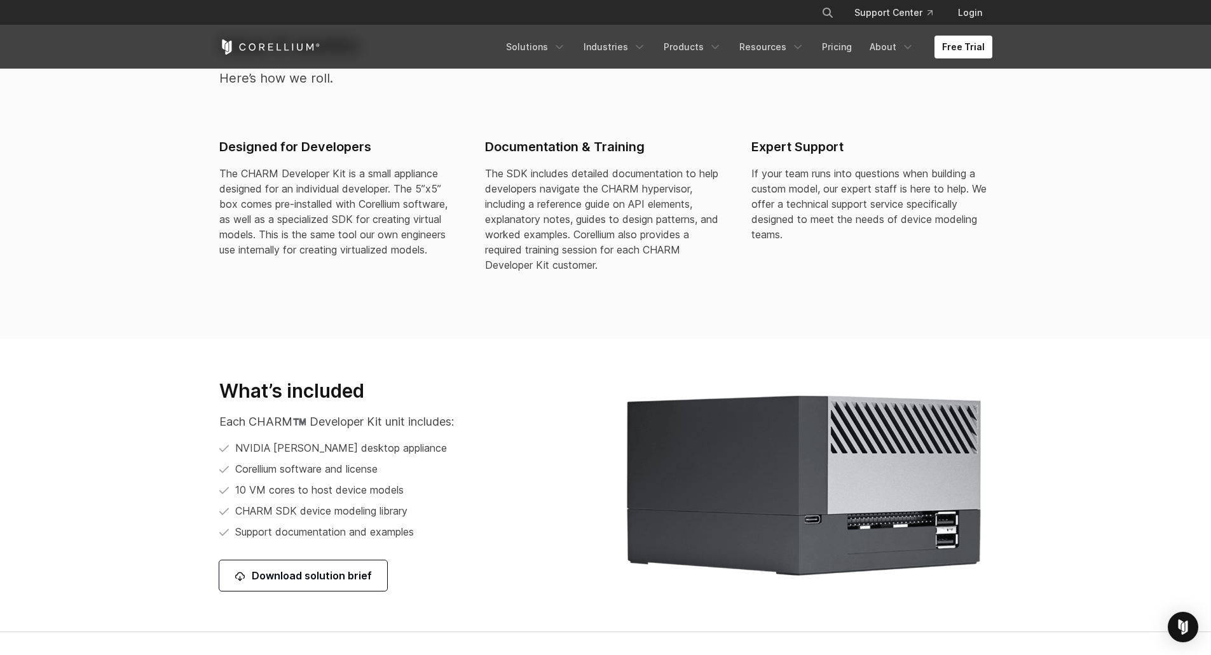
scroll to position [1406, 0]
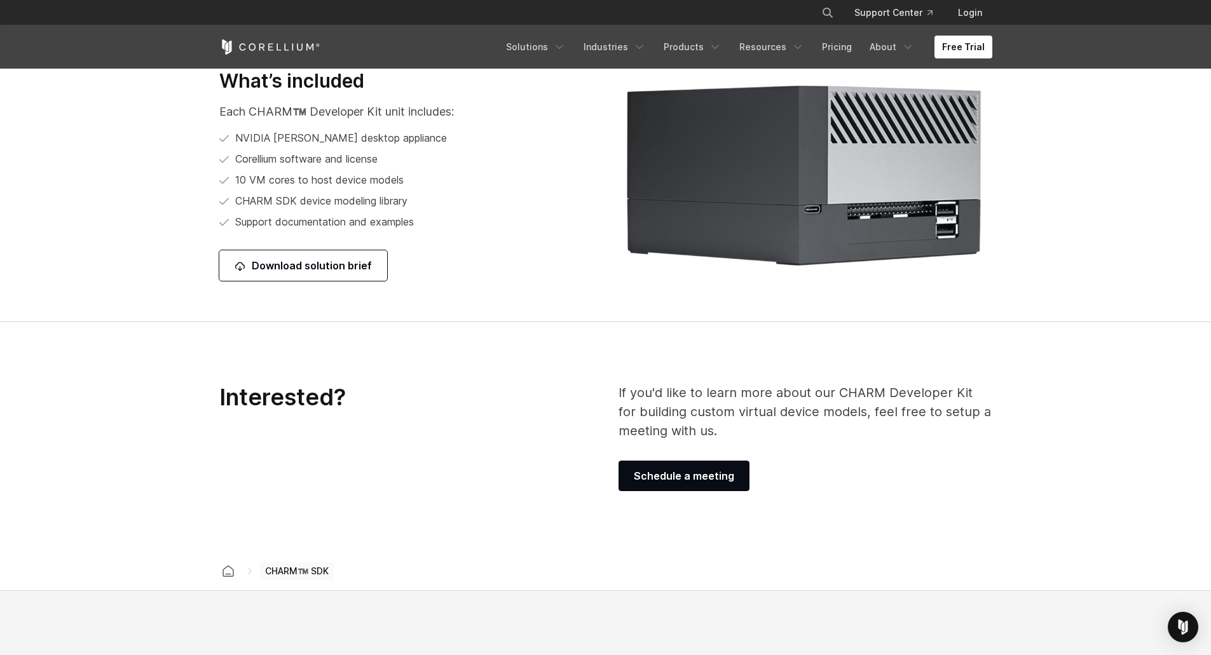
drag, startPoint x: 124, startPoint y: 146, endPoint x: 123, endPoint y: 152, distance: 6.4
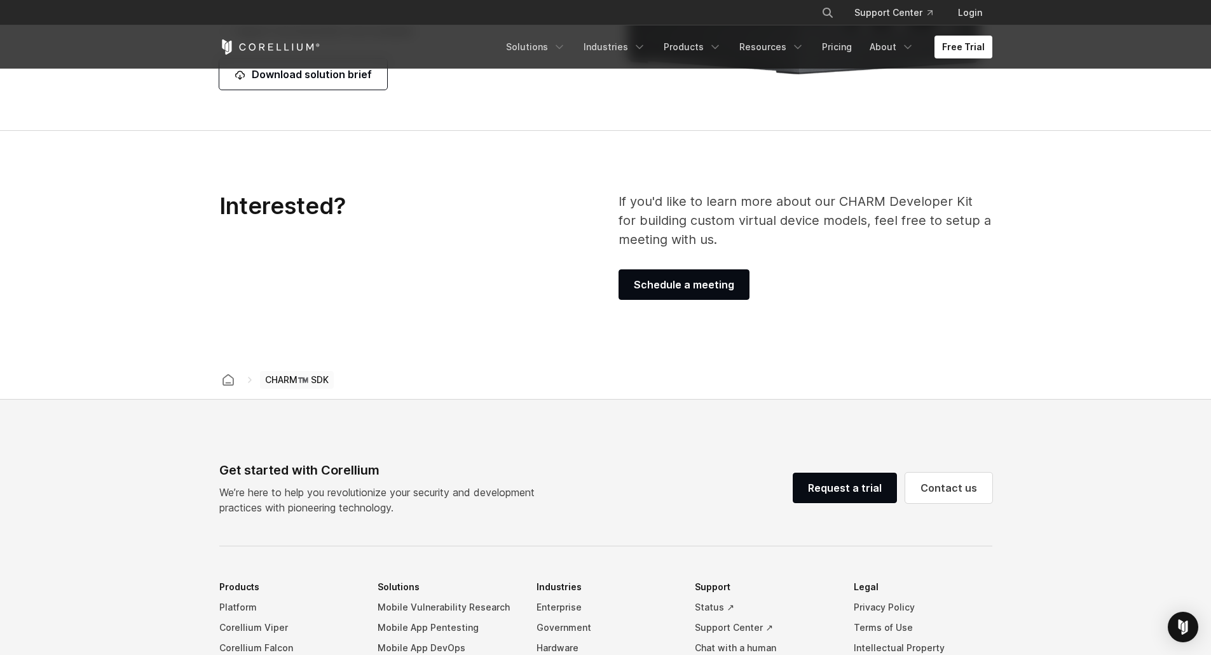
scroll to position [1971, 0]
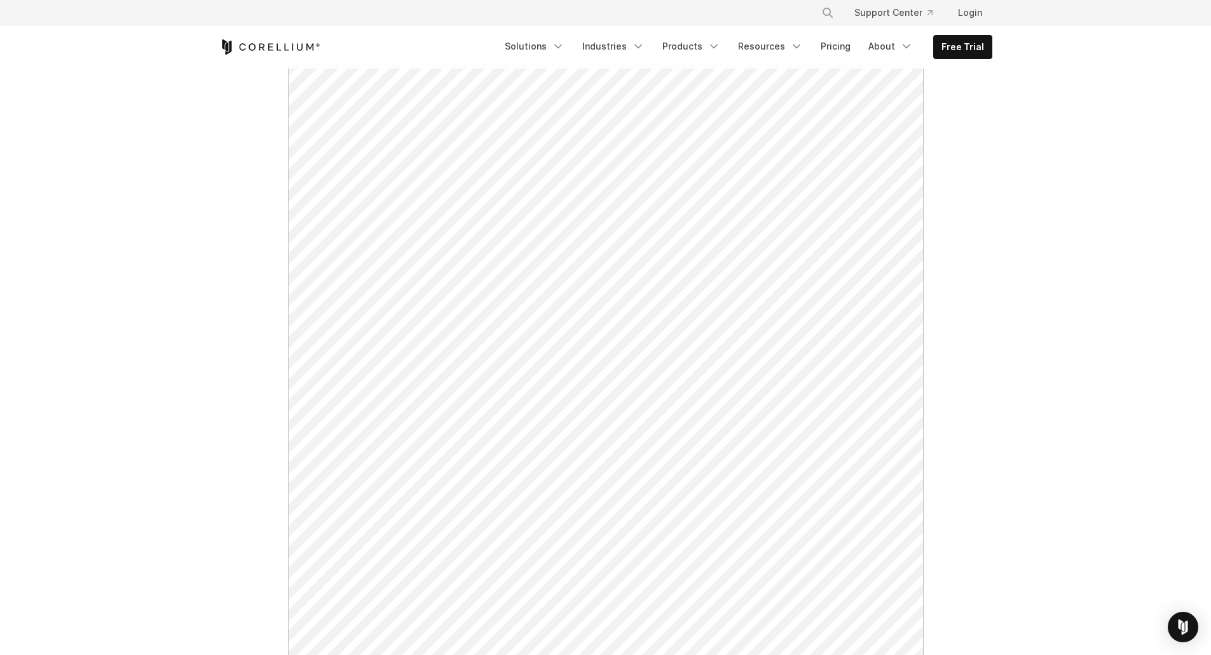
scroll to position [64, 0]
